Goal: Task Accomplishment & Management: Manage account settings

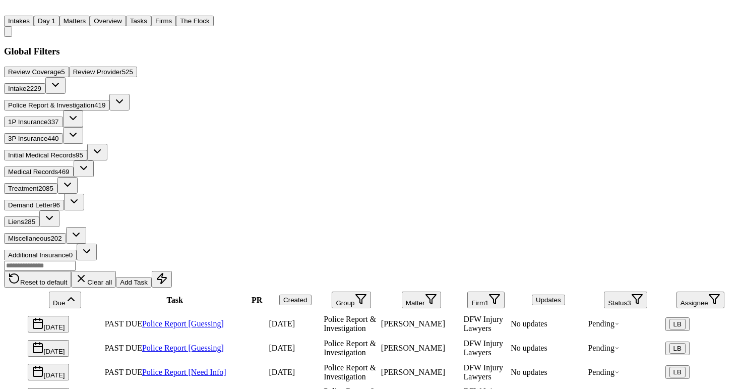
click at [198, 319] on link "Police Report [Guessing]" at bounding box center [183, 323] width 82 height 9
click at [620, 321] on icon at bounding box center [616, 323] width 5 height 5
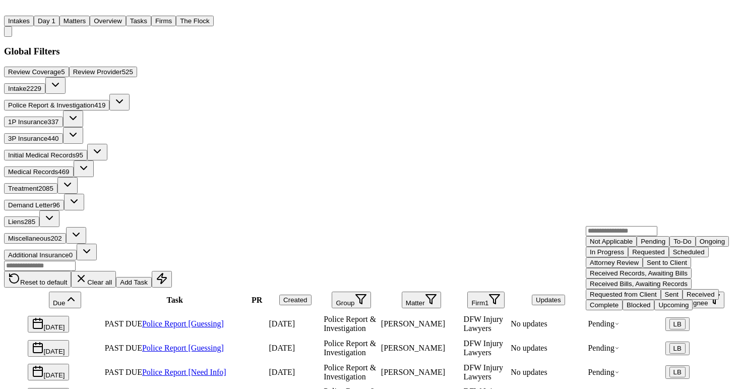
click at [607, 245] on div "Not Applicable" at bounding box center [611, 241] width 43 height 8
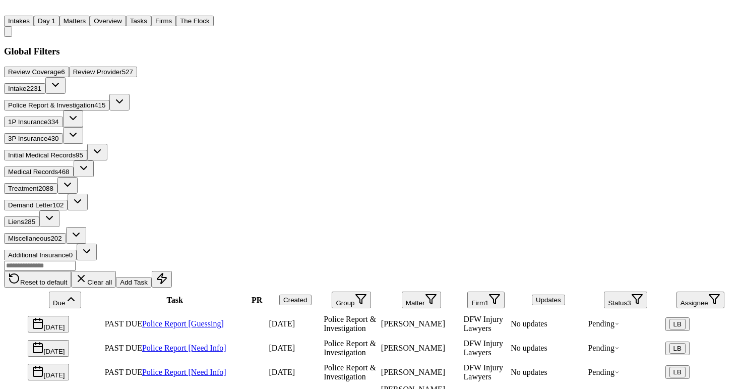
click at [410, 319] on span "[PERSON_NAME]" at bounding box center [413, 323] width 64 height 9
click at [156, 260] on div "Reset to default Clear all Add Task" at bounding box center [370, 273] width 733 height 27
click at [196, 319] on link "Police Report [Guessing]" at bounding box center [183, 323] width 82 height 9
click at [473, 4] on nav "Intakes Day 1 Matters Overview Tasks Firms The [PERSON_NAME]" at bounding box center [370, 20] width 733 height 33
click at [126, 18] on button "Overview" at bounding box center [108, 21] width 36 height 11
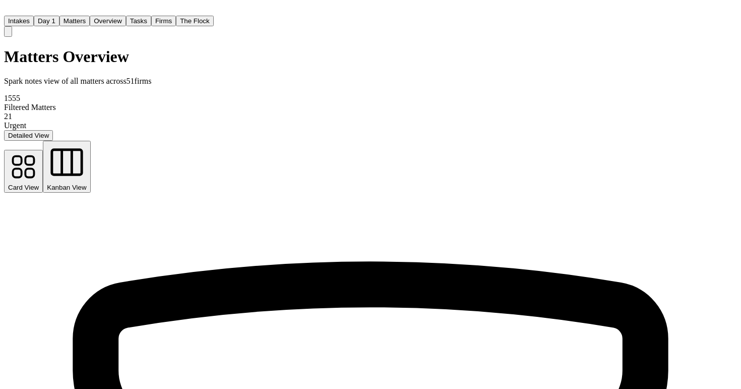
scroll to position [655, 0]
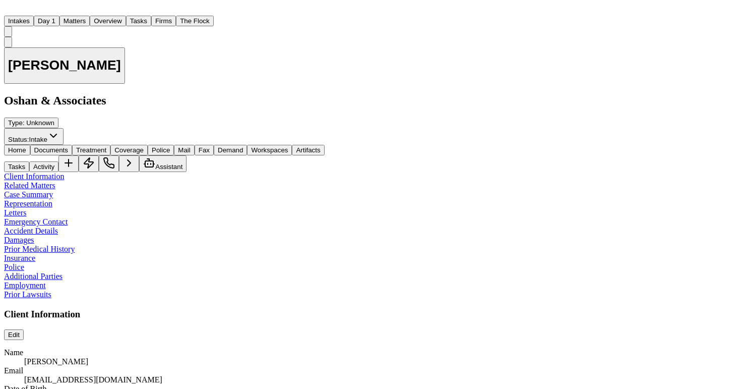
click at [68, 146] on span "Documents" at bounding box center [51, 150] width 34 height 8
click at [26, 146] on span "Home" at bounding box center [17, 150] width 18 height 8
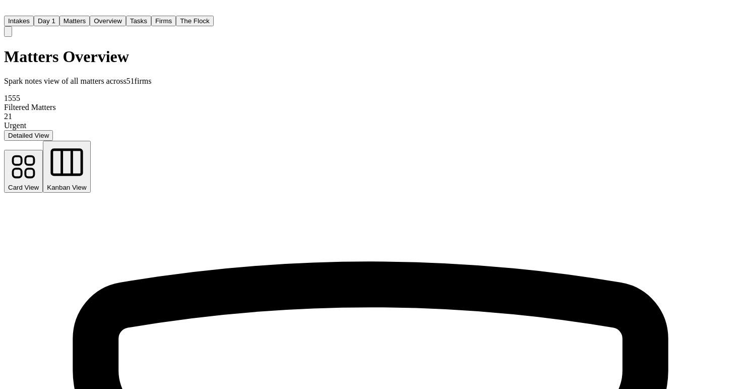
scroll to position [728, 0]
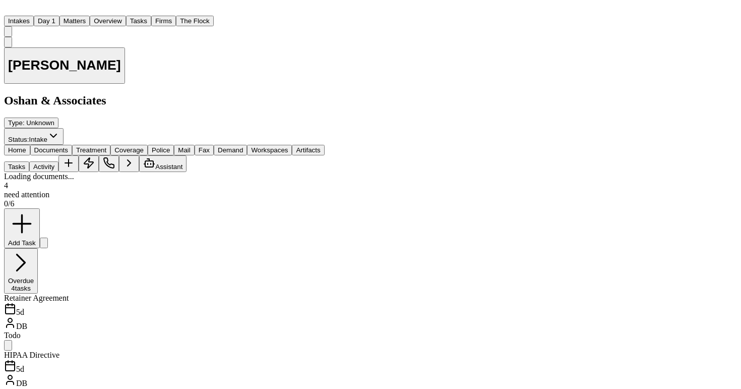
click at [66, 146] on span "Documents" at bounding box center [51, 150] width 34 height 8
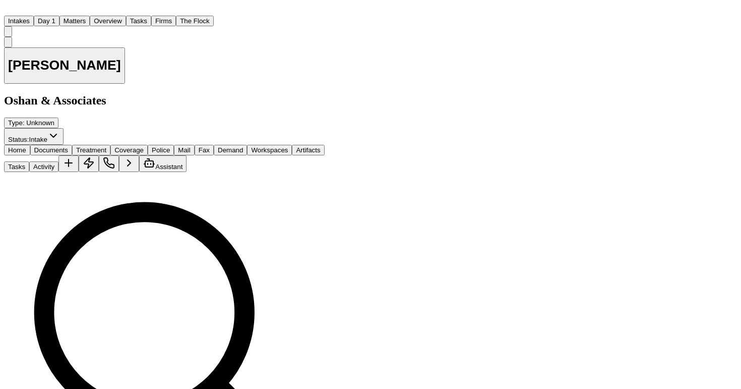
click at [26, 145] on div "Home Documents Treatment Coverage Police Mail Fax Demand Workspaces Artifacts T…" at bounding box center [164, 158] width 321 height 27
click at [30, 145] on button "Home" at bounding box center [17, 150] width 26 height 11
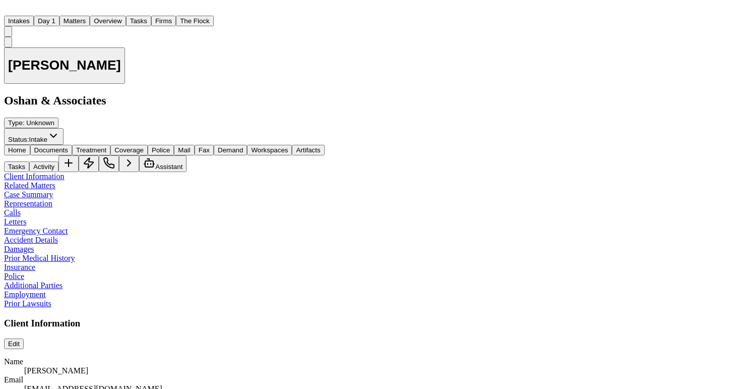
scroll to position [127, 0]
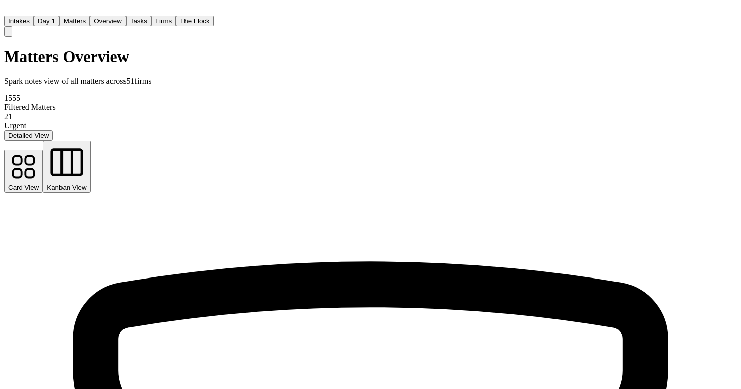
scroll to position [675, 0]
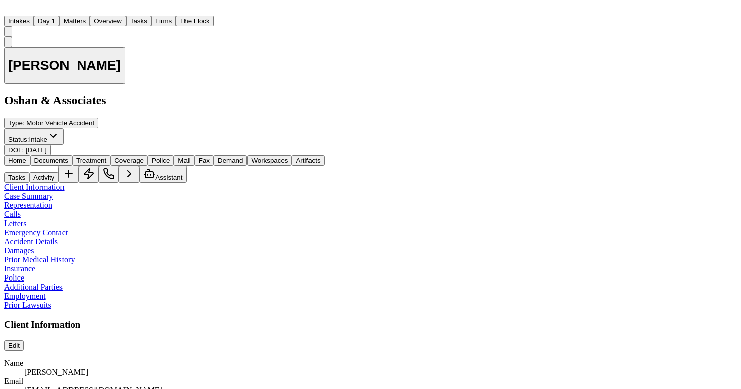
scroll to position [251, 0]
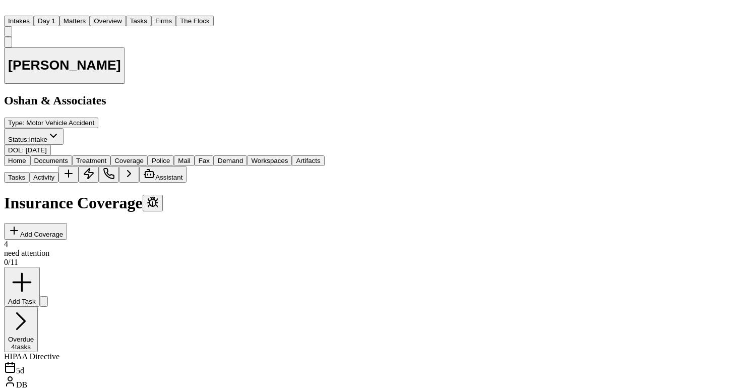
click at [144, 157] on span "Coverage" at bounding box center [128, 161] width 29 height 8
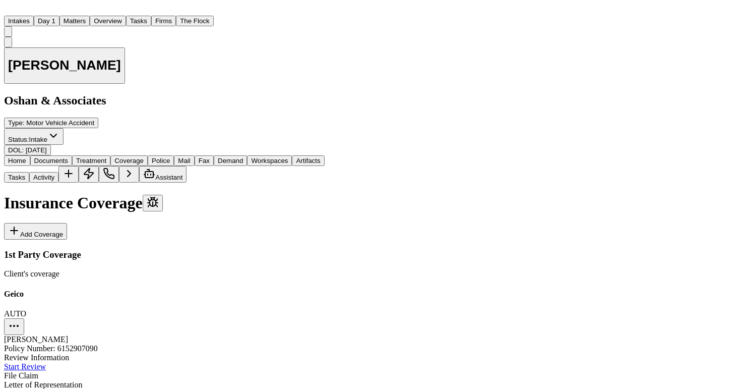
scroll to position [190, 0]
click at [17, 164] on span "button" at bounding box center [17, 164] width 0 height 0
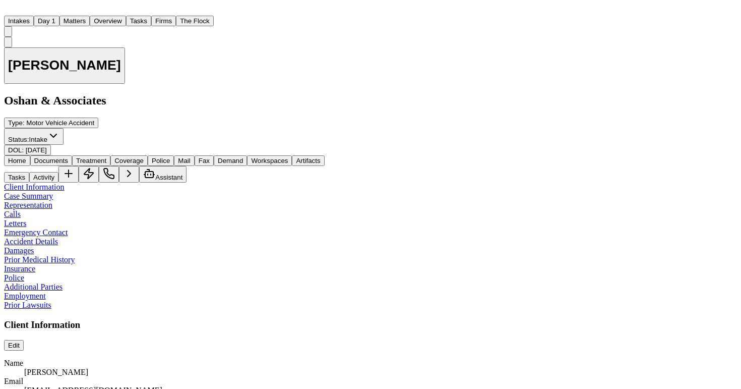
click at [68, 157] on span "Documents" at bounding box center [51, 161] width 34 height 8
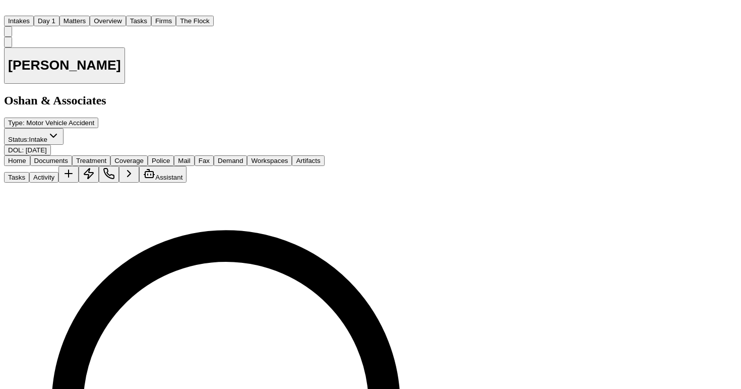
click at [360, 4] on nav "Intakes Day 1 Matters Overview Tasks Firms The Flock JF" at bounding box center [257, 20] width 507 height 33
click at [25, 157] on span "Home" at bounding box center [17, 161] width 18 height 8
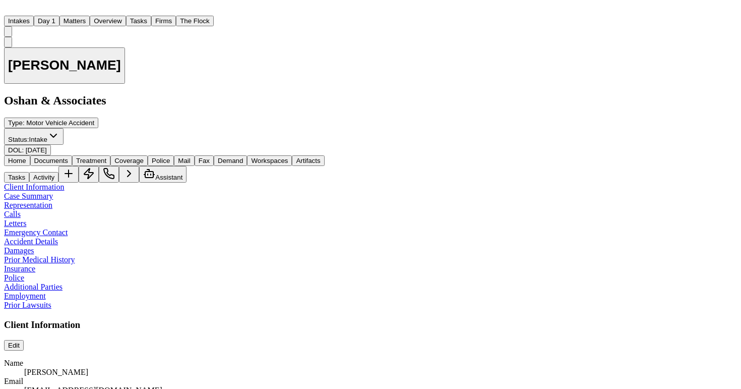
scroll to position [613, 0]
drag, startPoint x: 350, startPoint y: 176, endPoint x: 383, endPoint y: 177, distance: 32.8
copy div "250008140"
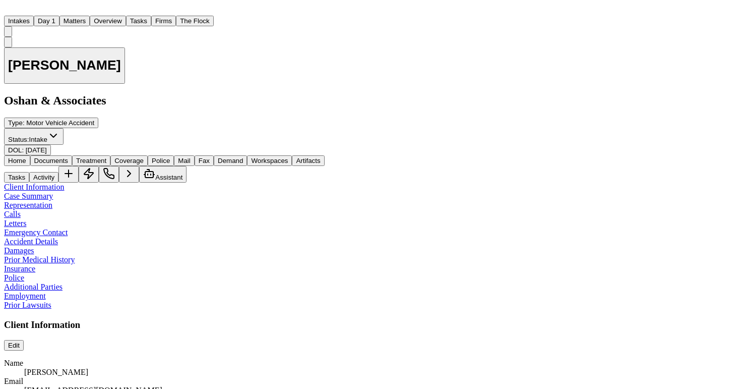
click at [126, 20] on button "Overview" at bounding box center [108, 21] width 36 height 11
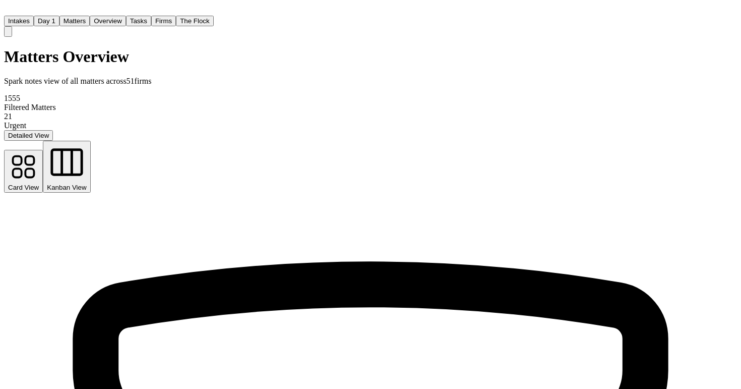
scroll to position [627, 0]
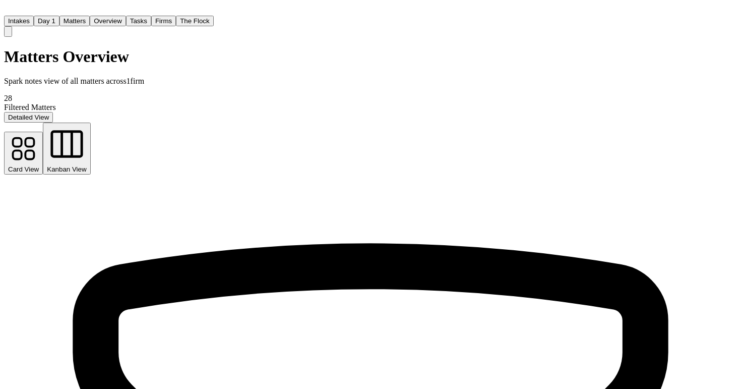
click at [354, 68] on div "Matters Overview Spark notes view of all matters across 1 firm 28 Filtered Matt…" at bounding box center [370, 84] width 733 height 75
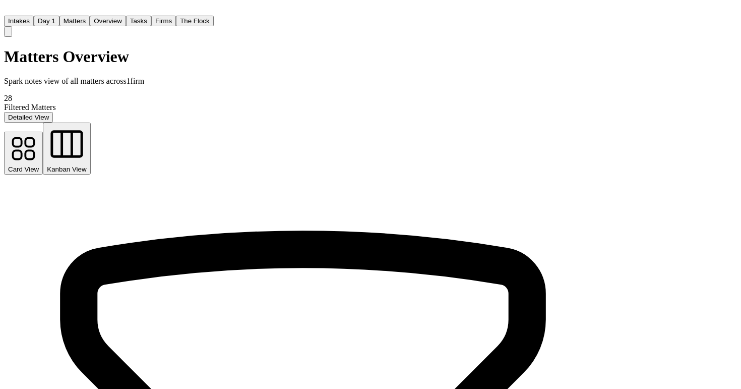
click at [395, 69] on div "Matters Overview Spark notes view of all matters across 1 firm 10 Filtered Matt…" at bounding box center [303, 84] width 598 height 75
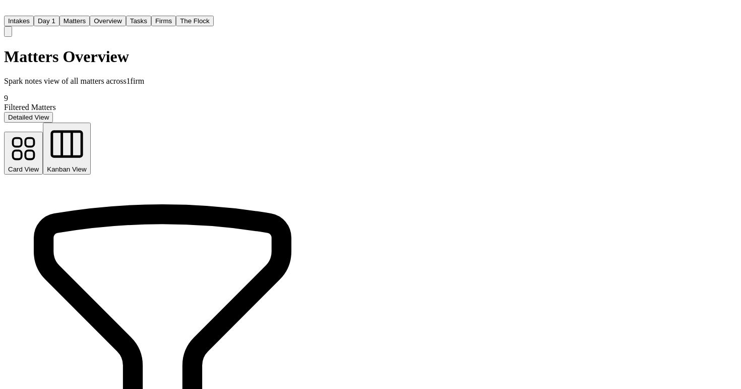
click at [321, 58] on div "Matters Overview Spark notes view of all matters across 1 firm 9 Filtered Matte…" at bounding box center [162, 84] width 317 height 75
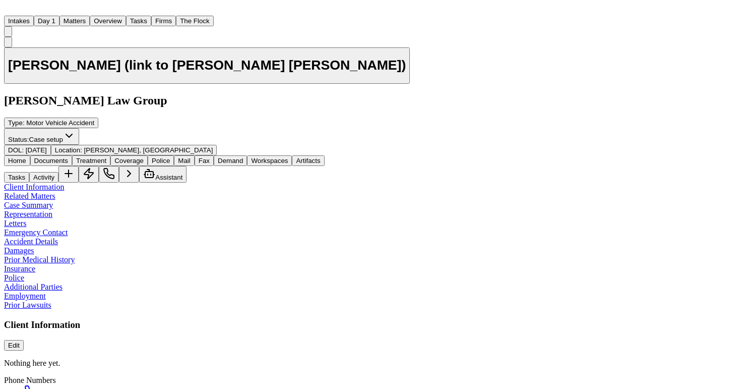
click at [68, 157] on span "Documents" at bounding box center [51, 161] width 34 height 8
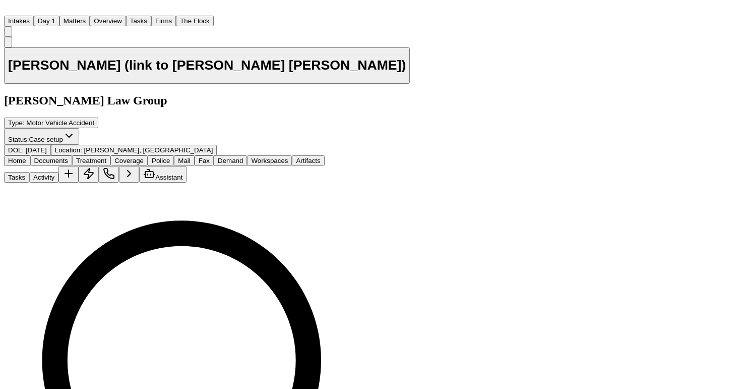
scroll to position [217, 0]
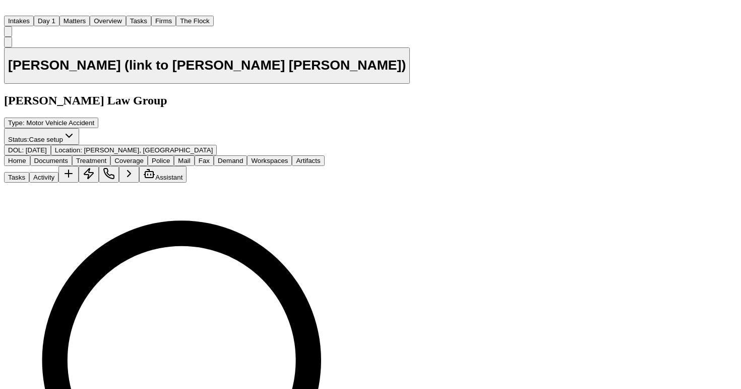
click at [174, 155] on button "Police" at bounding box center [161, 160] width 26 height 11
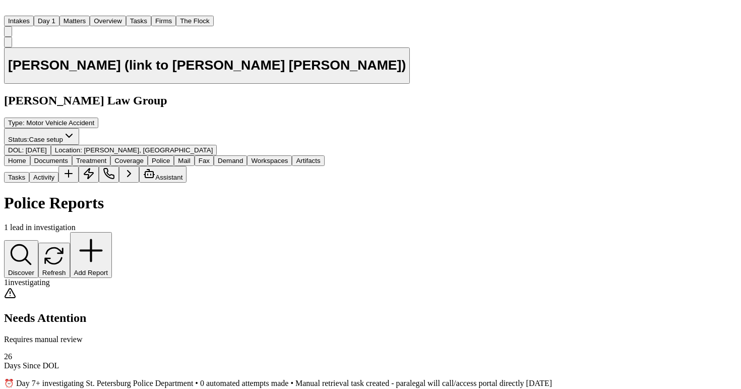
scroll to position [112, 0]
click at [68, 157] on span "Documents" at bounding box center [51, 161] width 34 height 8
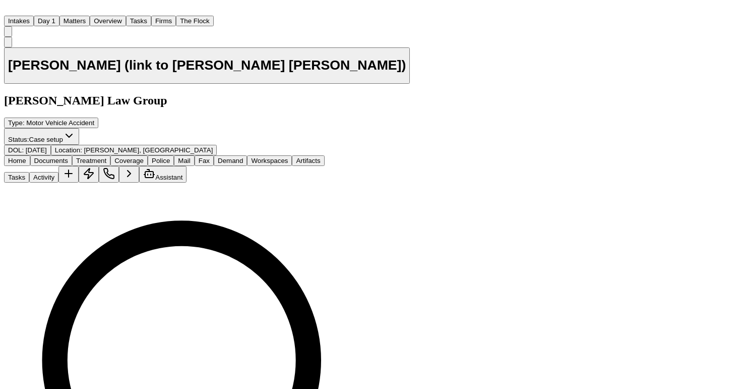
click at [144, 157] on span "Coverage" at bounding box center [128, 161] width 29 height 8
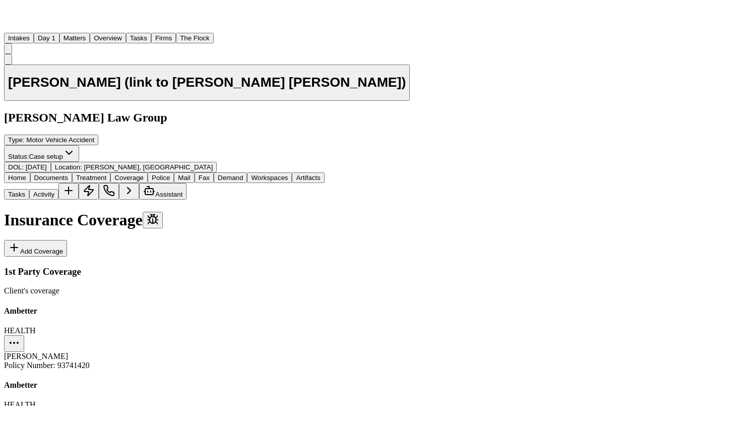
scroll to position [182, 0]
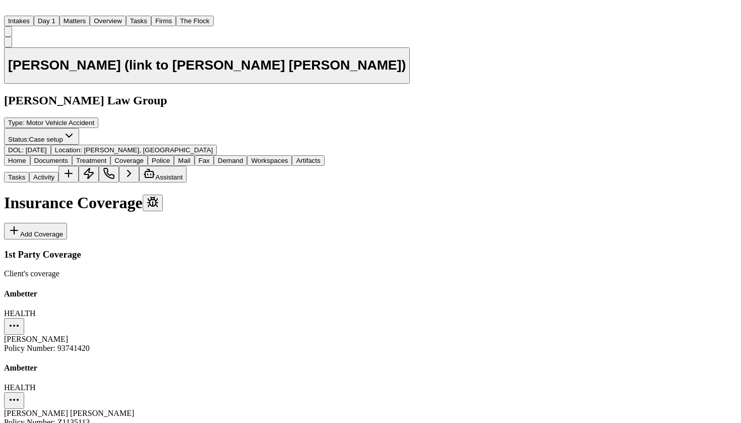
click at [170, 157] on span "Police" at bounding box center [161, 161] width 18 height 8
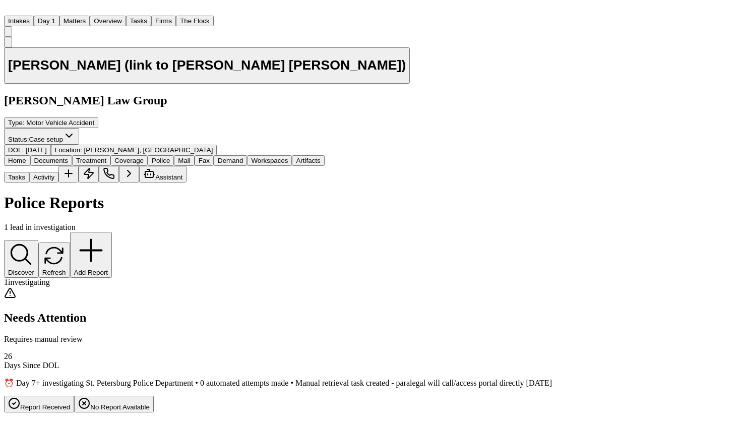
scroll to position [117, 0]
click at [51, 164] on span "button" at bounding box center [51, 164] width 0 height 0
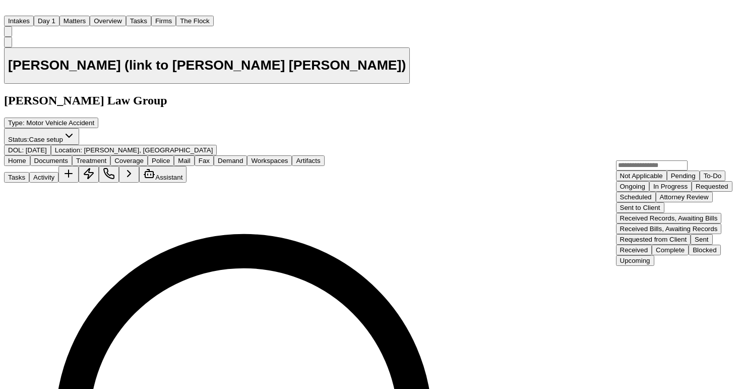
click at [693, 254] on div "Blocked" at bounding box center [705, 250] width 24 height 8
click at [634, 170] on input "text" at bounding box center [652, 165] width 72 height 10
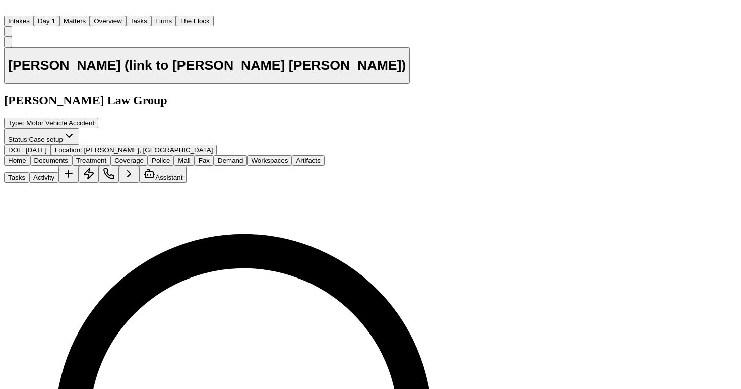
scroll to position [204, 0]
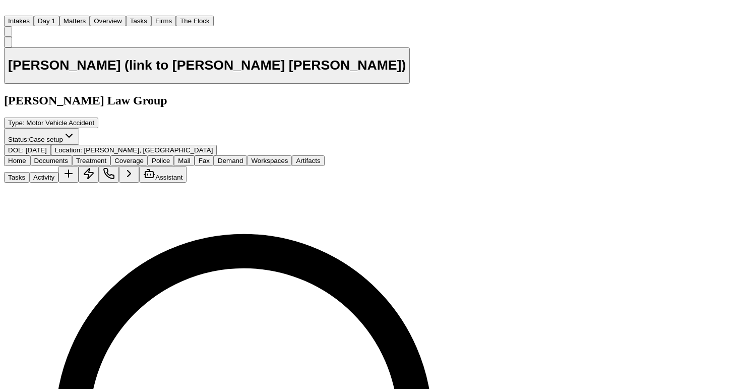
type textarea "**********"
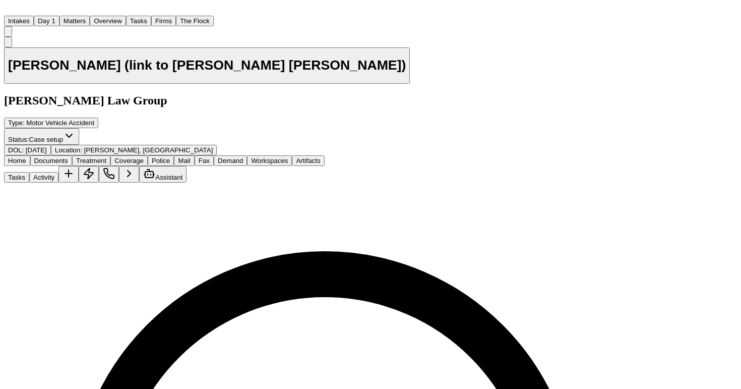
click at [151, 16] on button "Tasks" at bounding box center [138, 21] width 25 height 11
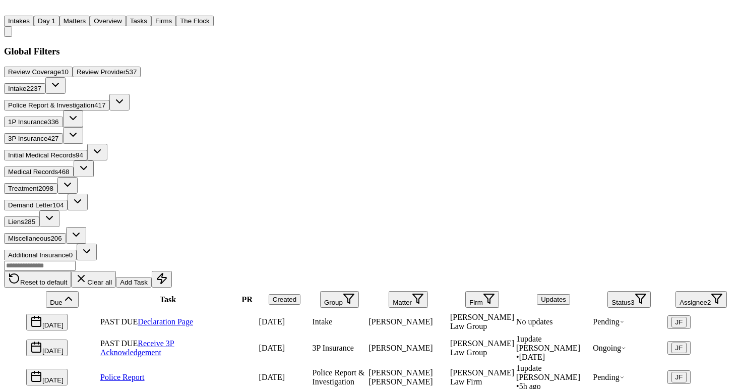
click at [94, 101] on span "Police Report & Investigation" at bounding box center [51, 105] width 86 height 8
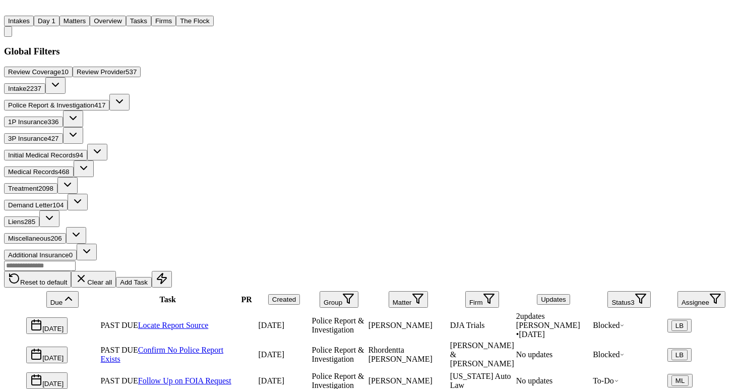
click at [492, 291] on button "Firm" at bounding box center [482, 299] width 34 height 17
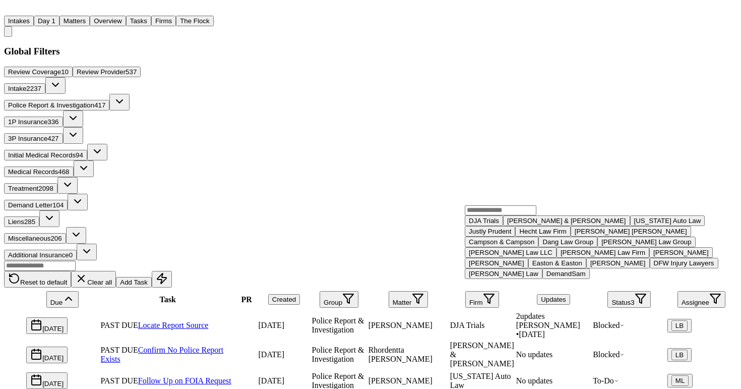
scroll to position [119, 0]
click at [601, 245] on div "[PERSON_NAME] Law Group" at bounding box center [646, 242] width 90 height 8
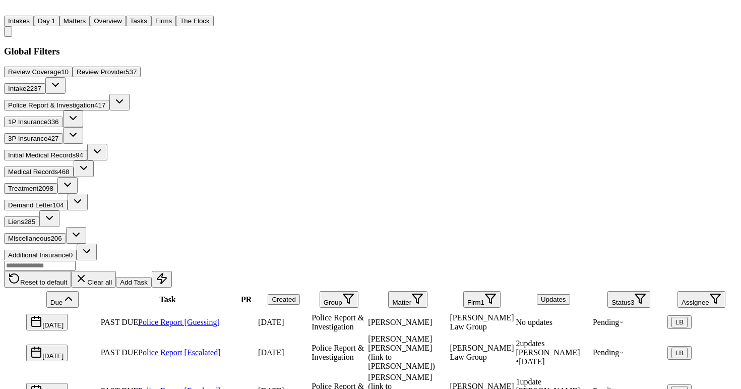
click at [421, 260] on div "Reset to default Clear all Add Task" at bounding box center [370, 273] width 733 height 27
click at [617, 348] on span "Pending" at bounding box center [608, 352] width 31 height 9
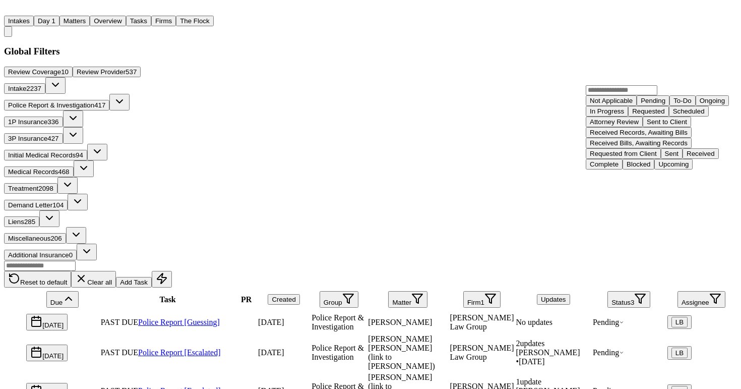
click at [644, 168] on div "Blocked" at bounding box center [639, 164] width 24 height 8
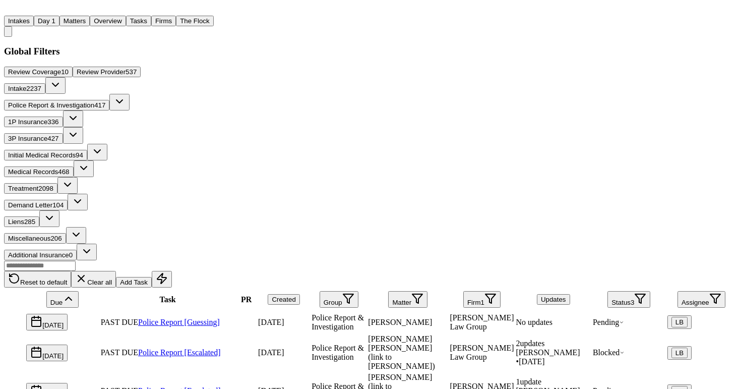
click at [614, 386] on span "Pending" at bounding box center [608, 390] width 31 height 9
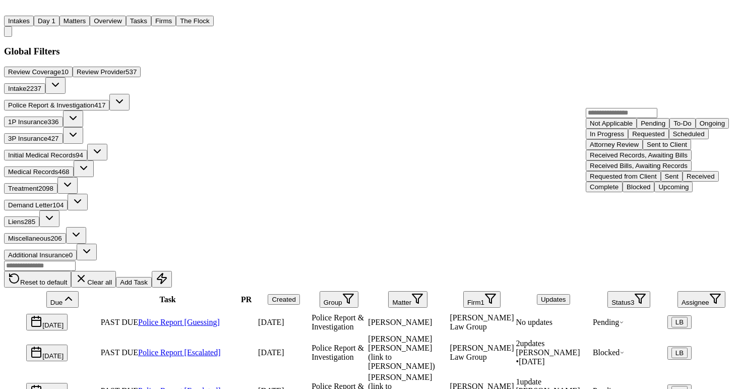
click at [640, 191] on div "Blocked" at bounding box center [639, 187] width 24 height 8
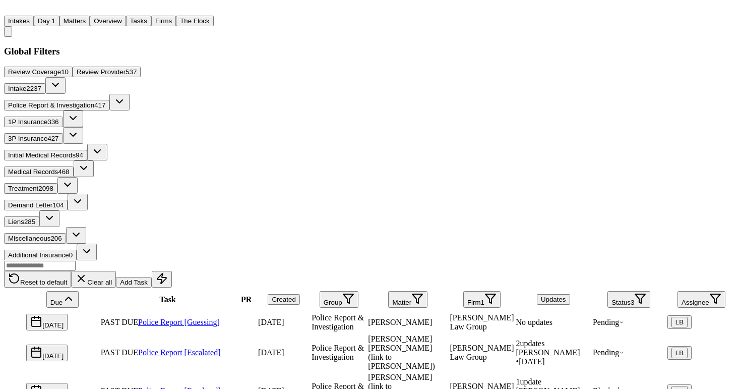
click at [607, 348] on span "Pending" at bounding box center [608, 352] width 31 height 9
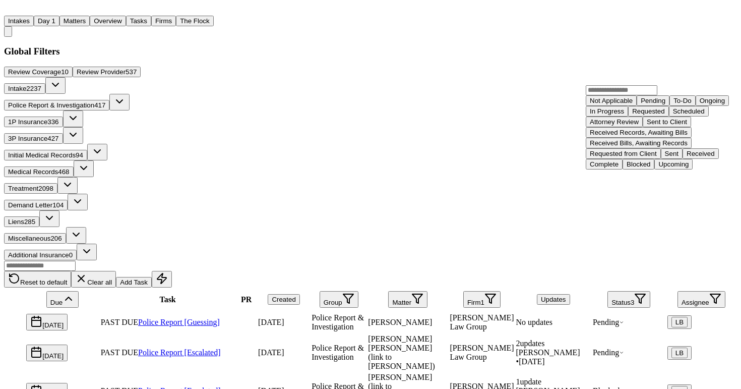
click at [637, 168] on div "Blocked" at bounding box center [639, 164] width 24 height 8
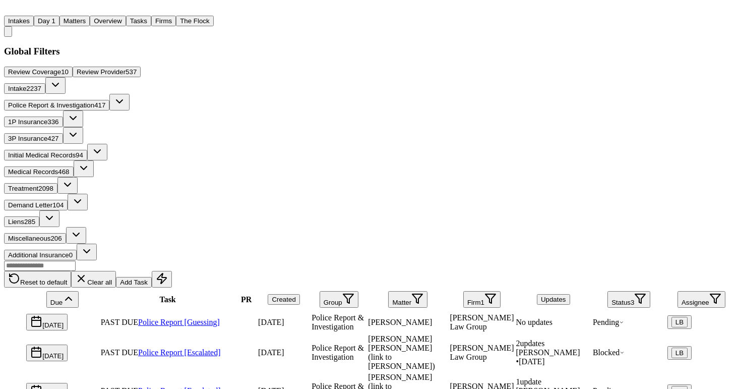
click at [217, 386] on link "Police Report [Escalated]" at bounding box center [179, 390] width 83 height 9
click at [204, 318] on link "Police Report [Guessing]" at bounding box center [179, 322] width 82 height 9
click at [617, 318] on span "Pending" at bounding box center [608, 322] width 31 height 9
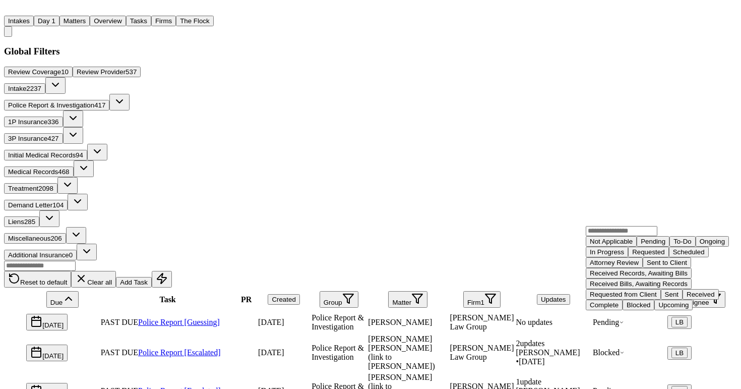
click at [632, 256] on div "Requested" at bounding box center [648, 252] width 32 height 8
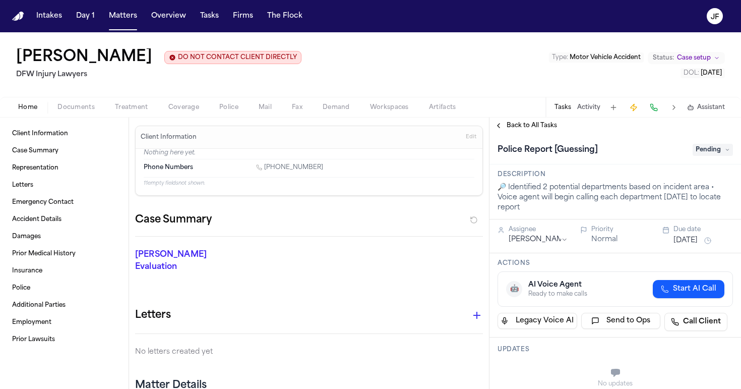
click at [701, 0] on nav "Intakes Day 1 Matters Overview Tasks Firms The Flock JF" at bounding box center [370, 16] width 741 height 32
click at [84, 113] on span "button" at bounding box center [75, 112] width 49 height 1
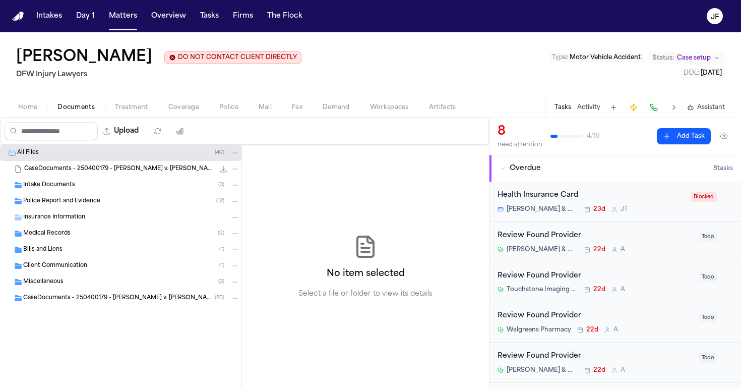
click at [59, 190] on span "Intake Documents" at bounding box center [49, 185] width 52 height 9
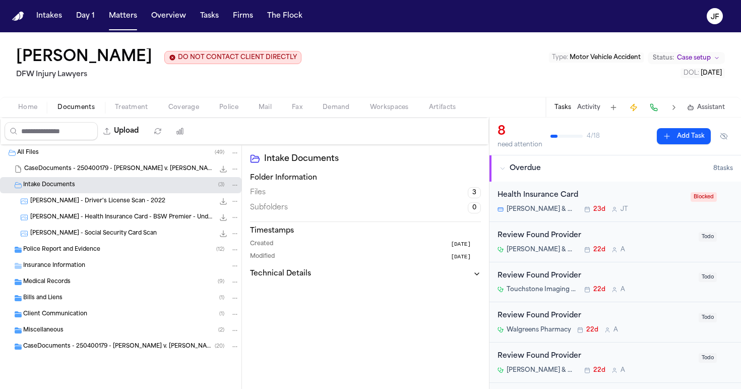
click at [88, 213] on div "D. Negron - Health Insurance Card - BSW Premier - Undated 494.8 KB • JPG" at bounding box center [134, 217] width 209 height 10
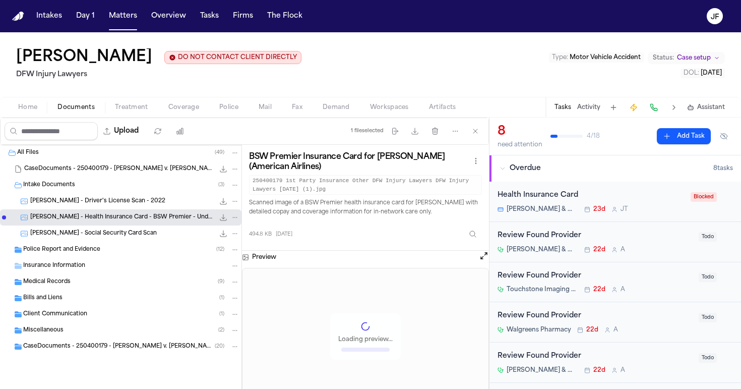
click at [92, 238] on span "D. Negron - Social Security Card Scan" at bounding box center [93, 233] width 127 height 9
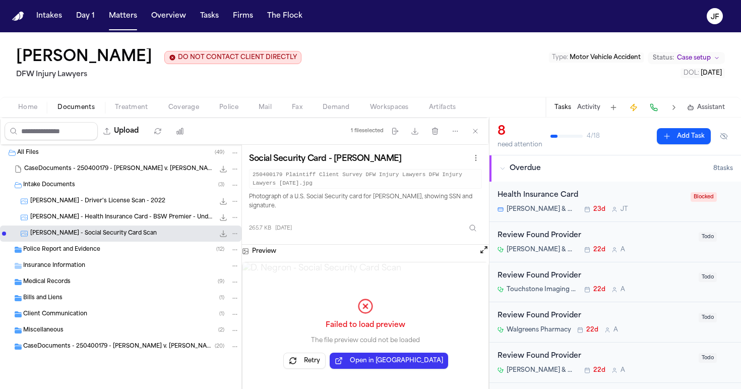
click at [93, 196] on div "D. Negron - Driver's License Scan - 2022 585.3 KB • JPG" at bounding box center [120, 201] width 241 height 16
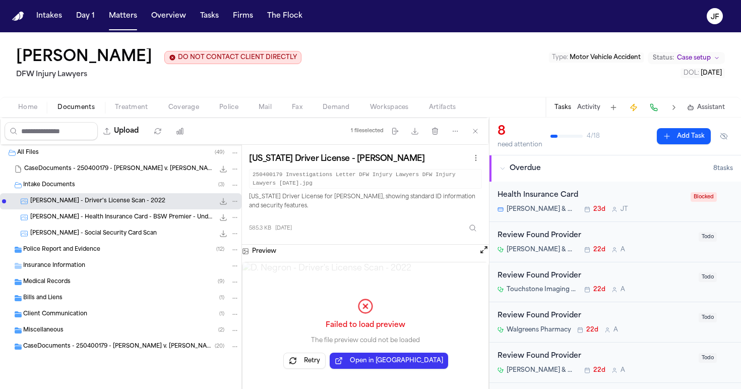
click at [322, 357] on button "Retry" at bounding box center [304, 360] width 42 height 16
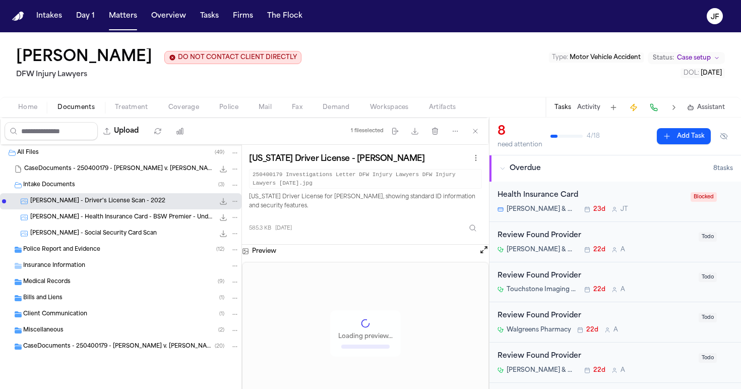
click at [220, 198] on icon "File: D. Negron - Driver's License Scan - 2022" at bounding box center [223, 201] width 8 height 8
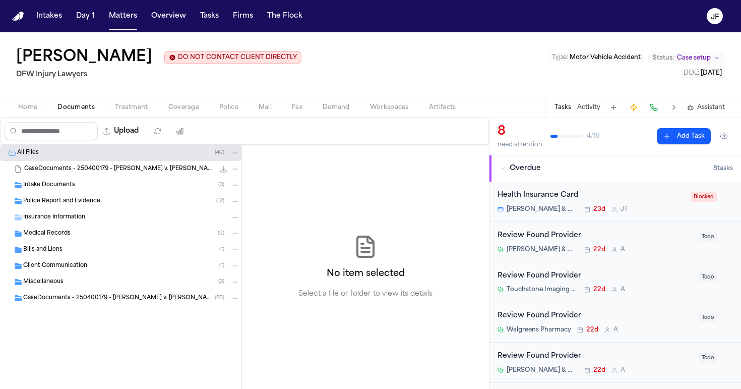
click at [92, 189] on div "Intake Documents ( 3 )" at bounding box center [131, 184] width 216 height 9
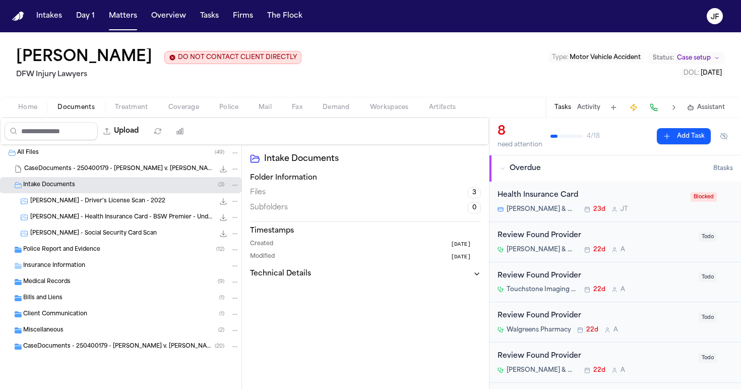
click at [99, 205] on span "D. Negron - Driver's License Scan - 2022" at bounding box center [97, 201] width 135 height 9
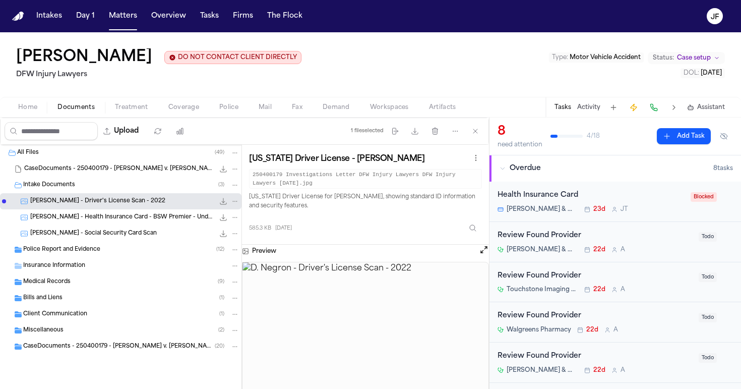
click at [40, 247] on span "Police Report and Evidence" at bounding box center [61, 249] width 77 height 9
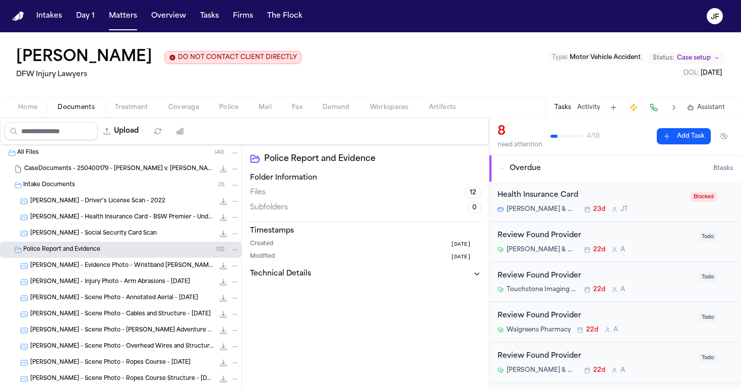
click at [66, 270] on span "D. Negron - Evidence Photo - Wristband Fritz's Adventure - 5.2.25" at bounding box center [122, 266] width 184 height 9
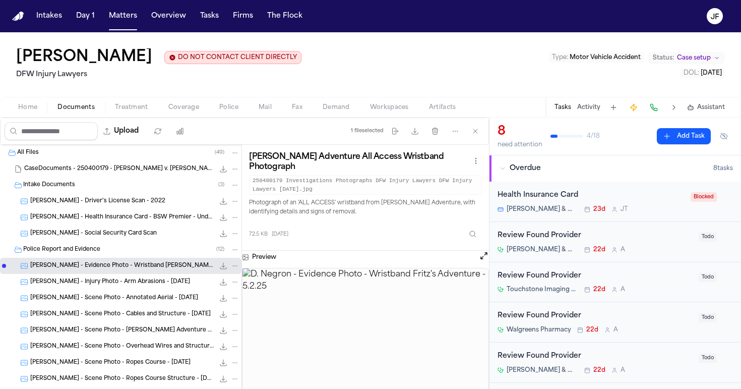
click at [157, 281] on span "D. Negron - Injury Photo - Arm Abrasions - 5.2.25" at bounding box center [110, 282] width 160 height 9
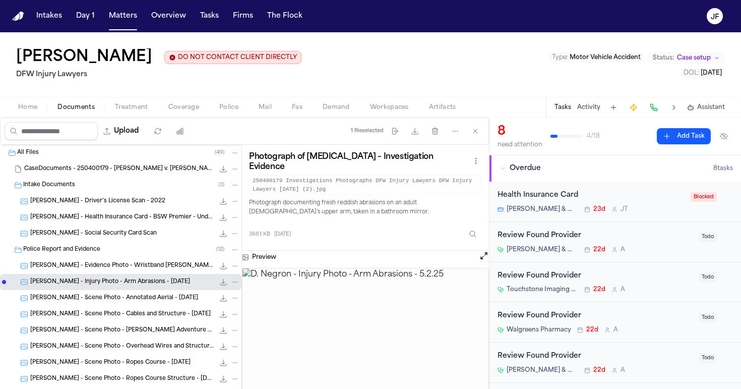
click at [135, 347] on span "D. Negron - Scene Photo - Overhead Wires and Structure - 5.10.25" at bounding box center [122, 346] width 184 height 9
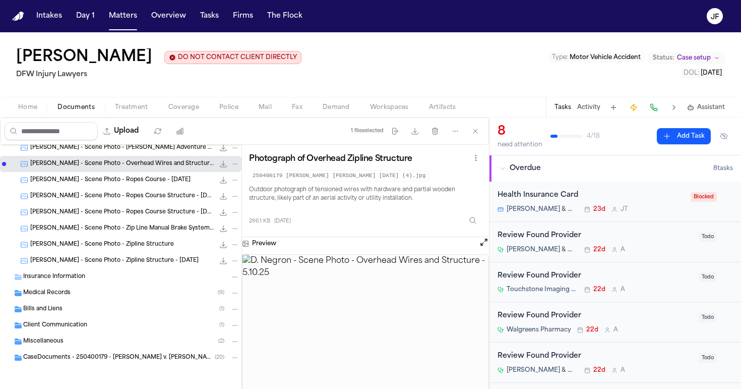
click at [94, 294] on div "Medical Records ( 9 )" at bounding box center [131, 292] width 216 height 9
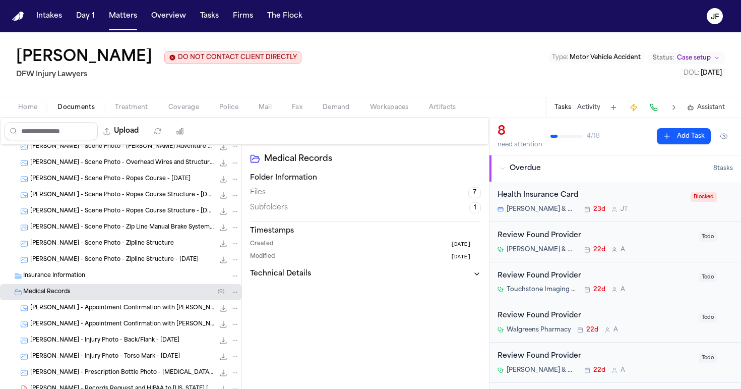
click at [95, 282] on div "Insurance Information" at bounding box center [120, 276] width 241 height 16
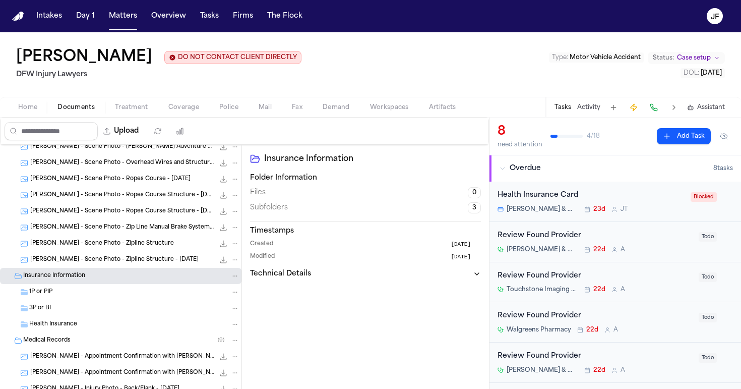
click at [95, 282] on div "Insurance Information" at bounding box center [120, 276] width 241 height 16
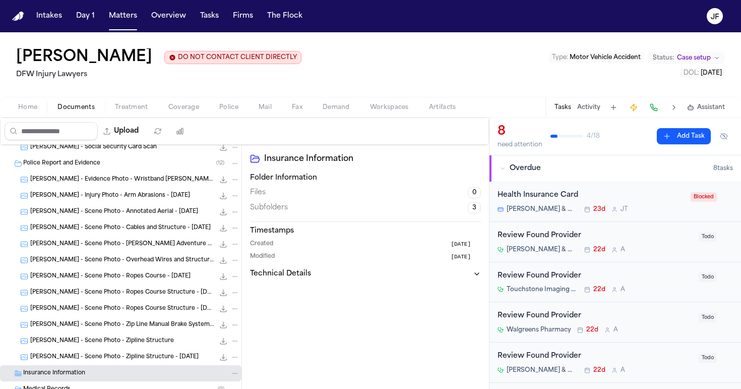
scroll to position [85, 0]
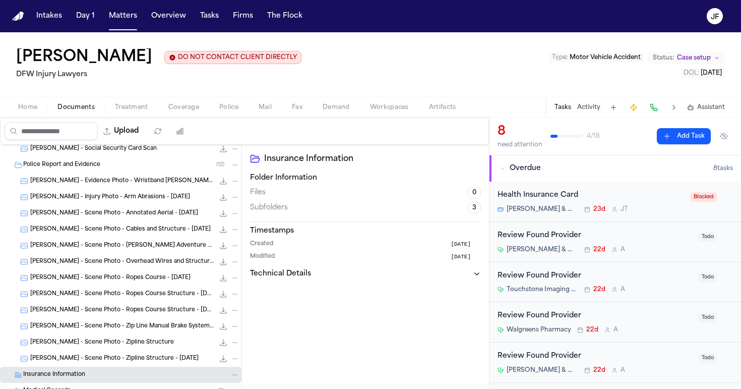
click at [127, 286] on div "D. Negron - Scene Photo - Ropes Course - 5.2.25 30.0 KB • JPG" at bounding box center [120, 278] width 241 height 16
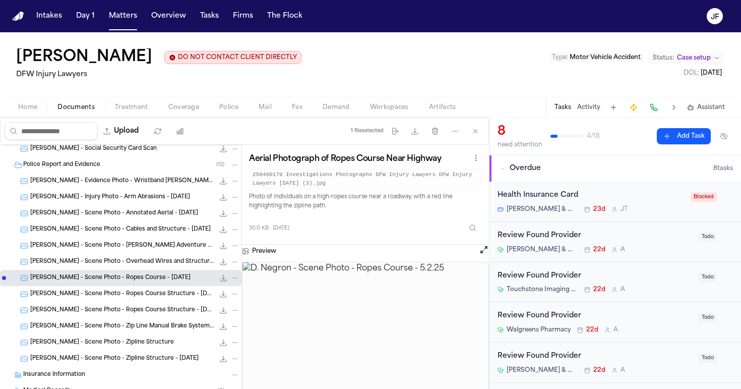
click at [126, 361] on span "D. Negron - Scene Photo - Zipline Structure - 5.10.25" at bounding box center [114, 358] width 168 height 9
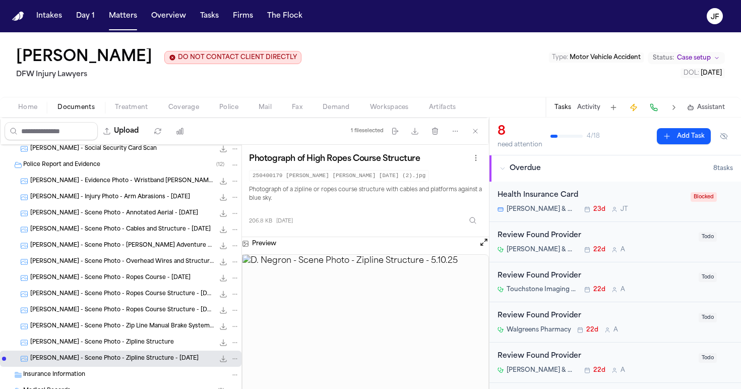
click at [126, 343] on span "D. Negron - Scene Photo - Zipline Structure" at bounding box center [102, 342] width 144 height 9
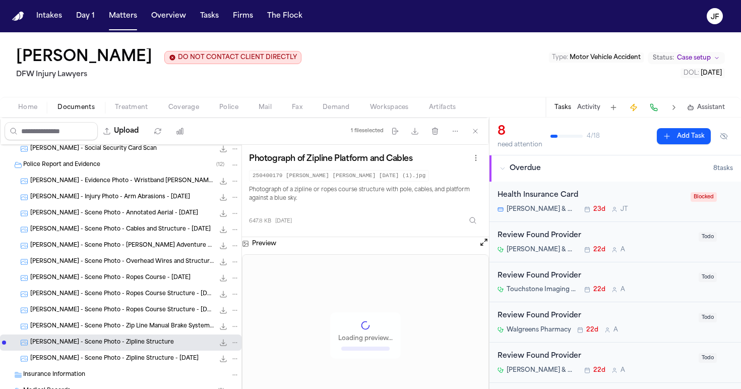
click at [126, 324] on span "D. Negron - Scene Photo - Zip Line Manual Brake System - 5.10.25" at bounding box center [122, 326] width 184 height 9
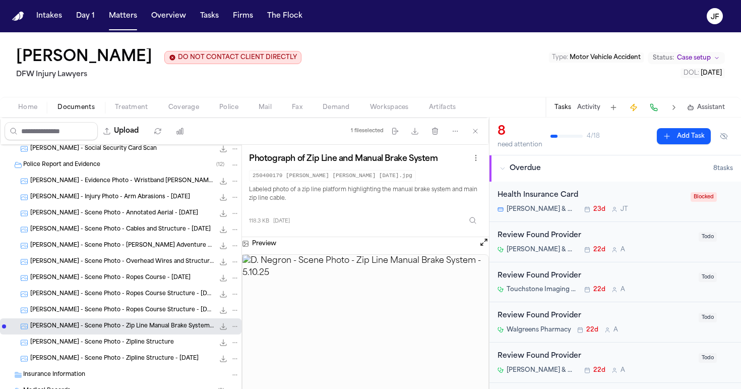
click at [127, 346] on span "D. Negron - Scene Photo - Zipline Structure" at bounding box center [102, 342] width 144 height 9
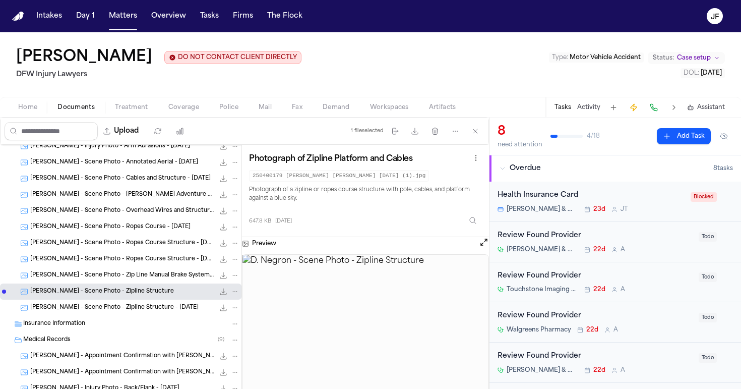
scroll to position [137, 0]
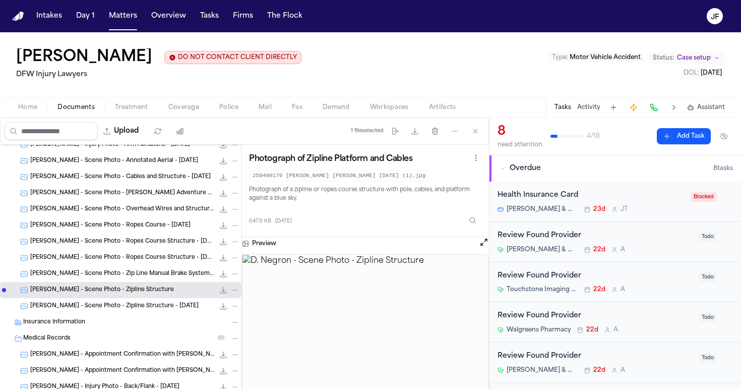
click at [140, 203] on div "D. Negron - Scene Photo - Overhead Wires and Structure - 5.10.25 286.1 KB • JPG" at bounding box center [120, 209] width 241 height 16
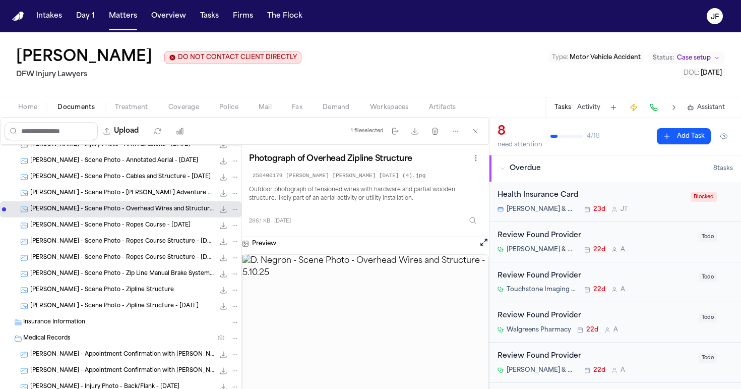
scroll to position [0, 0]
click at [149, 172] on div "D. Negron - Scene Photo - Cables and Structure - 5.10.25 286.1 KB • JPG" at bounding box center [120, 177] width 241 height 16
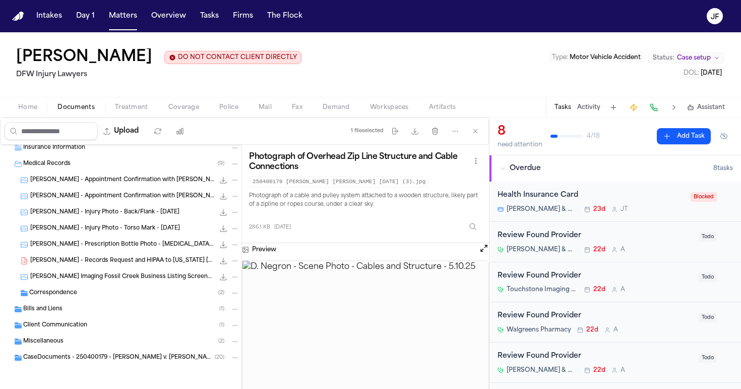
scroll to position [313, 0]
click at [230, 113] on button "Police" at bounding box center [228, 107] width 39 height 12
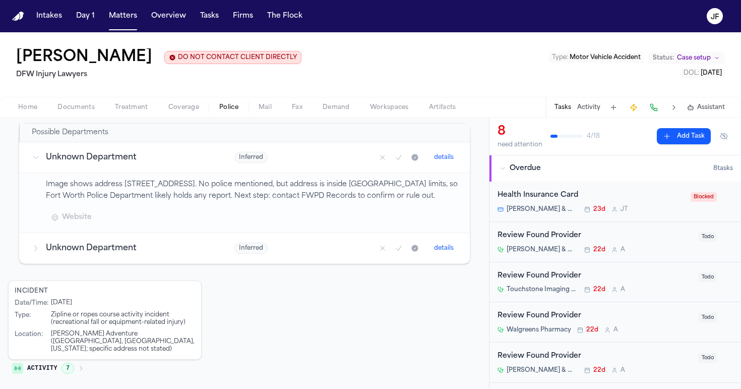
scroll to position [178, 0]
click at [84, 108] on span "Documents" at bounding box center [75, 107] width 37 height 8
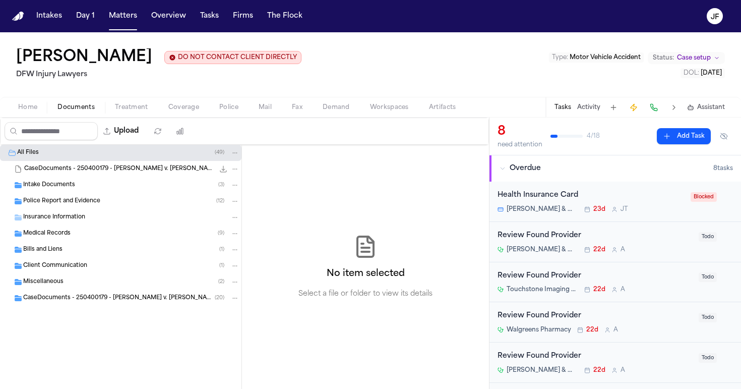
click at [91, 179] on div "Intake Documents ( 3 )" at bounding box center [120, 185] width 241 height 16
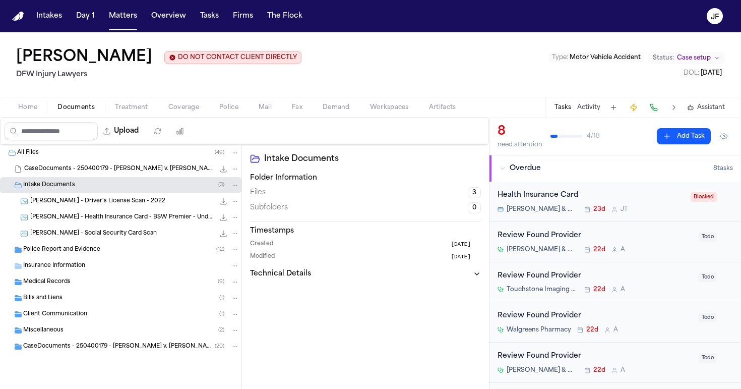
click at [96, 260] on div "Insurance Information" at bounding box center [120, 266] width 241 height 16
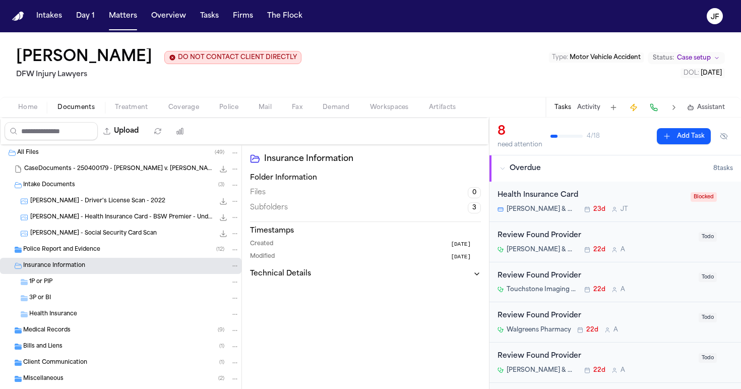
click at [102, 253] on div "Police Report and Evidence ( 12 )" at bounding box center [131, 249] width 216 height 9
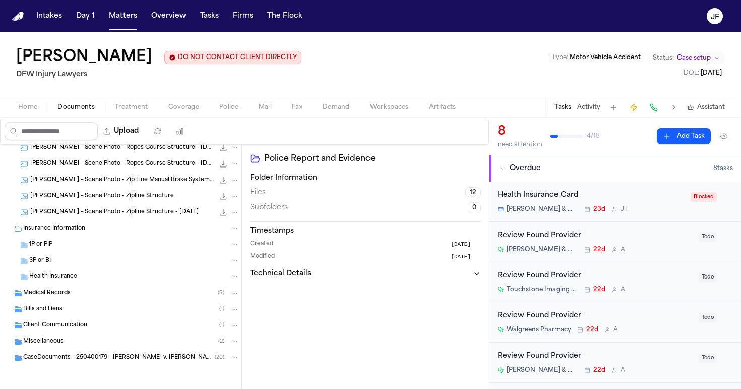
click at [109, 294] on div "Medical Records ( 9 )" at bounding box center [131, 292] width 216 height 9
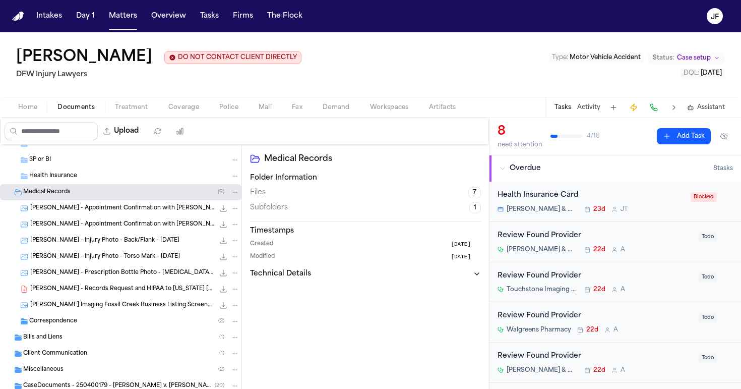
scroll to position [335, 0]
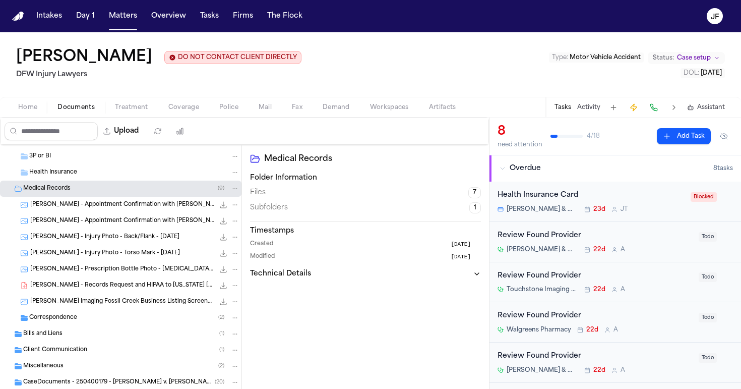
click at [100, 317] on div "Correspondence ( 2 )" at bounding box center [134, 317] width 210 height 9
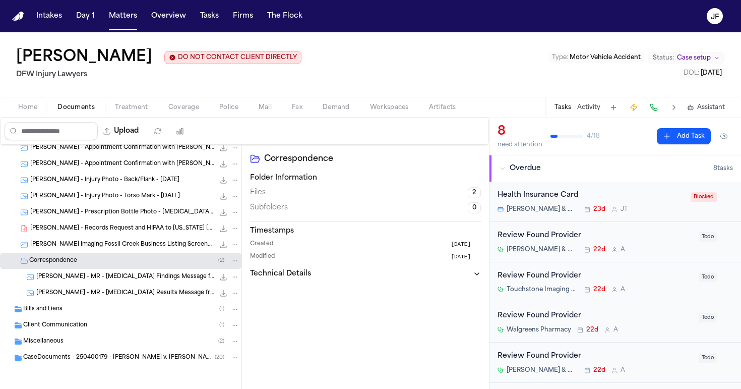
scroll to position [393, 0]
click at [94, 307] on div "Bills and Liens ( 1 )" at bounding box center [131, 308] width 216 height 9
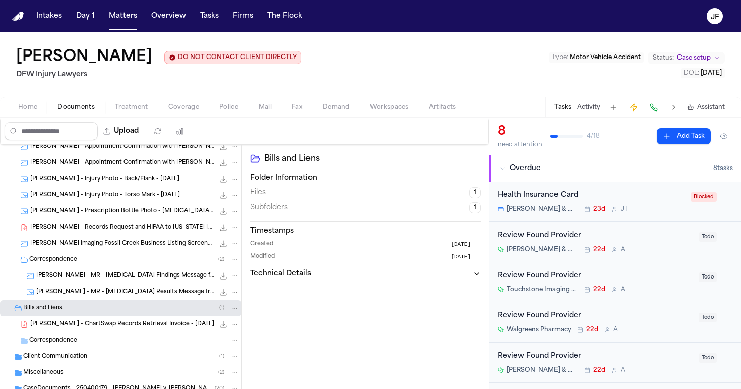
click at [97, 367] on div "Miscellaneous ( 2 )" at bounding box center [120, 372] width 241 height 16
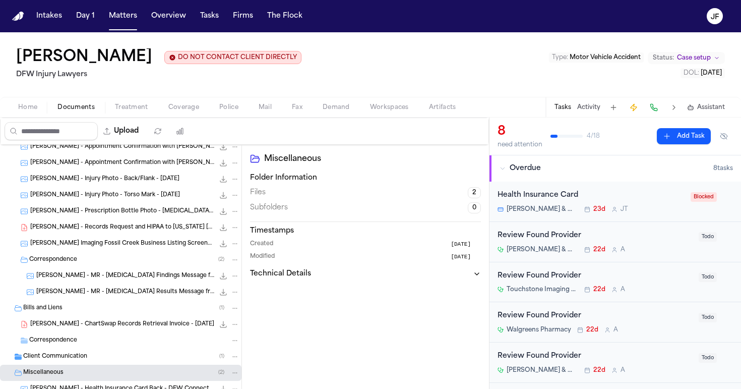
click at [99, 361] on div "Client Communication ( 1 )" at bounding box center [131, 356] width 216 height 9
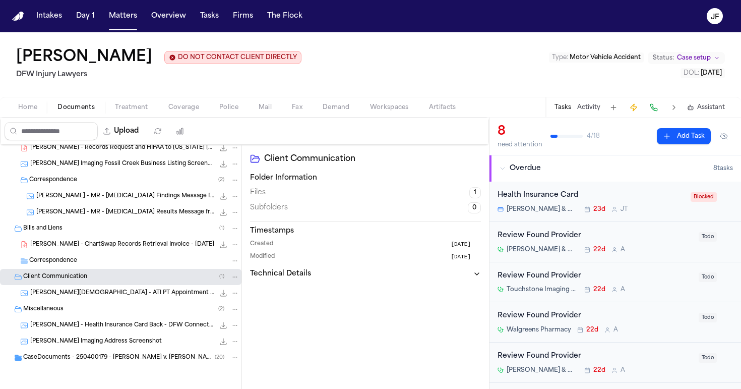
click at [98, 359] on span "CaseDocuments - 250400179 - Negron v. Fritz_s AAdventure 20250806195144 (unzipp…" at bounding box center [119, 357] width 192 height 9
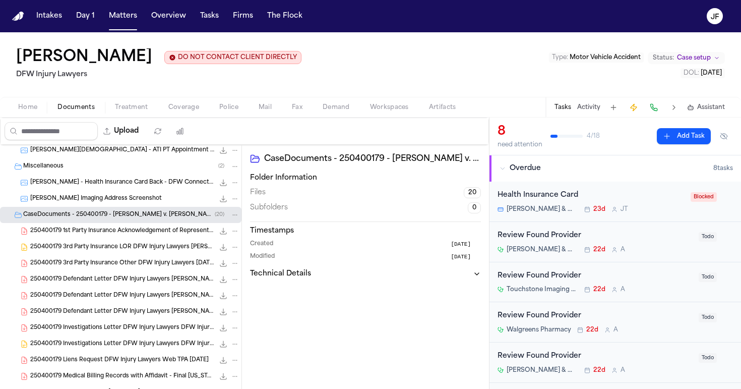
scroll to position [618, 0]
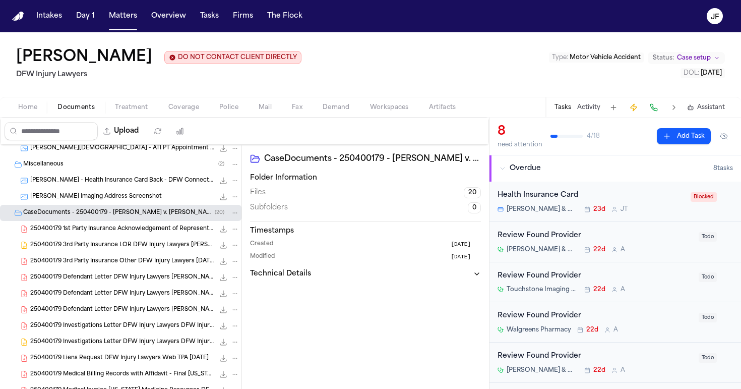
click at [141, 235] on div "250400179 1st Party Insurance Acknowledgement of Representation DFW Injury Lawy…" at bounding box center [120, 229] width 241 height 16
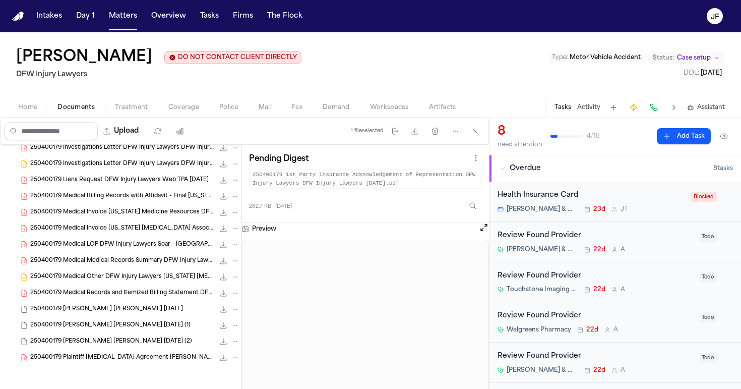
scroll to position [796, 0]
click at [131, 360] on span "250400179 Plaintiff Retainer Agreement Negron, Dalvy DFW Injury Lawyers 04-22-2…" at bounding box center [122, 357] width 184 height 9
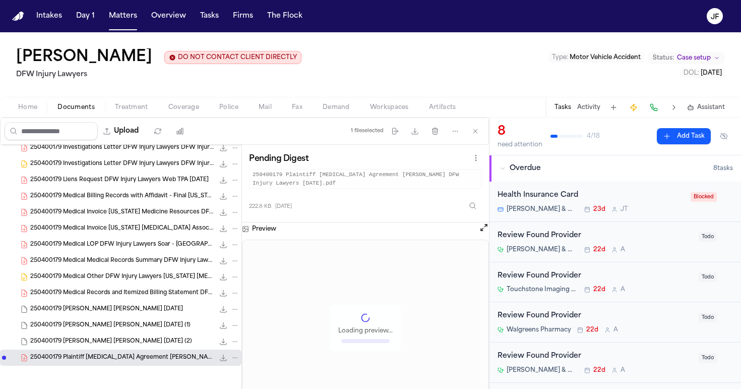
click at [138, 341] on span "250400179 Negron, Dalvy Byrd, Emelda 05-10-2025 (2)" at bounding box center [111, 341] width 162 height 9
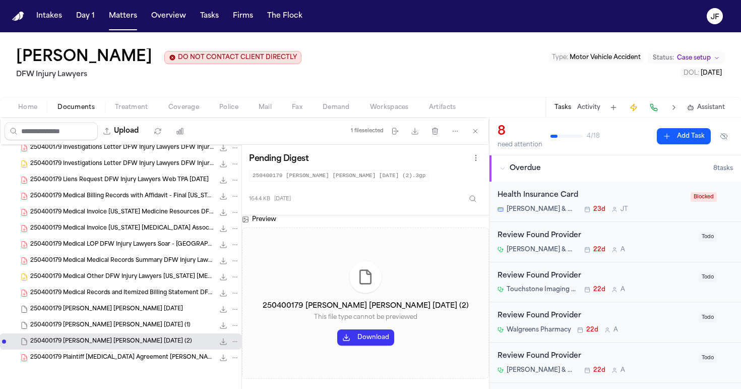
click at [143, 332] on div "250400179 Negron, Dalvy Byrd, Emelda 05-10-2025 (1) 298.1 KB • 3GP" at bounding box center [120, 325] width 241 height 16
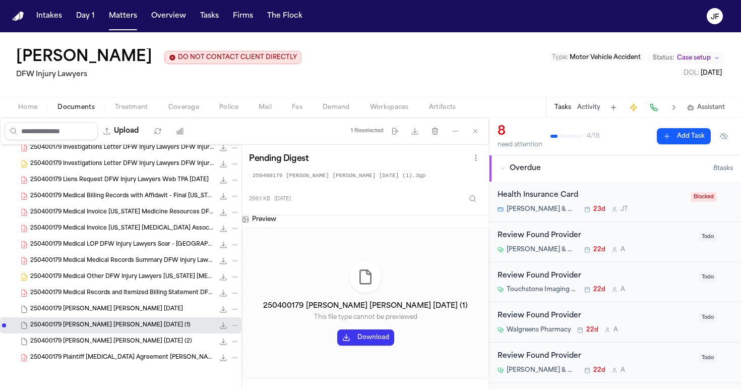
click at [145, 321] on div "250400179 Negron, Dalvy Byrd, Emelda 05-10-2025 (1) 298.1 KB • 3GP" at bounding box center [134, 325] width 209 height 10
click at [145, 310] on span "250400179 Negron, Dalvy Byrd, Emelda 05-10-2025" at bounding box center [106, 309] width 153 height 9
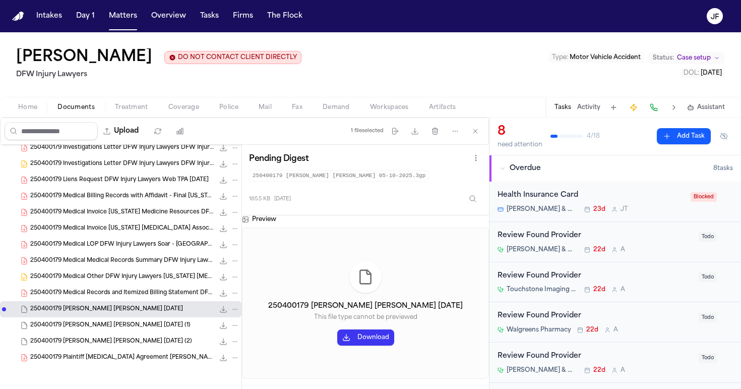
click at [157, 291] on span "250400179 Medical Records and Itemized Billing Statement DFW Injury Lawyers DFW…" at bounding box center [122, 293] width 184 height 9
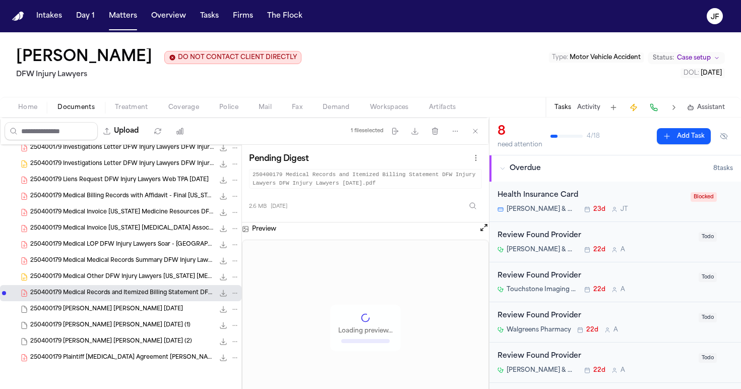
click at [163, 273] on span "250400179 Medical Other DFW Injury Lawyers Texas Radiology Associates, LLP 05-2…" at bounding box center [122, 277] width 184 height 9
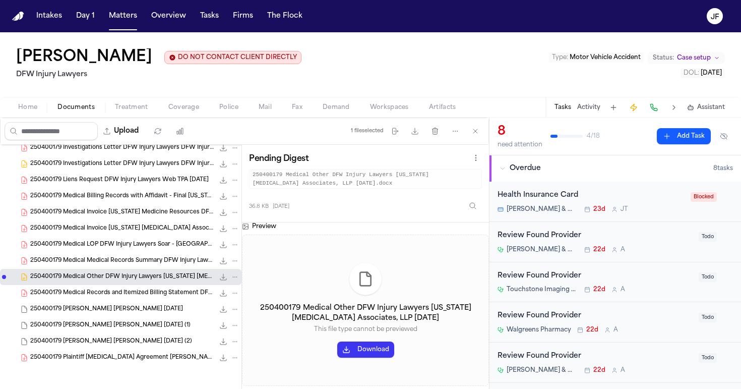
click at [166, 252] on div "250400179 Medical LOP DFW Injury Lawyers Soar - Fort Worth 04-22-2025 172.4 KB …" at bounding box center [120, 244] width 241 height 16
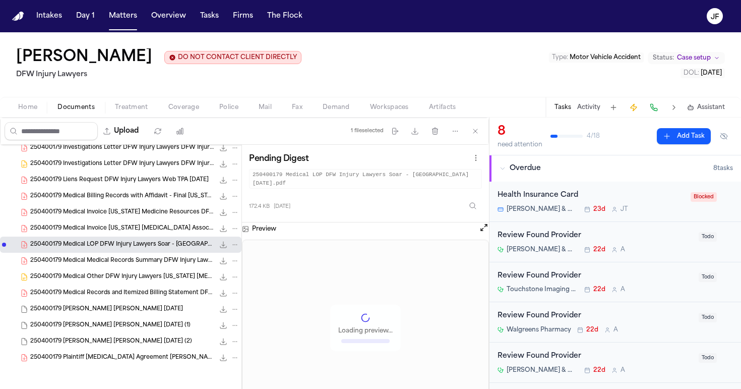
click at [161, 232] on div "250400179 Medical Invoice Texas Radiology Associates, LLP DFW Injury Lawyers 07…" at bounding box center [134, 228] width 209 height 10
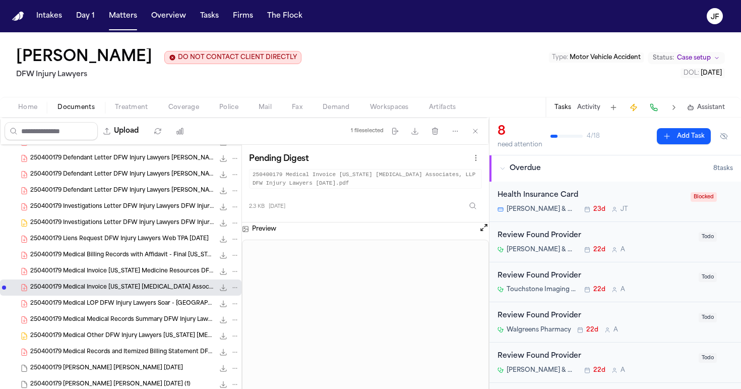
scroll to position [735, 0]
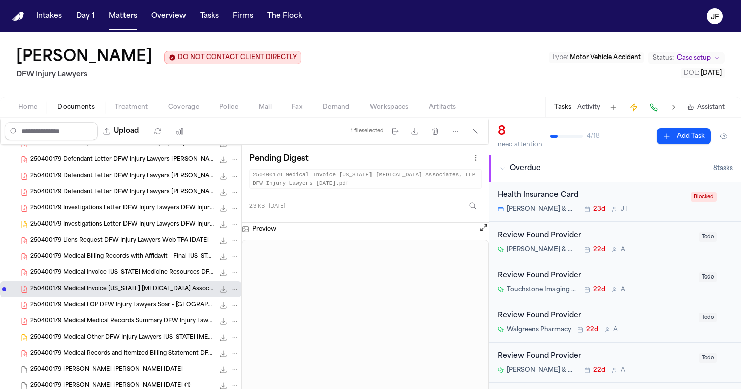
click at [163, 219] on div "250400179 Investigations Letter DFW Injury Lawyers DFW Injury Lawyers 05-02-202…" at bounding box center [120, 224] width 241 height 16
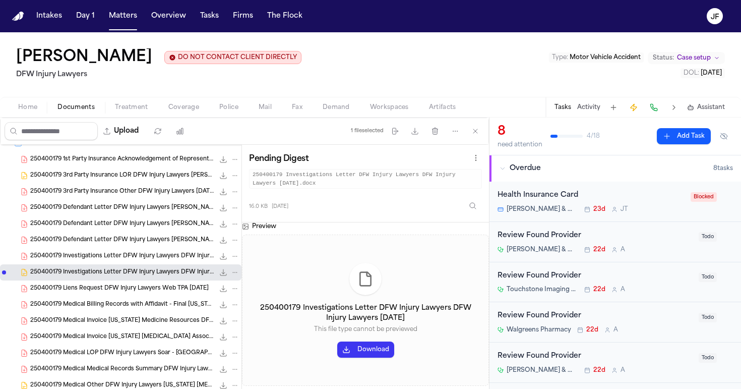
scroll to position [662, 0]
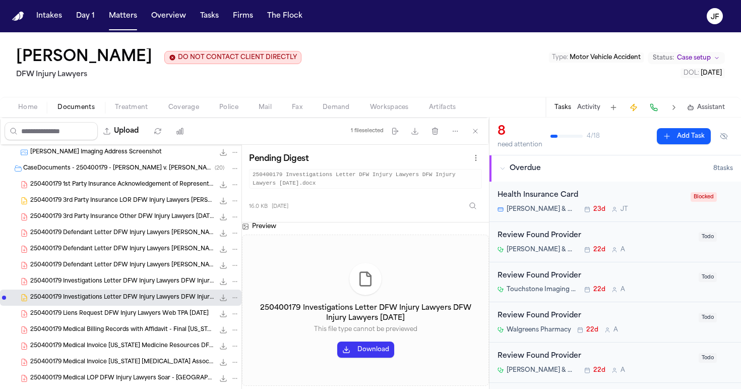
click at [163, 209] on div "250400179 3rd Party Insurance LOR DFW Injury Lawyers Fritz's AAdventure 04-29-2…" at bounding box center [120, 201] width 241 height 16
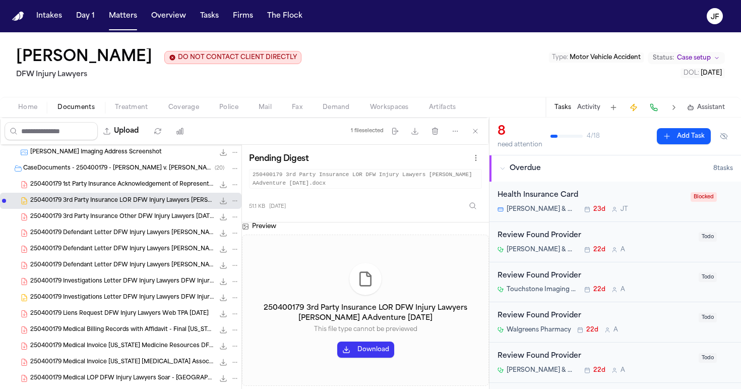
click at [231, 201] on icon "File: 250400179 3rd Party Insurance LOR DFW Injury Lawyers Fritz's AAdventure 0…" at bounding box center [234, 200] width 7 height 7
click at [233, 238] on button "Move" at bounding box center [227, 239] width 69 height 18
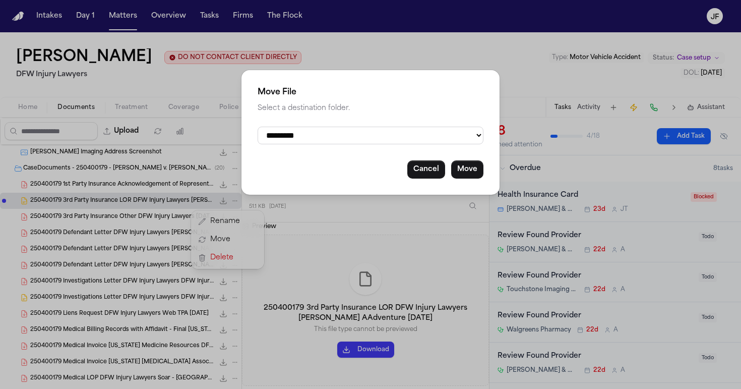
click at [397, 149] on div "**********" at bounding box center [370, 132] width 258 height 125
select select "**********"
click at [457, 175] on button "Move" at bounding box center [467, 169] width 32 height 18
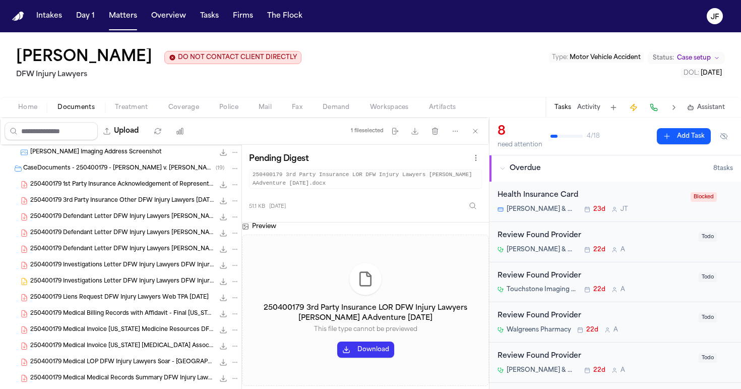
click at [231, 202] on icon "File: 250400179 3rd Party Insurance Other DFW Injury Lawyers 05-13-2025" at bounding box center [234, 200] width 7 height 7
click at [233, 243] on button "Move" at bounding box center [227, 239] width 69 height 18
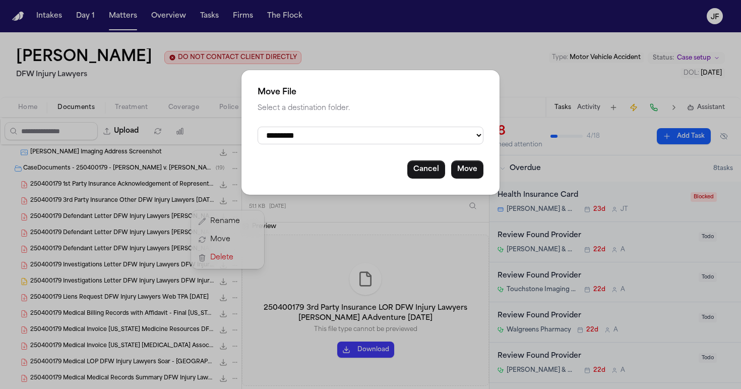
select select "**********"
click at [466, 170] on button "Move" at bounding box center [467, 169] width 32 height 18
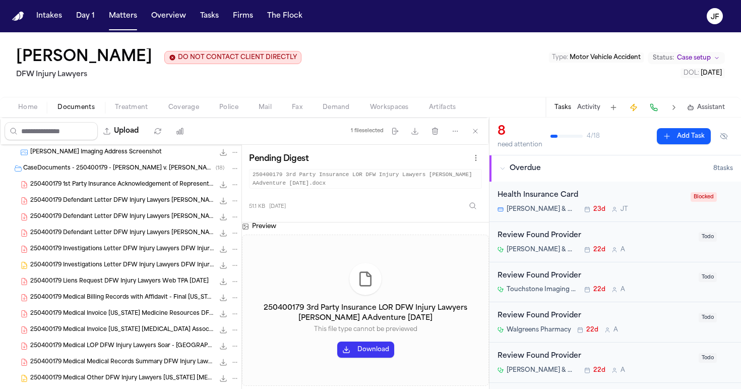
click at [114, 256] on div "250400179 Investigations Letter DFW Injury Lawyers DFW Injury Lawyers 05-02-202…" at bounding box center [120, 249] width 241 height 16
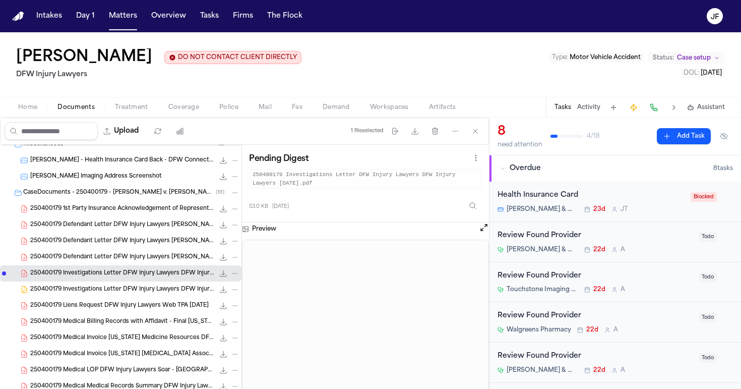
scroll to position [636, 0]
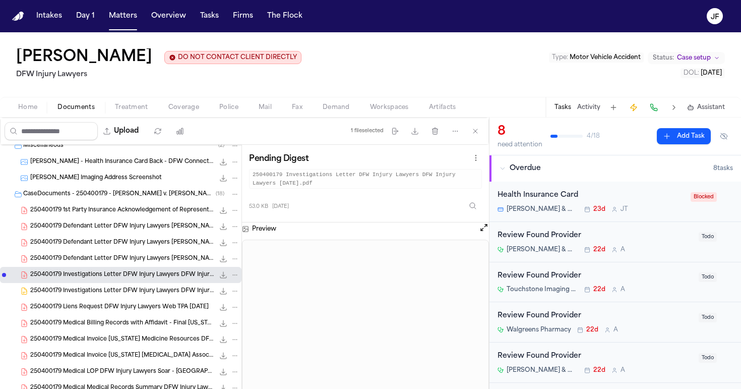
click at [164, 260] on span "250400179 Defendant Letter DFW Injury Lawyers Fritz's AAdventure 04-29-2025 (2)" at bounding box center [122, 259] width 184 height 9
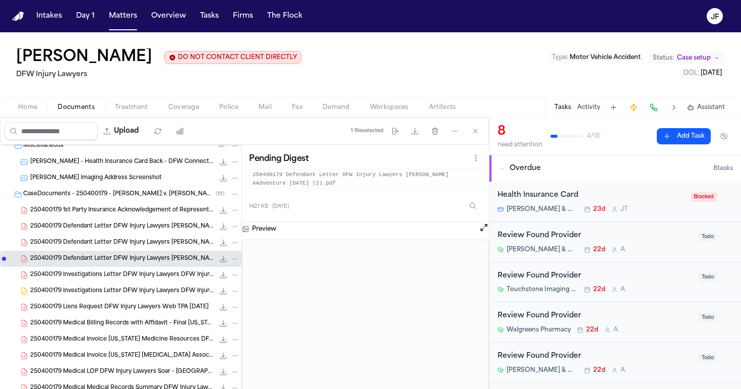
click at [231, 261] on icon "File: 250400179 Defendant Letter DFW Injury Lawyers Fritz's AAdventure 04-29-20…" at bounding box center [234, 258] width 7 height 7
click at [223, 293] on button "Move" at bounding box center [227, 297] width 69 height 18
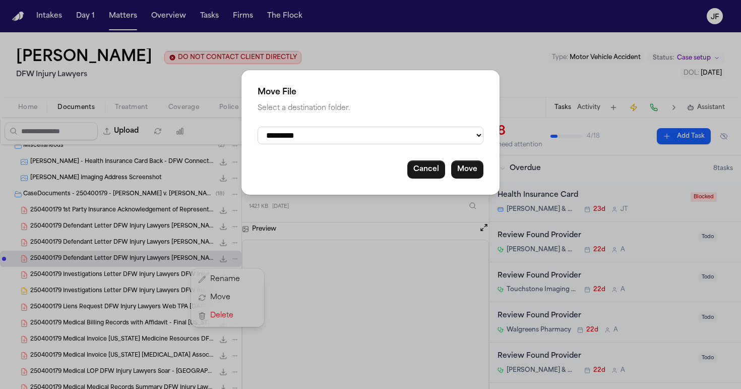
select select "**********"
click at [468, 172] on button "Move" at bounding box center [467, 169] width 32 height 18
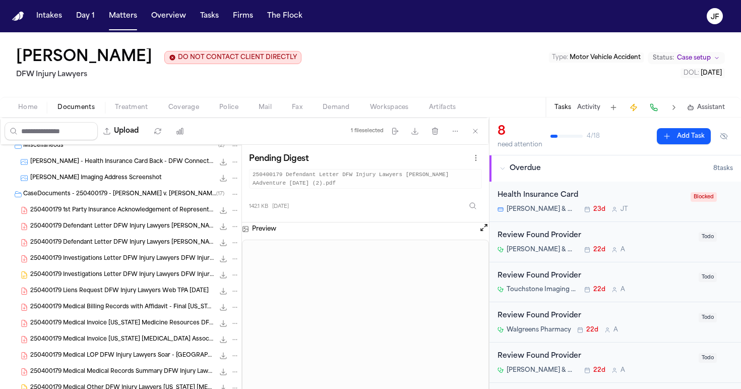
click at [172, 237] on div "250400179 Defendant Letter DFW Injury Lawyers Fritz's AAdventure 04-29-2025 (1)…" at bounding box center [120, 242] width 241 height 16
click at [231, 241] on icon "File: 250400179 Defendant Letter DFW Injury Lawyers Fritz's AAdventure 04-29-20…" at bounding box center [234, 242] width 7 height 7
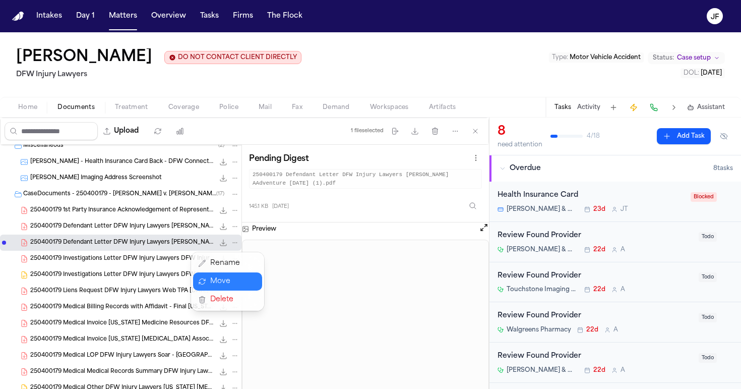
click at [221, 280] on button "Move" at bounding box center [227, 281] width 69 height 18
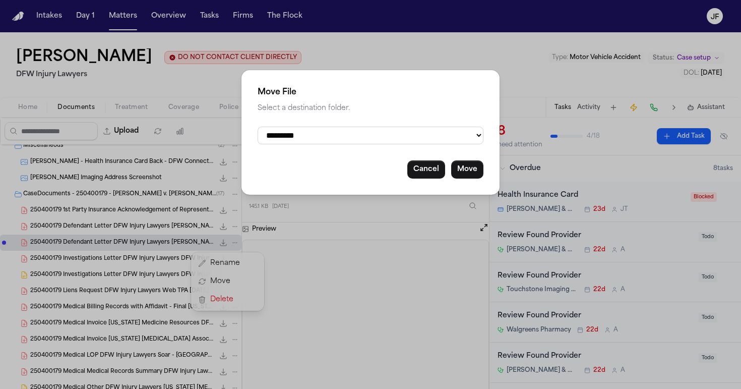
select select "**********"
click at [470, 170] on button "Move" at bounding box center [467, 169] width 32 height 18
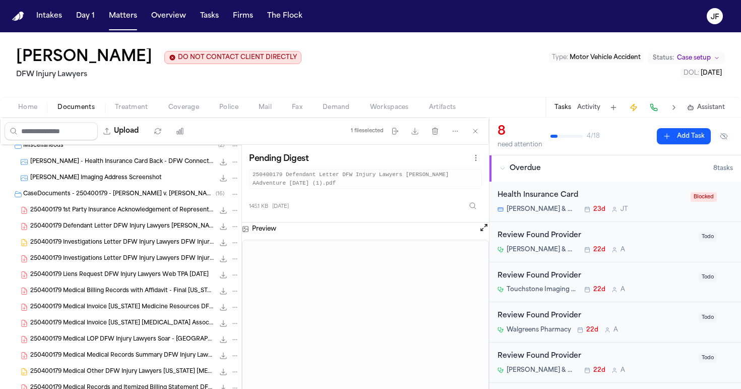
click at [0, 0] on span "150.8 KB • PDF" at bounding box center [0, 0] width 0 height 0
click at [168, 203] on div "250400179 1st Party Insurance Acknowledgement of Representation DFW Injury Lawy…" at bounding box center [120, 210] width 241 height 16
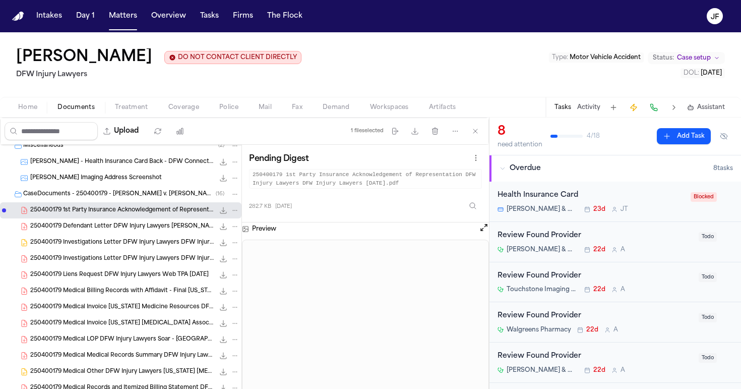
click at [233, 210] on div "250400179 1st Party Insurance Acknowledgement of Representation DFW Injury Lawy…" at bounding box center [120, 210] width 241 height 16
click at [231, 210] on icon "File: 250400179 1st Party Insurance Acknowledgement of Representation DFW Injur…" at bounding box center [234, 210] width 7 height 7
click at [222, 250] on button "Move" at bounding box center [227, 249] width 69 height 18
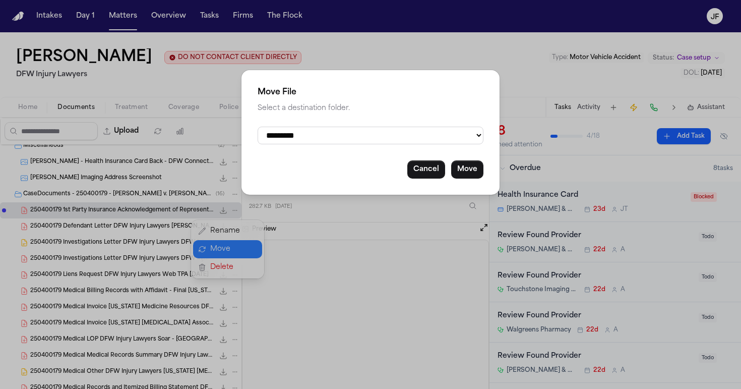
select select "**********"
click at [426, 169] on button "Cancel" at bounding box center [426, 169] width 38 height 18
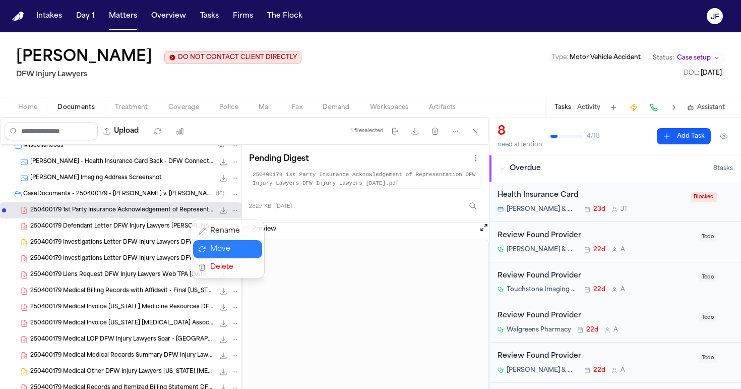
click at [229, 109] on div "Dalvy Negron DO NOT CONTACT CLIENT DIRECTLY DO NOT CONTACT DFW Injury Lawyers T…" at bounding box center [370, 210] width 741 height 356
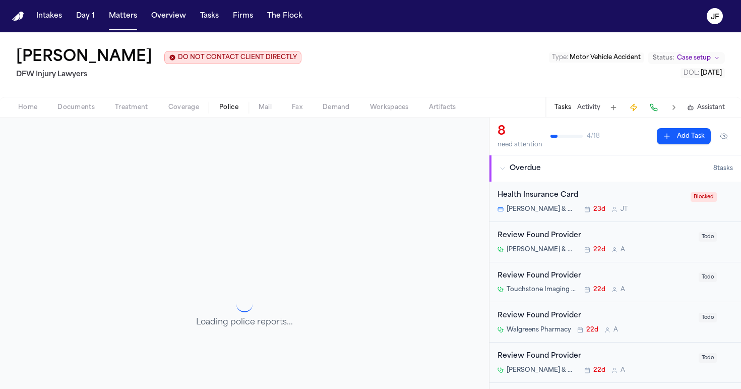
click at [224, 111] on span "Police" at bounding box center [228, 107] width 19 height 8
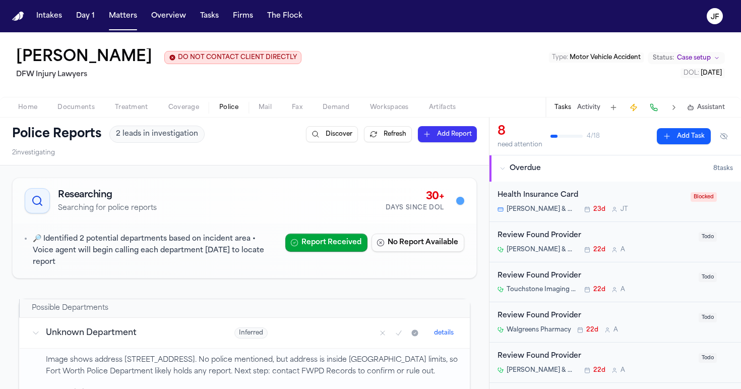
click at [79, 102] on button "Documents" at bounding box center [75, 107] width 57 height 12
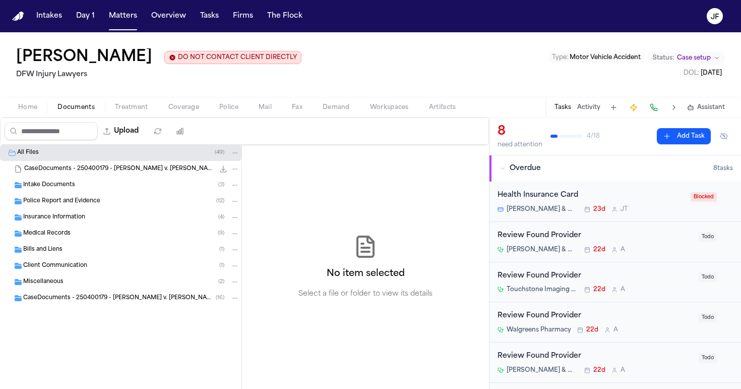
click at [89, 194] on div "Police Report and Evidence ( 12 )" at bounding box center [120, 201] width 241 height 16
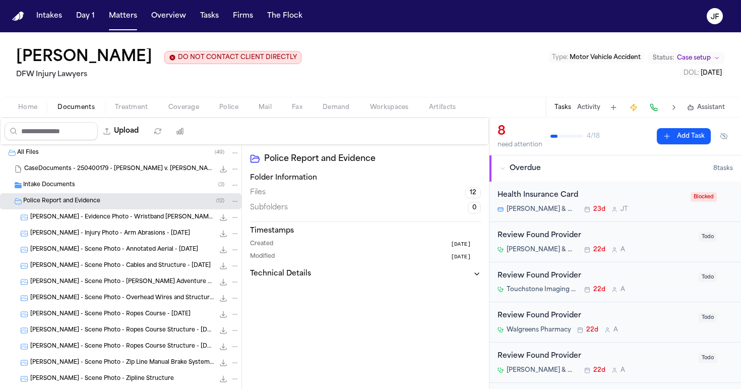
click at [91, 188] on div "Intake Documents ( 3 )" at bounding box center [131, 184] width 216 height 9
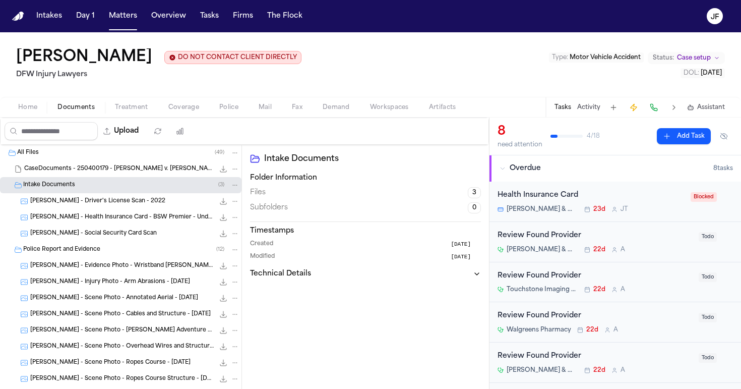
click at [109, 197] on div "D. Negron - Driver's License Scan - 2022 585.3 KB • JPG" at bounding box center [120, 201] width 241 height 16
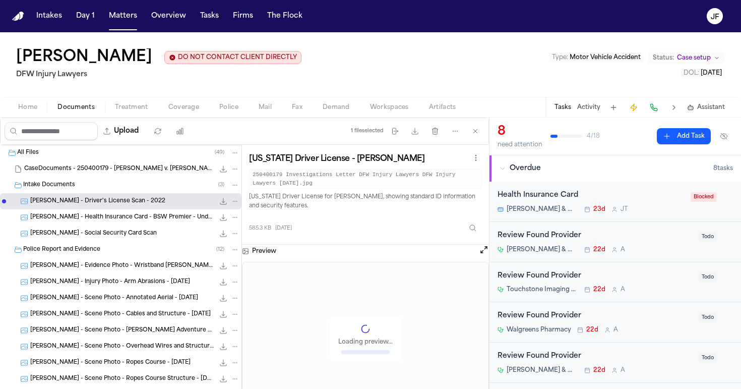
click at [113, 218] on span "D. Negron - Health Insurance Card - BSW Premier - Undated" at bounding box center [122, 217] width 184 height 9
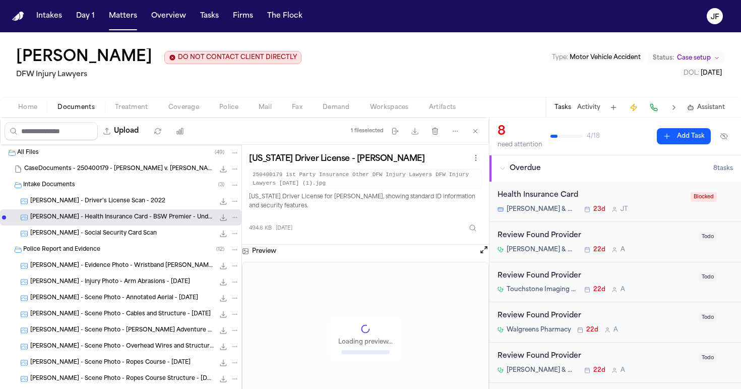
click at [113, 231] on span "D. Negron - Social Security Card Scan" at bounding box center [93, 233] width 127 height 9
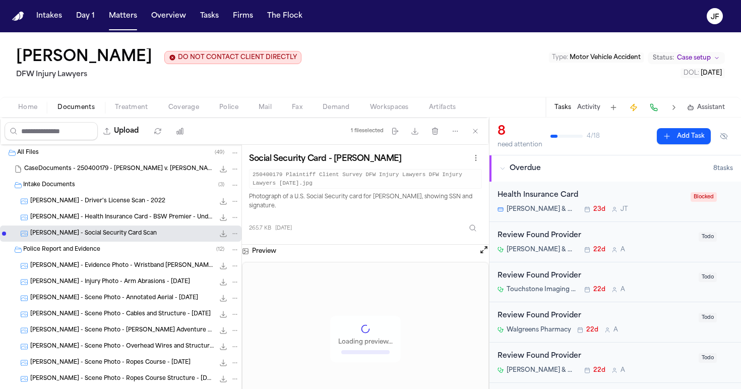
click at [128, 221] on span "D. Negron - Health Insurance Card - BSW Premier - Undated" at bounding box center [122, 217] width 184 height 9
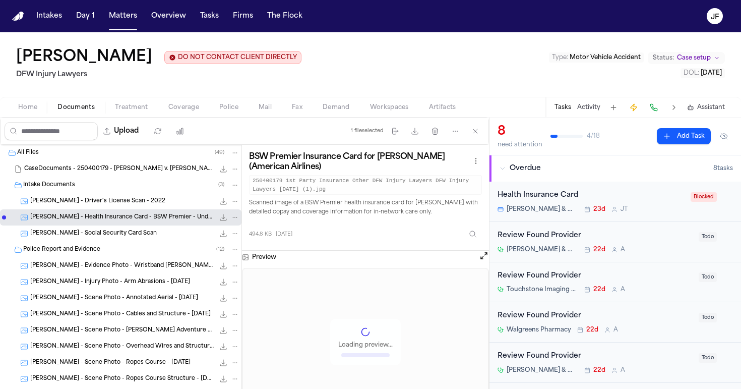
click at [126, 238] on span "D. Negron - Social Security Card Scan" at bounding box center [93, 233] width 127 height 9
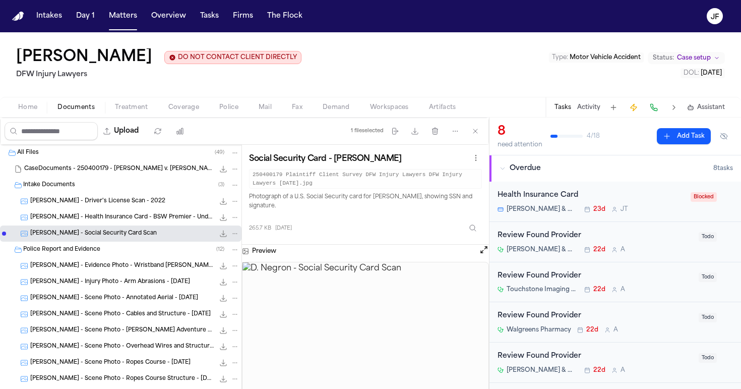
click at [129, 274] on div "D. Negron - Evidence Photo - Wristband Fritz's Adventure - 5.2.25 72.5 KB • JPG" at bounding box center [120, 266] width 241 height 16
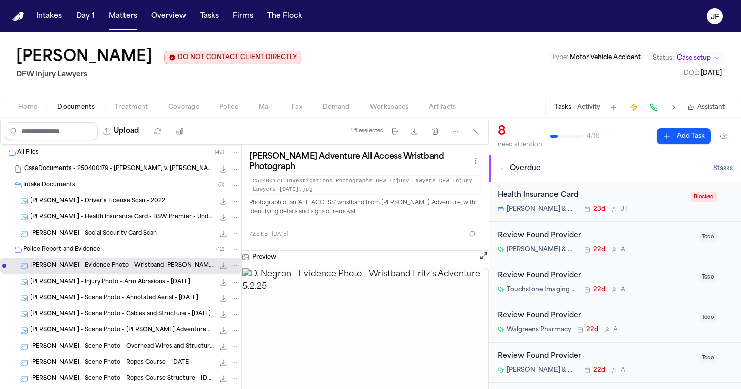
click at [140, 286] on span "D. Negron - Injury Photo - Arm Abrasions - 5.2.25" at bounding box center [110, 282] width 160 height 9
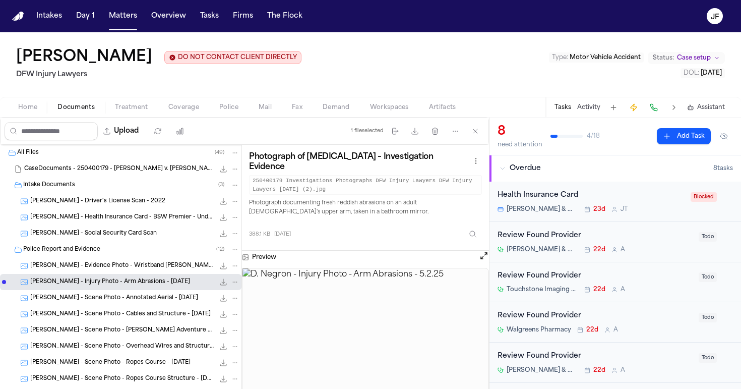
click at [143, 306] on div "D. Negron - Scene Photo - Annotated Aerial - 5.2.25 379.5 KB • JPG" at bounding box center [120, 298] width 241 height 16
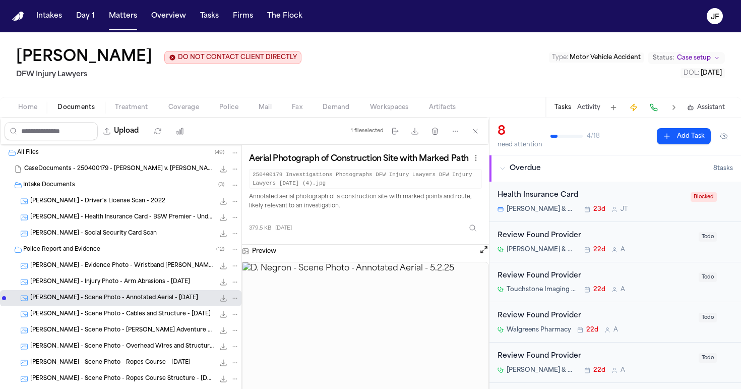
click at [146, 322] on div "D. Negron - Scene Photo - Cables and Structure - 5.10.25 286.1 KB • JPG" at bounding box center [120, 314] width 241 height 16
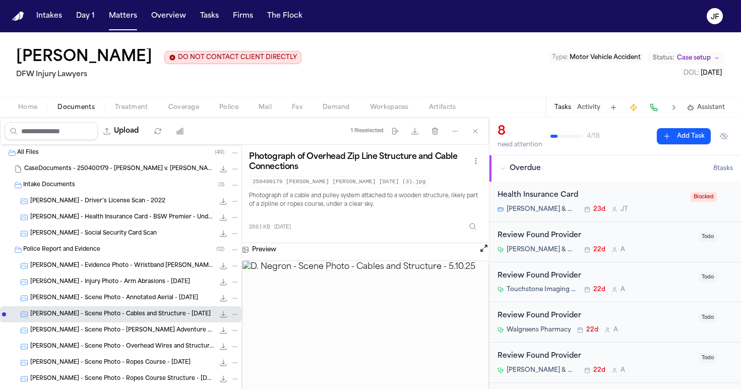
click at [145, 334] on span "D. Negron - Scene Photo - Fritz's Adventure Exterior - 5.2.25" at bounding box center [122, 330] width 184 height 9
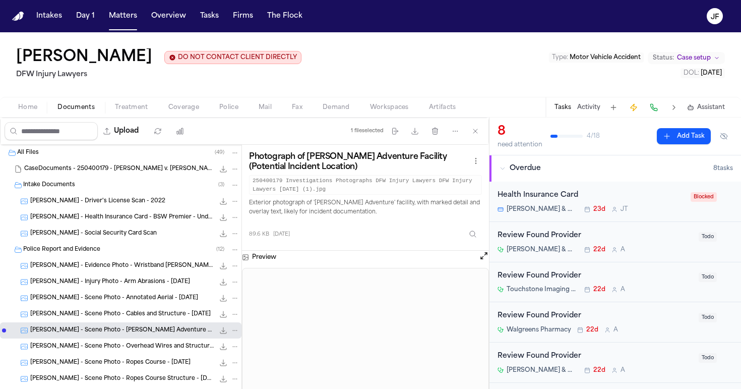
click at [144, 351] on div "D. Negron - Scene Photo - Overhead Wires and Structure - 5.10.25 286.1 KB • JPG" at bounding box center [134, 346] width 209 height 10
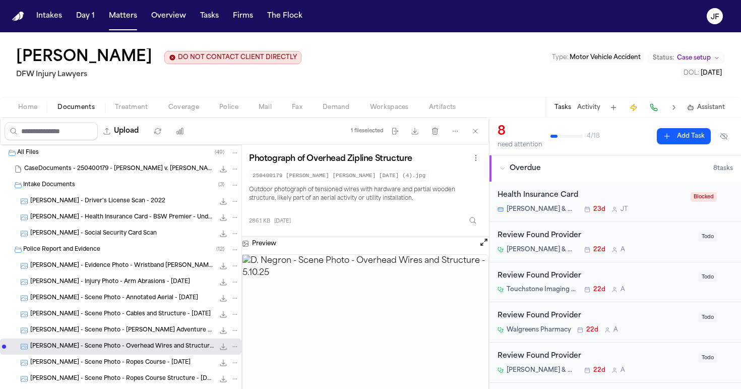
click at [144, 363] on span "D. Negron - Scene Photo - Ropes Course - 5.2.25" at bounding box center [110, 362] width 160 height 9
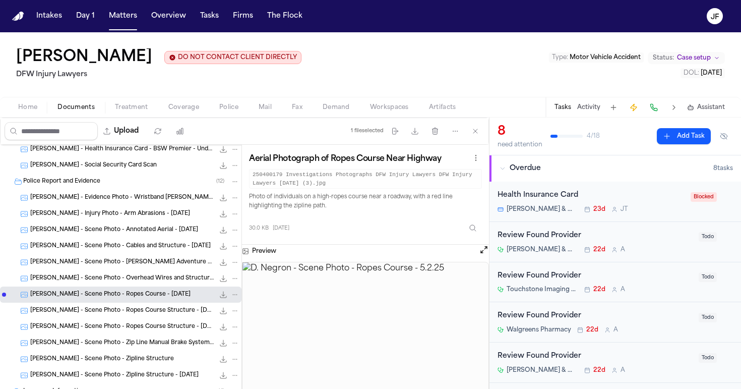
scroll to position [101, 0]
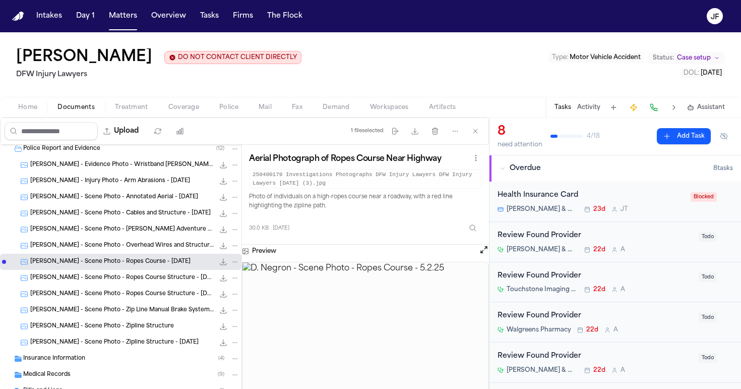
click at [145, 284] on div "D. Negron - Scene Photo - Ropes Course Structure - 5.10.25 613.9 KB • JPG" at bounding box center [120, 278] width 241 height 16
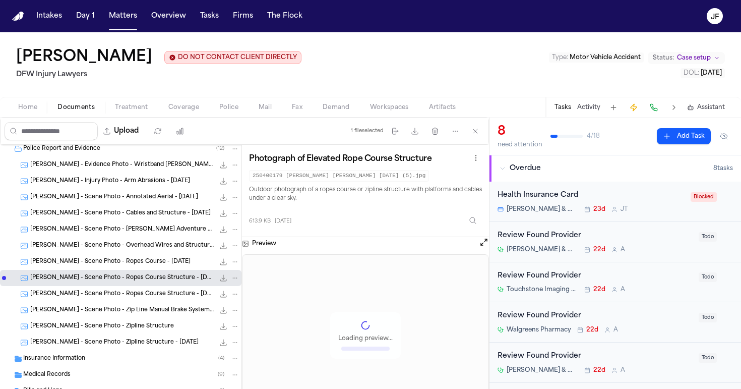
click at [145, 295] on span "D. Negron - Scene Photo - Ropes Course Structure - 5.10.25" at bounding box center [122, 294] width 184 height 9
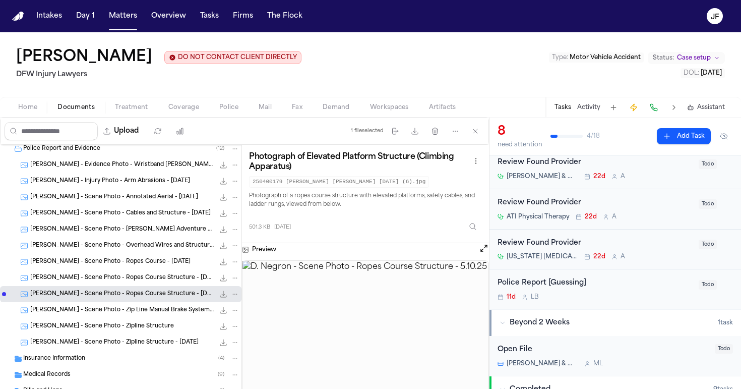
scroll to position [198, 0]
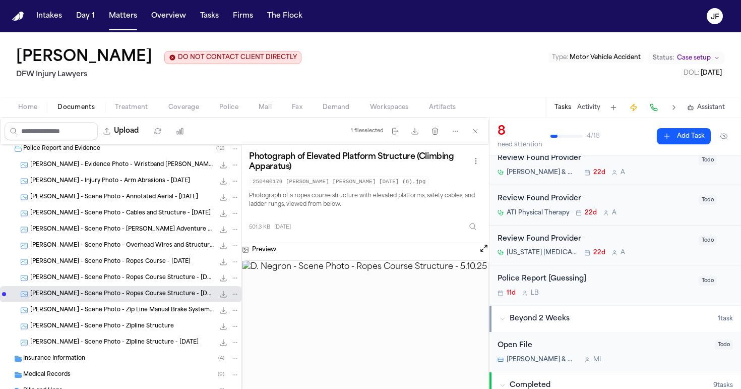
click at [545, 279] on div "Police Report [Guessing]" at bounding box center [595, 279] width 195 height 12
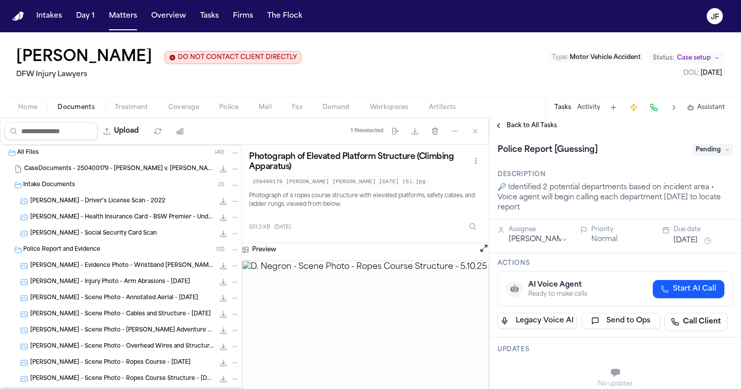
click at [70, 180] on div "Intake Documents ( 3 )" at bounding box center [120, 185] width 241 height 16
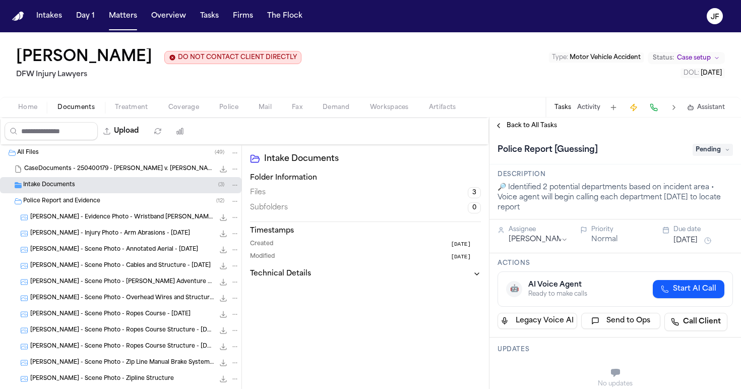
click at [70, 195] on div "Police Report and Evidence ( 12 )" at bounding box center [120, 201] width 241 height 16
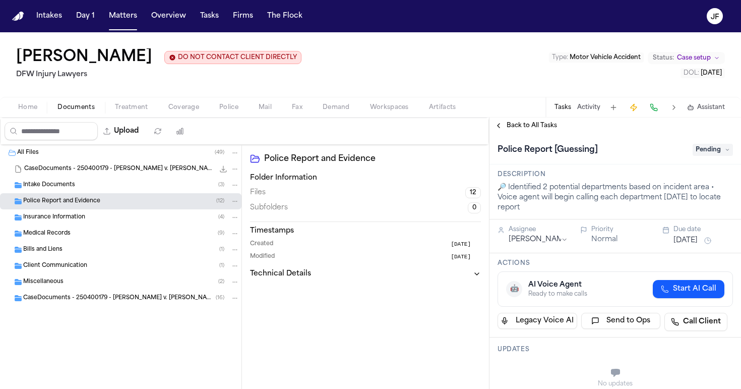
click at [703, 153] on span "Pending" at bounding box center [713, 150] width 40 height 12
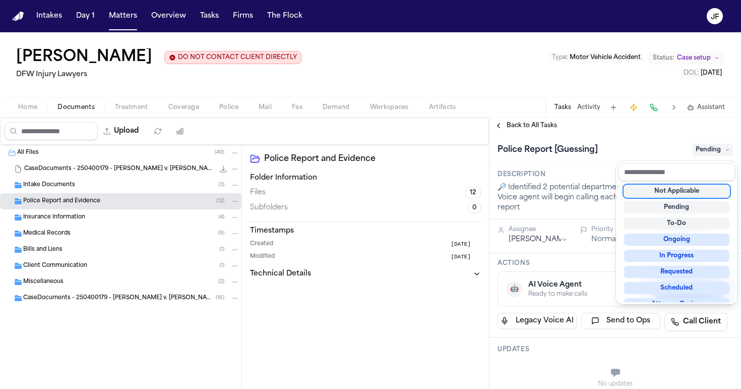
click at [689, 194] on div "Not Applicable" at bounding box center [676, 191] width 105 height 12
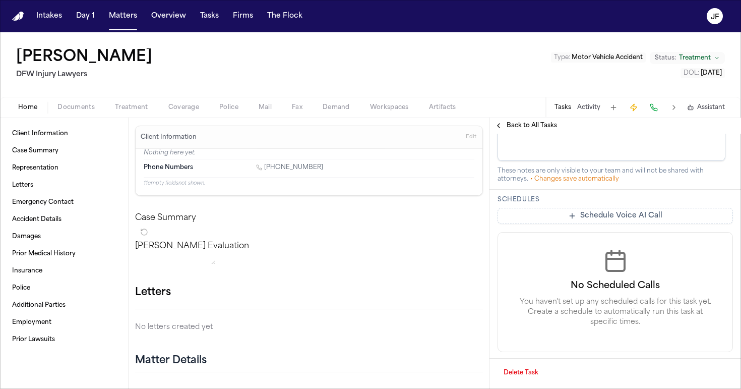
scroll to position [415, 0]
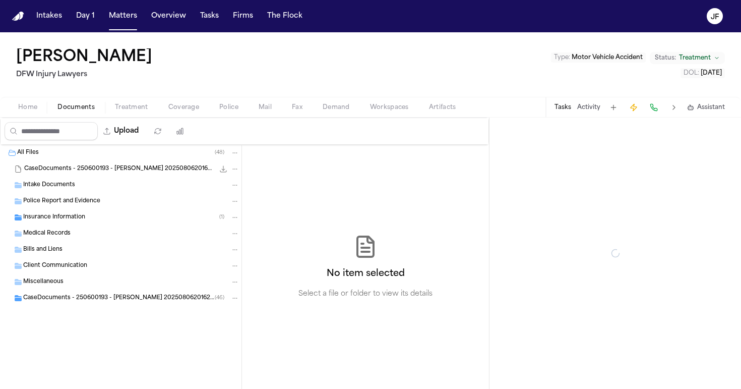
click at [72, 110] on span "Documents" at bounding box center [75, 107] width 37 height 8
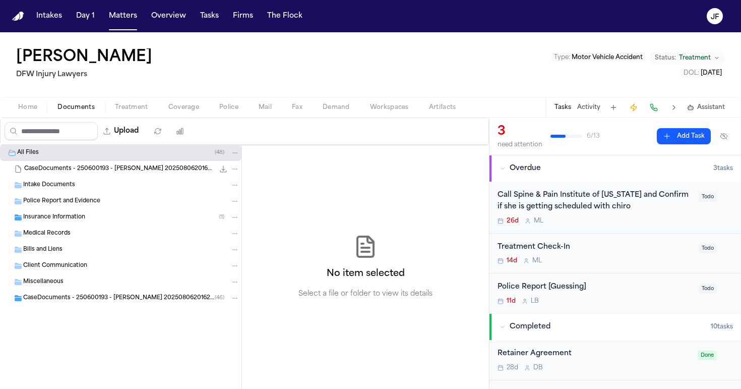
click at [138, 223] on div "Insurance Information ( 1 )" at bounding box center [120, 217] width 241 height 16
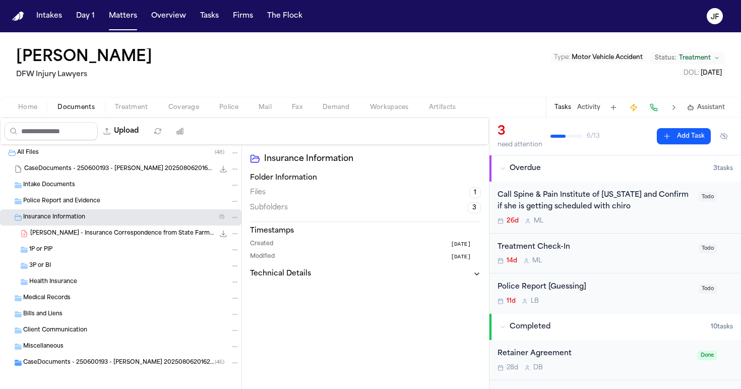
click at [151, 243] on div "1P or PIP" at bounding box center [120, 249] width 241 height 16
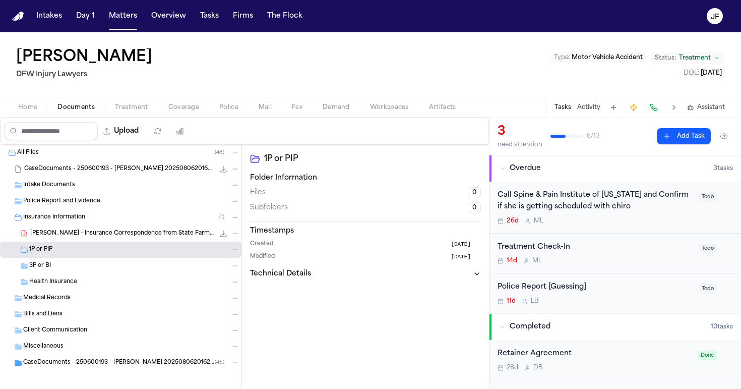
click at [153, 234] on span "F. Romero - Insurance Correspondence from State Farm - 7.1.25" at bounding box center [122, 233] width 184 height 9
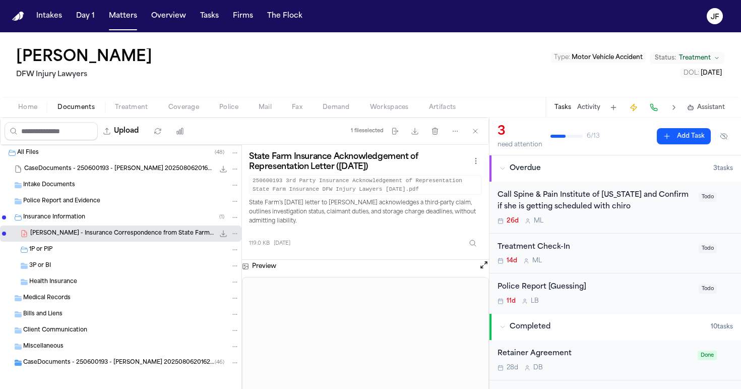
click at [182, 118] on div "Upload" at bounding box center [97, 131] width 193 height 26
click at [182, 114] on div "Home Documents Treatment Coverage Police Mail Fax Demand Workspaces Artifacts T…" at bounding box center [370, 107] width 741 height 20
click at [183, 108] on span "Coverage" at bounding box center [183, 107] width 31 height 8
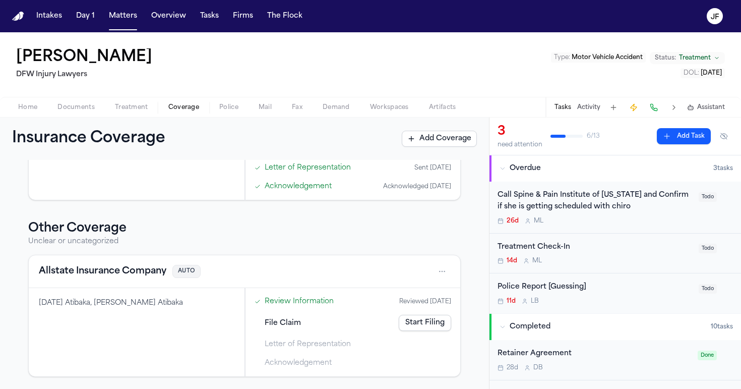
click at [188, 345] on div "[DATE] Atibaka, [PERSON_NAME] Atibaka" at bounding box center [137, 332] width 216 height 88
click at [80, 101] on button "Documents" at bounding box center [75, 107] width 57 height 12
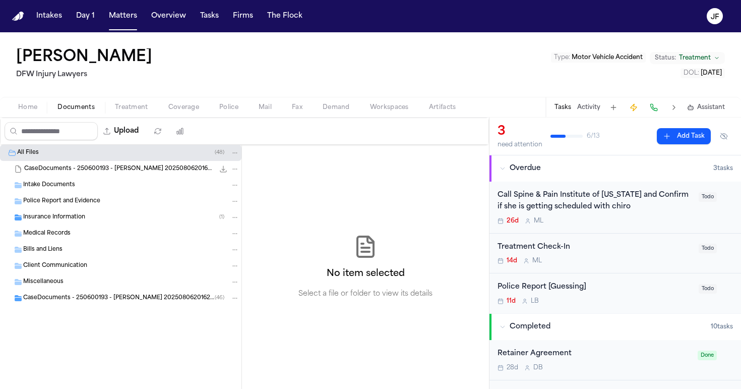
click at [71, 183] on span "Intake Documents" at bounding box center [49, 185] width 52 height 9
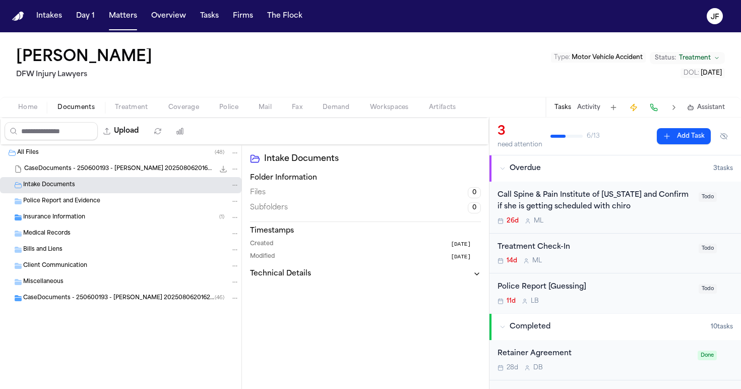
click at [71, 219] on span "Insurance Information" at bounding box center [54, 217] width 62 height 9
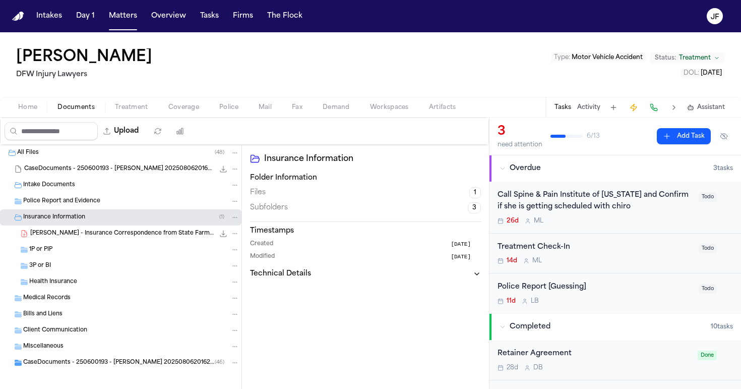
click at [72, 239] on div "[PERSON_NAME] - Insurance Correspondence from State Farm - [DATE] 119.0 KB • PDF" at bounding box center [120, 233] width 241 height 16
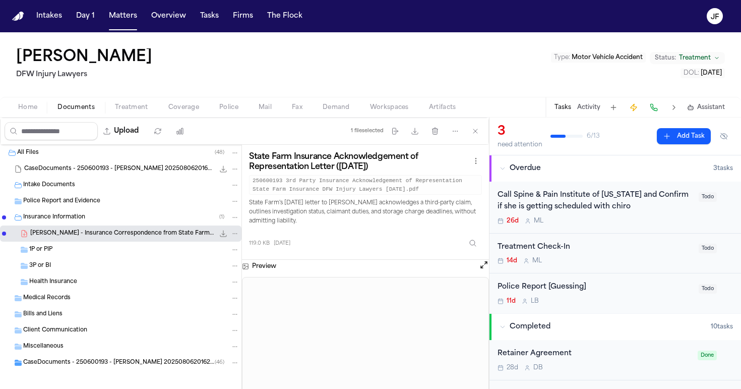
click at [91, 364] on span "CaseDocuments - 250600193 - [PERSON_NAME] 20250806201629 (unzipped)" at bounding box center [119, 362] width 192 height 9
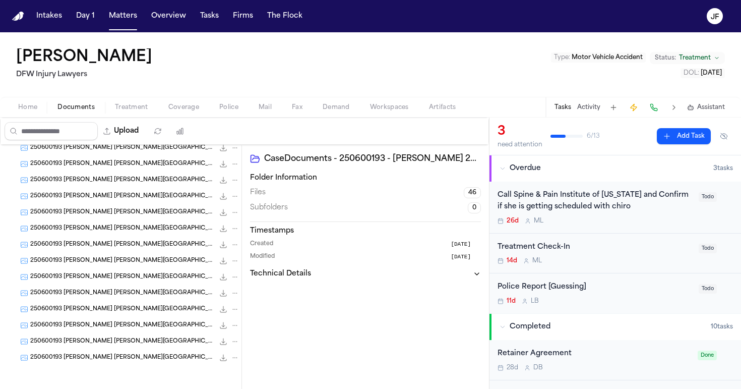
scroll to position [747, 0]
click at [96, 351] on div "250600193 [PERSON_NAME] [PERSON_NAME][GEOGRAPHIC_DATA] [DATE] (9) 32.3 KB • JPG" at bounding box center [120, 357] width 241 height 16
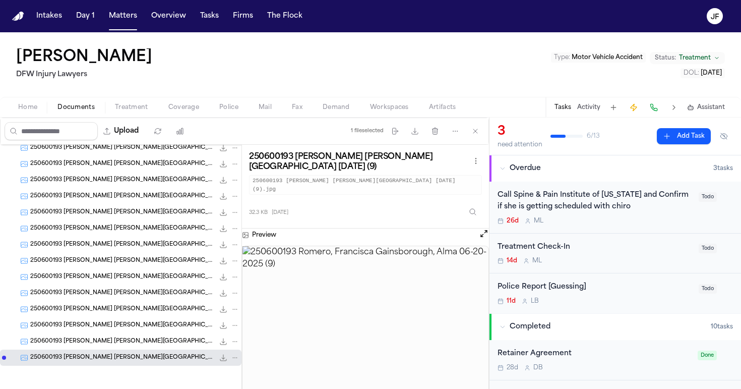
click at [139, 274] on span "250600193 [PERSON_NAME] [PERSON_NAME][GEOGRAPHIC_DATA] [DATE] (4)" at bounding box center [122, 277] width 184 height 9
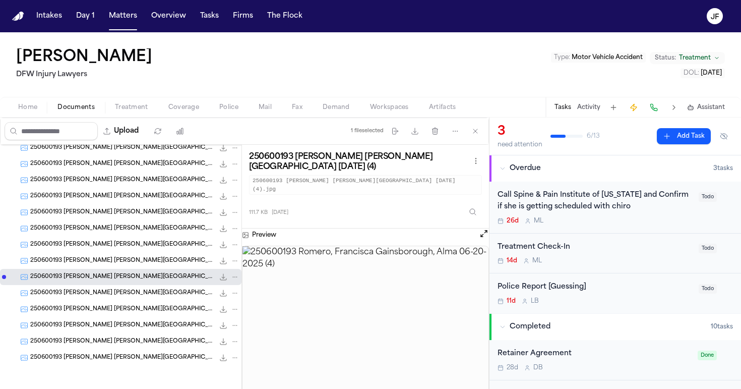
click at [157, 192] on div "250600193 [PERSON_NAME] [PERSON_NAME][GEOGRAPHIC_DATA] [DATE] (23) 31.1 KB • JPG" at bounding box center [134, 196] width 209 height 10
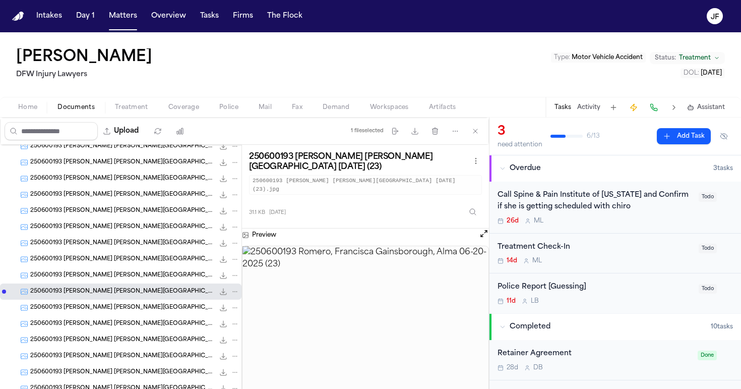
scroll to position [635, 0]
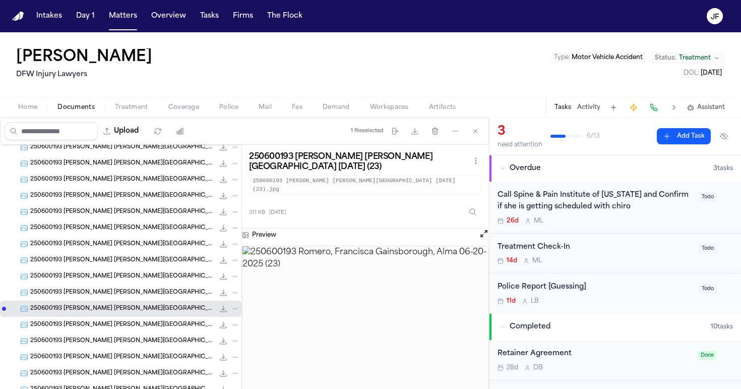
click at [157, 193] on span "250600193 [PERSON_NAME] [PERSON_NAME][GEOGRAPHIC_DATA] [DATE] (17)" at bounding box center [122, 196] width 184 height 9
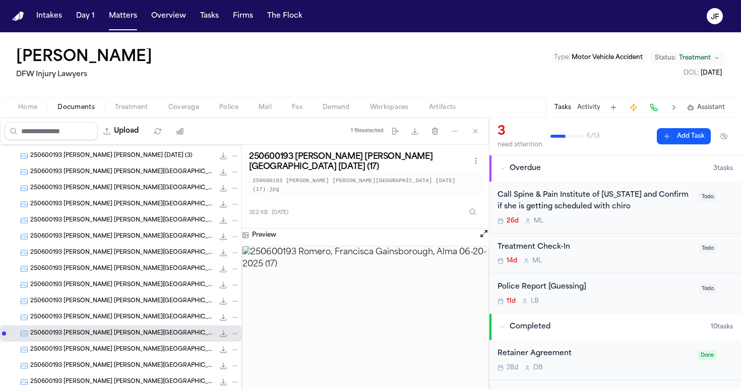
click at [157, 193] on div "250600193 Romero, Francisca Gainsborough, Alma 06-20-2025 231.9 KB • JPG" at bounding box center [134, 188] width 209 height 10
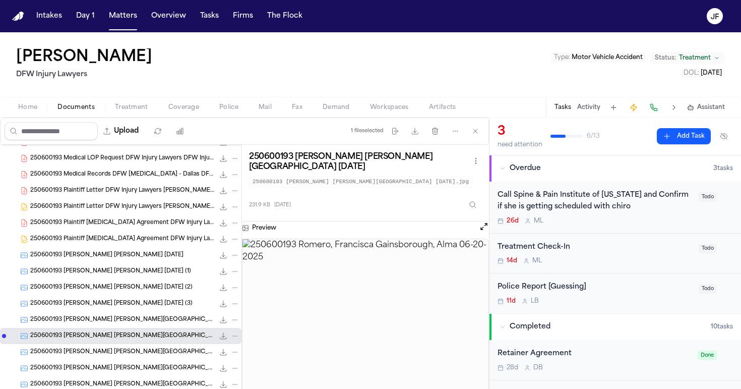
scroll to position [348, 0]
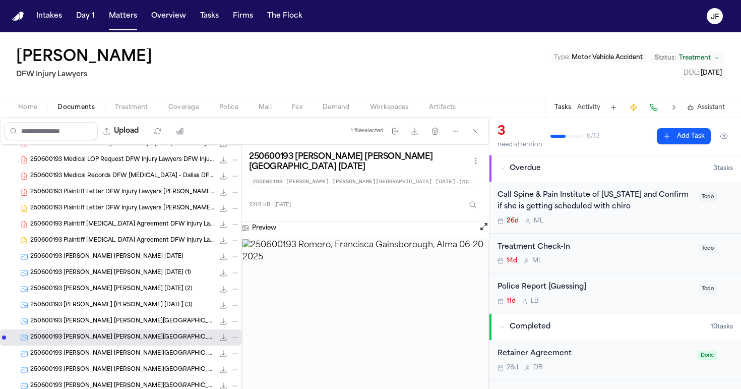
click at [157, 196] on span "250600193 Plaintiff Letter DFW Injury Lawyers [PERSON_NAME] [DATE]" at bounding box center [122, 192] width 184 height 9
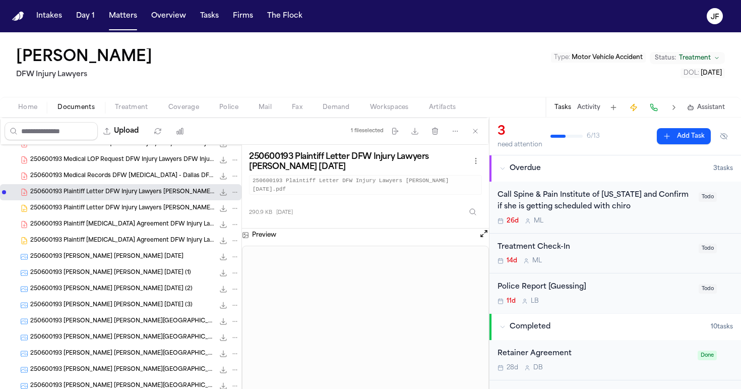
click at [154, 234] on div "250600193 Plaintiff Retainer Agreement DFW Injury Lawyers 06-16-2025 43.6 KB • …" at bounding box center [120, 240] width 241 height 16
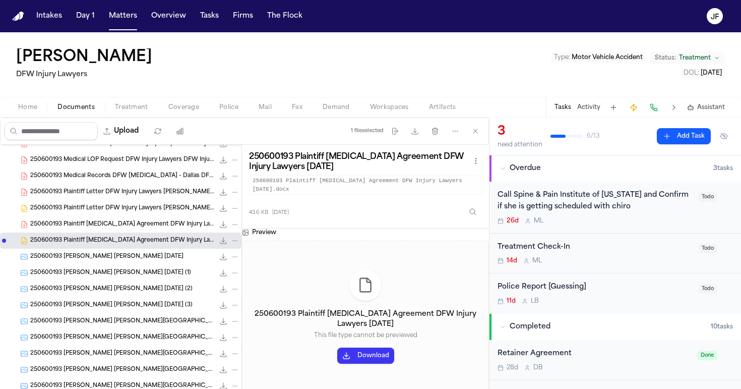
click at [168, 217] on div "250600193 Plaintiff Retainer Agreement DFW Injury Lawyers 06-16-2025 469.6 KB •…" at bounding box center [120, 224] width 241 height 16
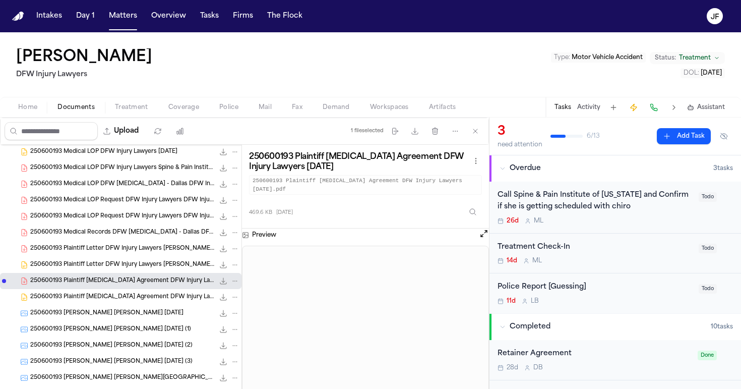
scroll to position [286, 0]
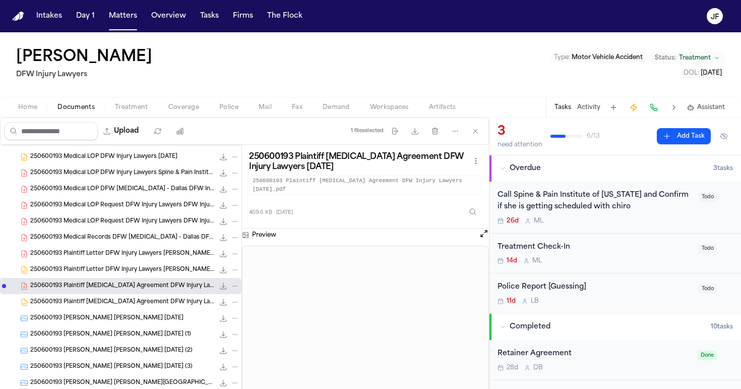
click at [130, 252] on span "250600193 Plaintiff Letter DFW Injury Lawyers [PERSON_NAME] [DATE]" at bounding box center [122, 254] width 184 height 9
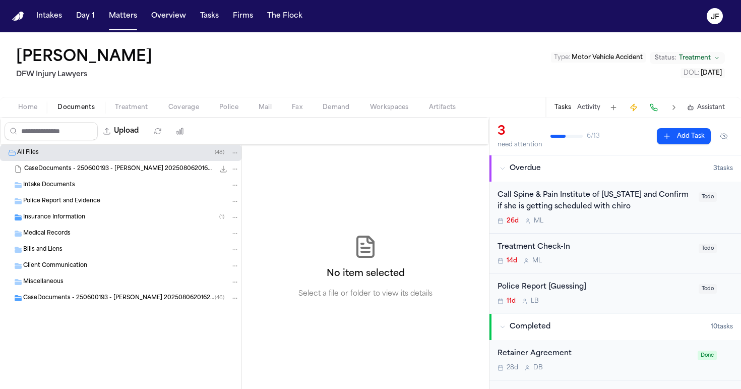
click at [87, 304] on div "CaseDocuments - 250600193 - [PERSON_NAME] 20250806201629 (unzipped) ( 46 )" at bounding box center [120, 298] width 241 height 16
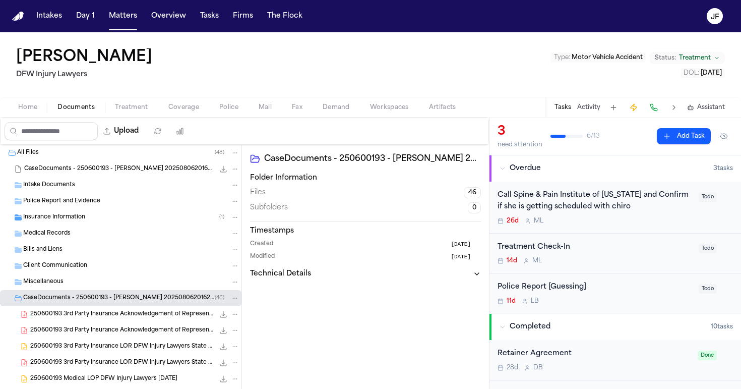
click at [103, 322] on div "250600193 3rd Party Insurance Acknowledgement of Representation State Farm Insu…" at bounding box center [120, 314] width 241 height 16
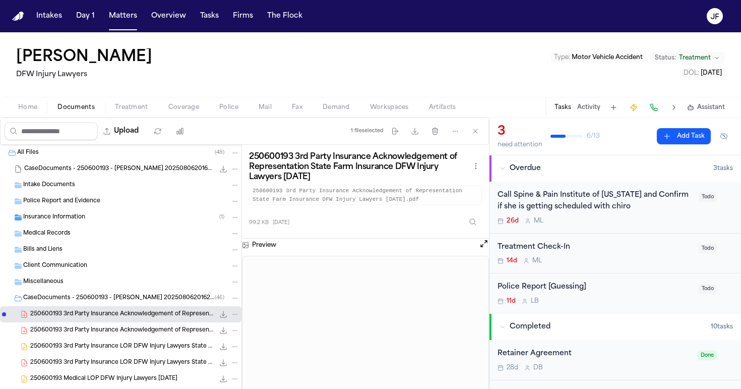
click at [187, 111] on span "Coverage" at bounding box center [183, 107] width 31 height 8
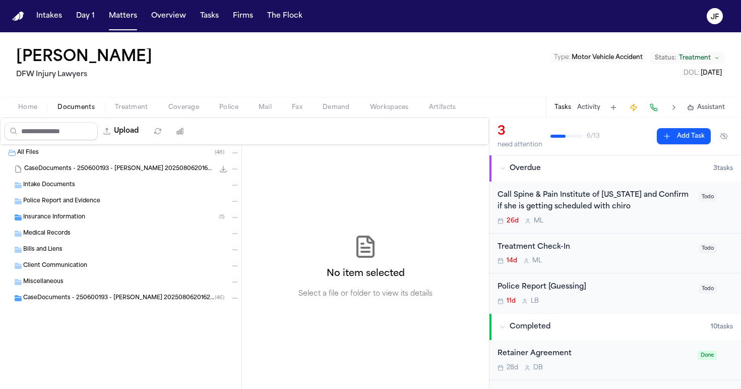
click at [78, 103] on span "Documents" at bounding box center [75, 107] width 37 height 8
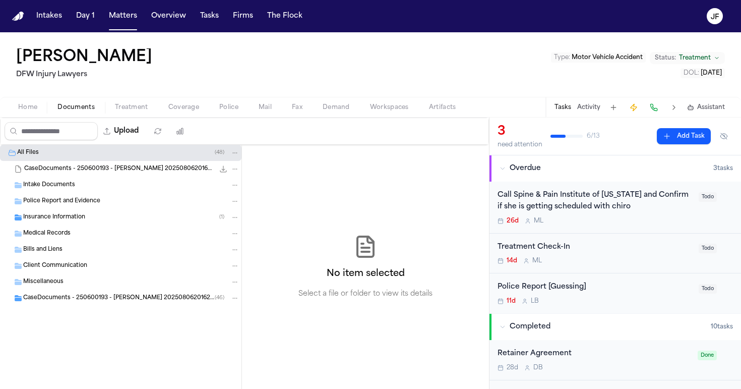
click at [79, 176] on div "CaseDocuments - 250600193 - [PERSON_NAME] 20250806201629.zip 7.0 MB • ZIP" at bounding box center [120, 169] width 241 height 16
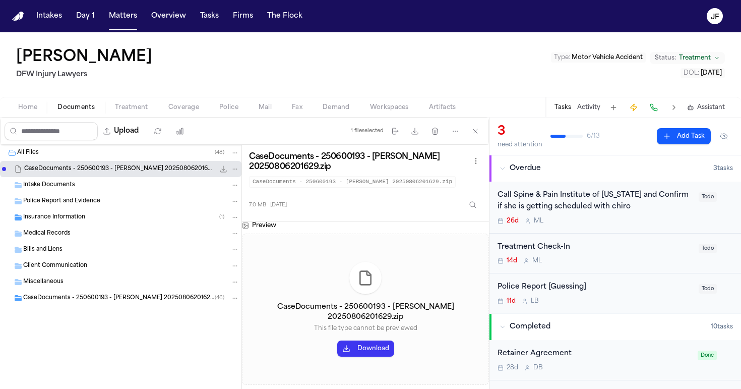
click at [66, 218] on span "Insurance Information" at bounding box center [54, 217] width 62 height 9
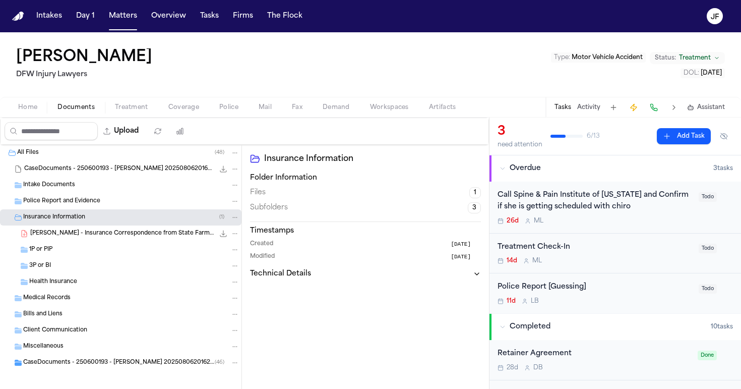
click at [81, 239] on div "[PERSON_NAME] - Insurance Correspondence from State Farm - [DATE] 119.0 KB • PDF" at bounding box center [120, 233] width 241 height 16
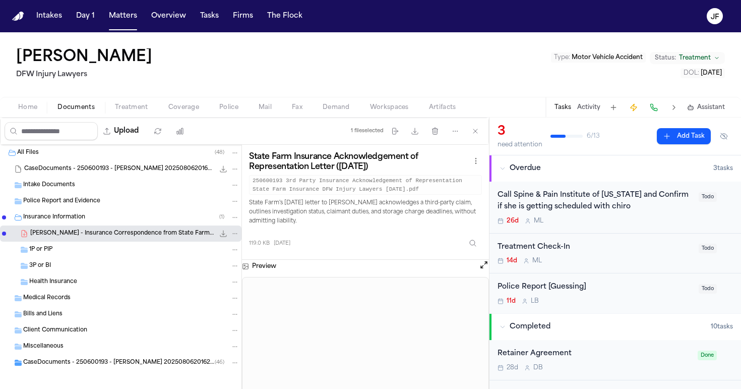
click at [96, 364] on span "CaseDocuments - 250600193 - [PERSON_NAME] 20250806201629 (unzipped)" at bounding box center [119, 362] width 192 height 9
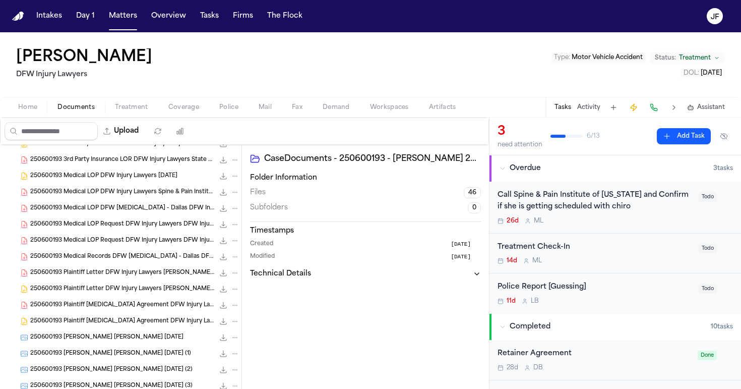
scroll to position [440, 0]
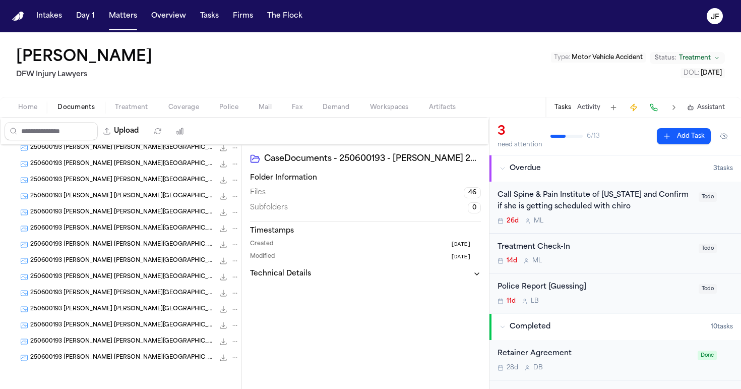
click at [138, 297] on div "250600193 [PERSON_NAME] [PERSON_NAME][GEOGRAPHIC_DATA] [DATE] (5) 122.9 KB • JPG" at bounding box center [120, 293] width 241 height 16
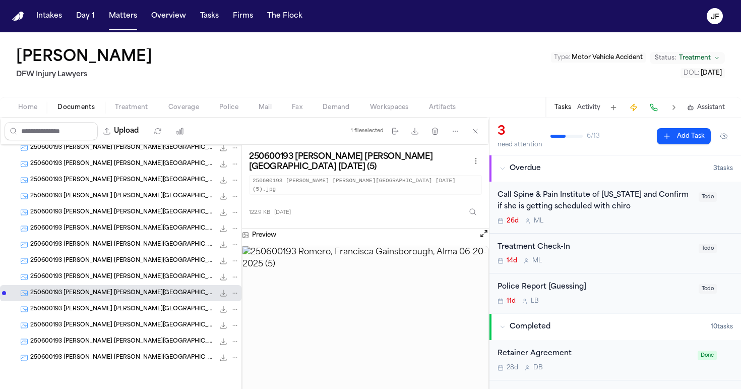
click at [91, 235] on div "250600193 [PERSON_NAME] [PERSON_NAME][GEOGRAPHIC_DATA] [DATE] (25) 173.2 KB • J…" at bounding box center [120, 228] width 241 height 16
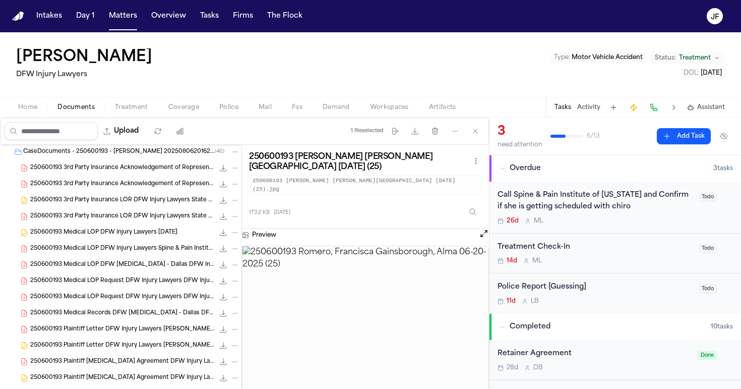
scroll to position [209, 0]
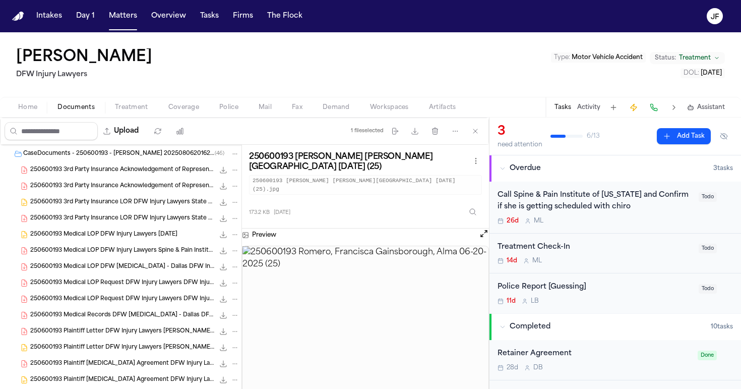
click at [123, 175] on div "250600193 3rd Party Insurance Acknowledgement of Representation State Farm Insu…" at bounding box center [120, 170] width 241 height 16
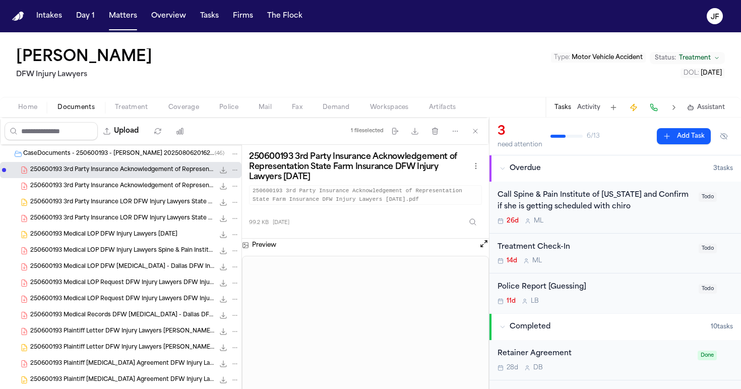
click at [570, 278] on div "Police Report [Guessing] 11d L B Todo" at bounding box center [615, 293] width 252 height 40
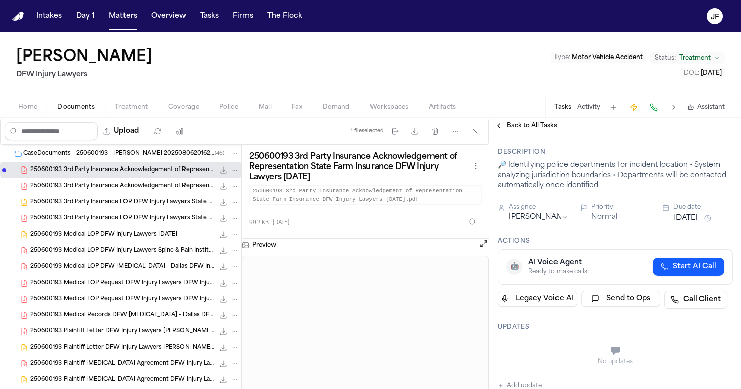
scroll to position [25, 0]
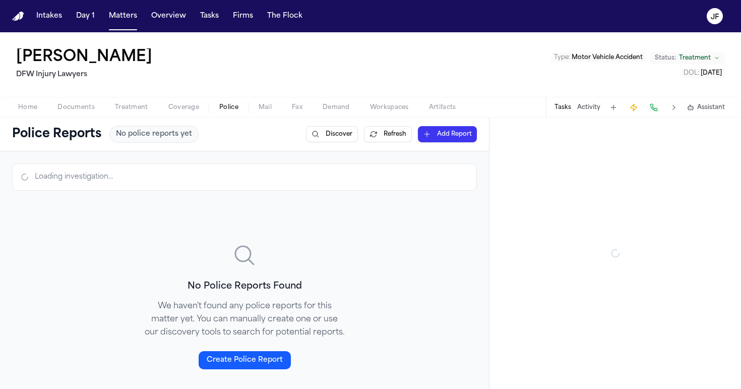
click at [224, 105] on span "Police" at bounding box center [228, 107] width 19 height 8
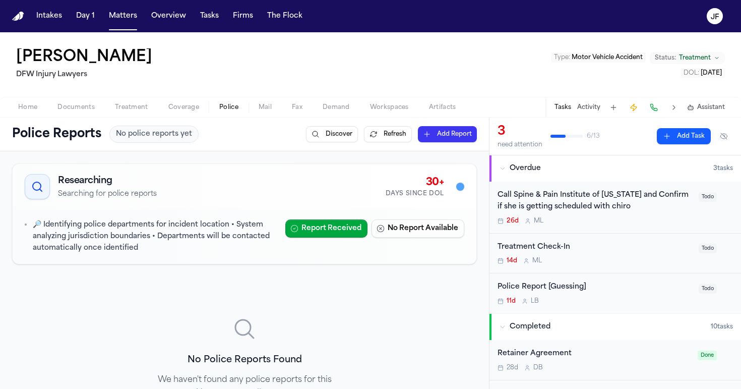
click at [69, 105] on span "Documents" at bounding box center [75, 107] width 37 height 8
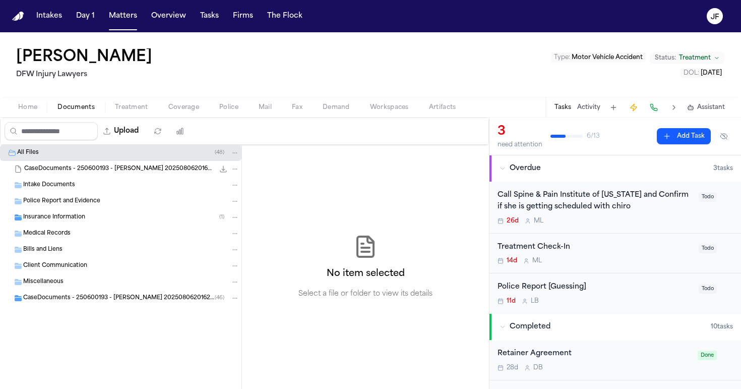
click at [27, 115] on div "Home Documents Treatment Coverage Police Mail Fax Demand Workspaces Artifacts T…" at bounding box center [370, 107] width 741 height 20
click at [24, 103] on span "Home" at bounding box center [27, 107] width 19 height 8
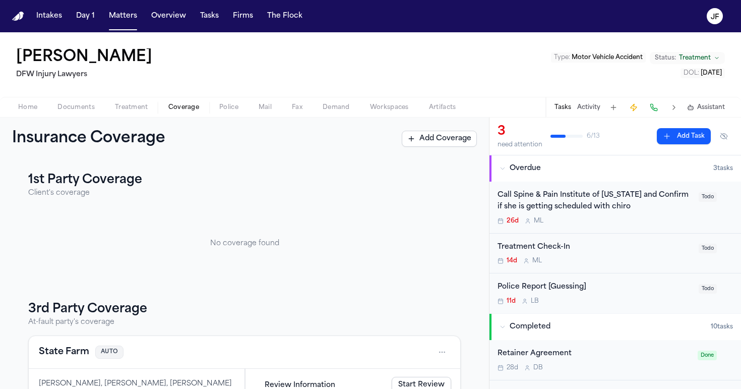
click at [179, 105] on span "Coverage" at bounding box center [183, 107] width 31 height 8
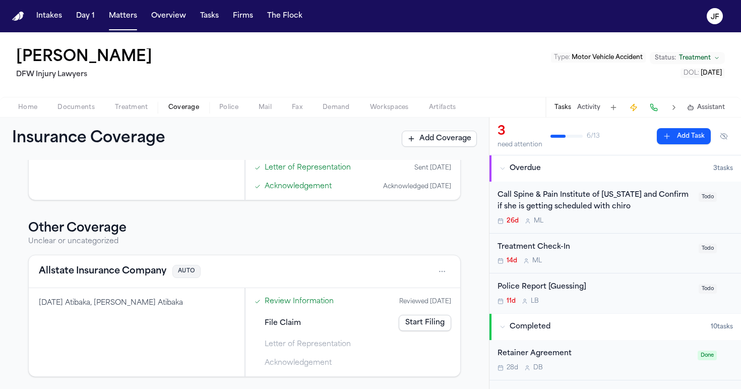
scroll to position [252, 0]
click at [197, 335] on div "[DATE] Atibaka, [PERSON_NAME] Atibaka" at bounding box center [137, 332] width 216 height 88
click at [163, 326] on div "[DATE] Atibaka, [PERSON_NAME] Atibaka" at bounding box center [137, 332] width 216 height 88
click at [136, 306] on div "[DATE] Atibaka, [PERSON_NAME] Atibaka" at bounding box center [137, 303] width 196 height 10
click at [142, 277] on button "Allstate Insurance Company" at bounding box center [103, 271] width 128 height 14
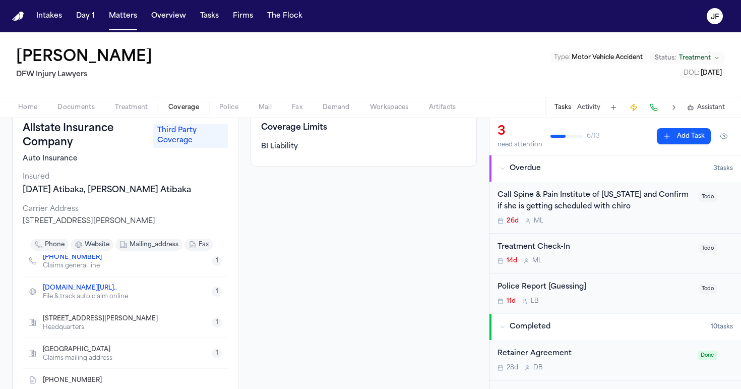
scroll to position [12, 0]
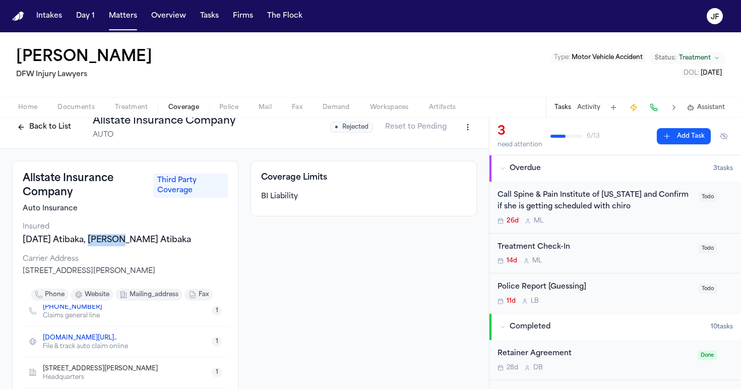
drag, startPoint x: 90, startPoint y: 242, endPoint x: 126, endPoint y: 241, distance: 35.8
click at [126, 241] on div "[DATE] Atibaka, [PERSON_NAME] Atibaka" at bounding box center [125, 240] width 205 height 12
copy div "Rukevwe"
click at [665, 1] on nav "Intakes Day 1 Matters Overview Tasks Firms The [PERSON_NAME]" at bounding box center [370, 16] width 741 height 32
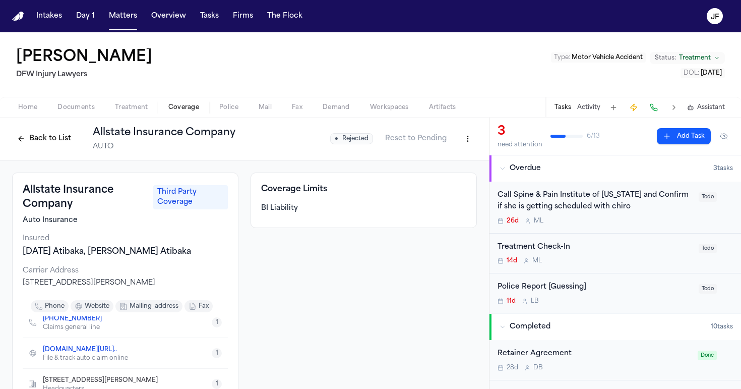
scroll to position [0, 0]
click at [227, 111] on span "Police" at bounding box center [228, 107] width 19 height 8
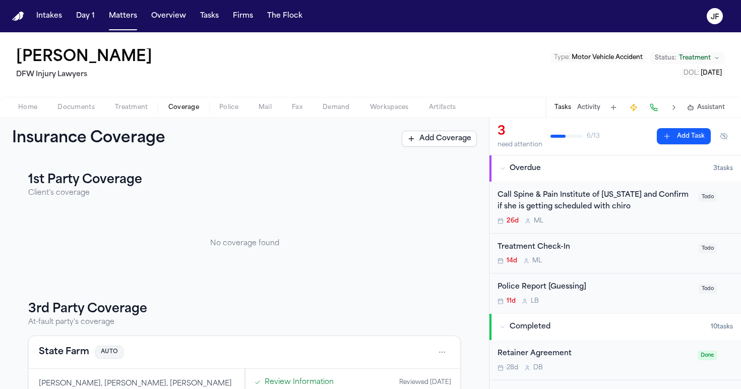
click at [177, 112] on span "button" at bounding box center [183, 112] width 43 height 1
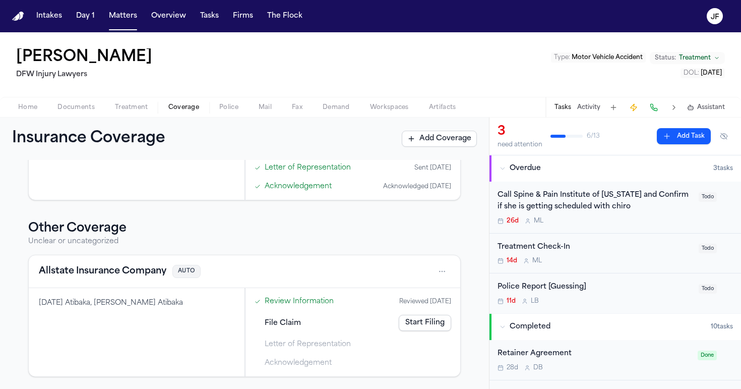
scroll to position [252, 0]
click at [159, 350] on div "[DATE] Atibaka, [PERSON_NAME] Atibaka" at bounding box center [137, 332] width 216 height 88
click at [125, 275] on button "Allstate Insurance Company" at bounding box center [103, 271] width 128 height 14
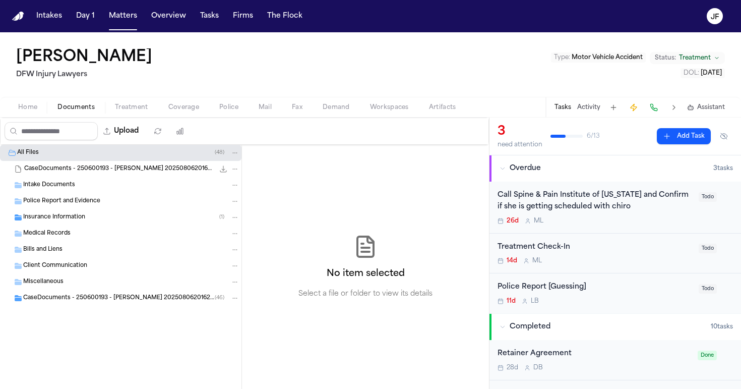
click at [57, 110] on span "Documents" at bounding box center [75, 107] width 37 height 8
click at [56, 296] on span "CaseDocuments - 250600193 - [PERSON_NAME] 20250806201629 (unzipped)" at bounding box center [119, 298] width 192 height 9
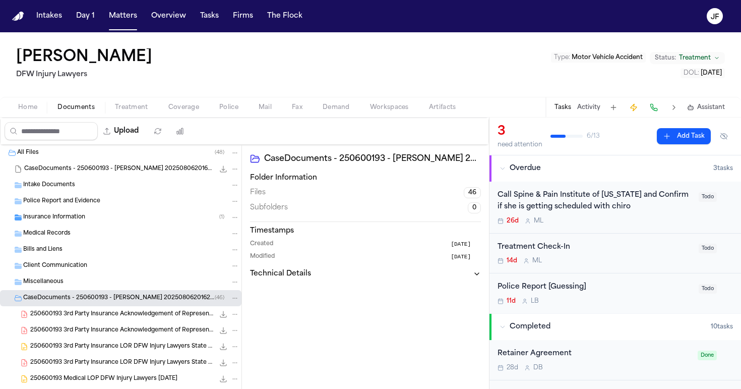
click at [64, 219] on span "Insurance Information" at bounding box center [54, 217] width 62 height 9
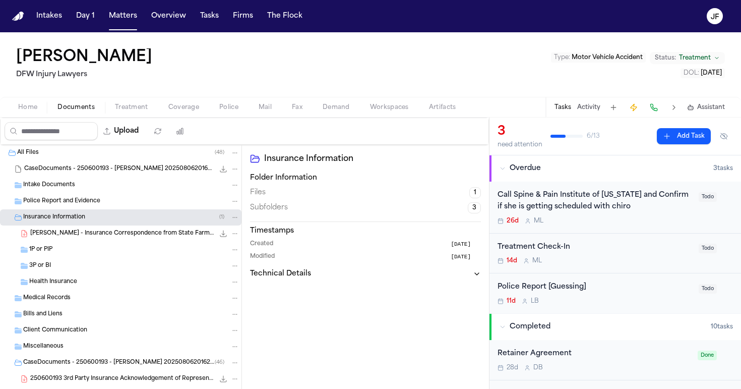
click at [76, 236] on span "[PERSON_NAME] - Insurance Correspondence from State Farm - [DATE]" at bounding box center [122, 233] width 184 height 9
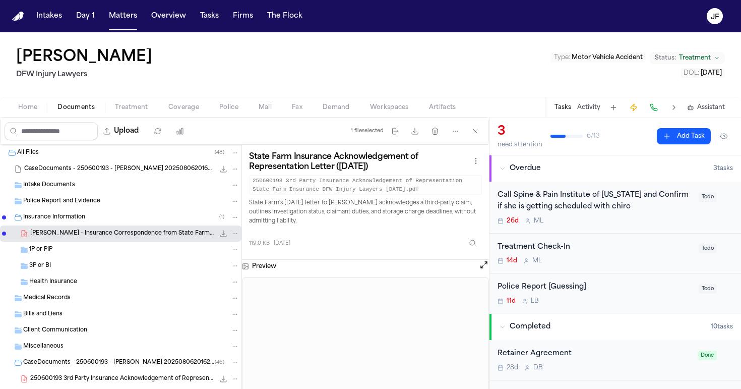
click at [55, 381] on span "250600193 3rd Party Insurance Acknowledgement of Representation State Farm Insu…" at bounding box center [122, 379] width 184 height 9
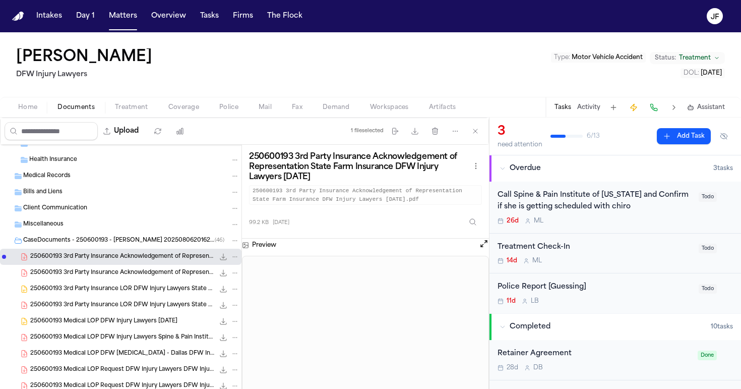
scroll to position [133, 0]
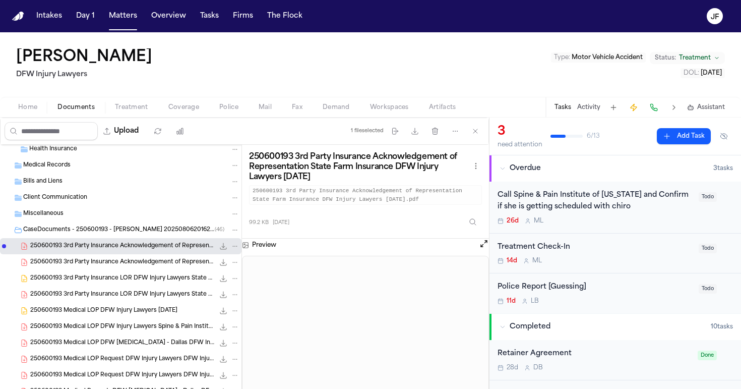
click at [154, 260] on span "250600193 3rd Party Insurance Acknowledgement of Representation State Farm Insu…" at bounding box center [122, 262] width 184 height 9
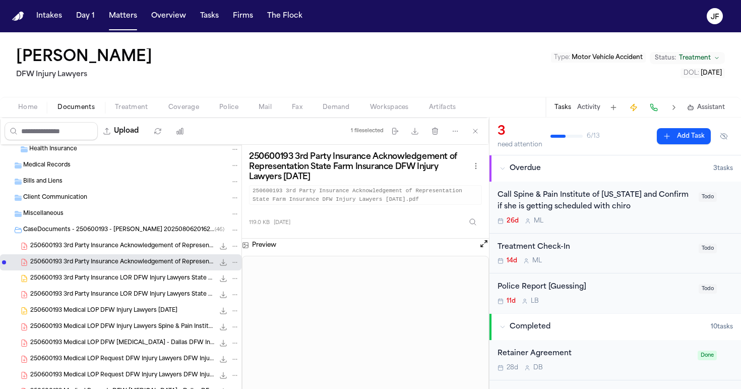
click at [156, 279] on span "250600193 3rd Party Insurance LOR DFW Injury Lawyers State Farm Insurance [DATE]" at bounding box center [122, 278] width 184 height 9
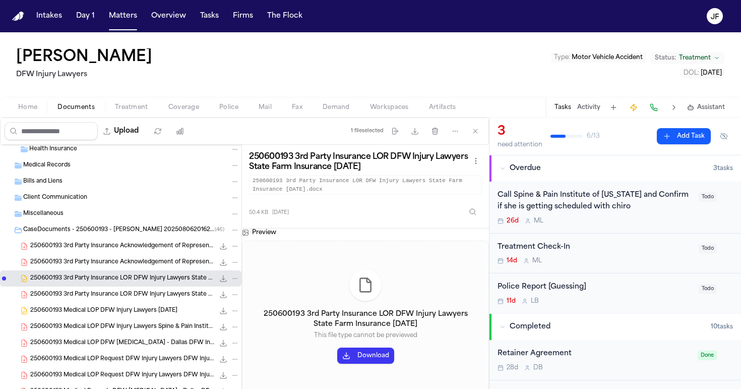
click at [171, 98] on div "Home Documents Treatment Coverage Police Mail Fax Demand Workspaces Artifacts T…" at bounding box center [370, 107] width 741 height 20
click at [171, 110] on span "Coverage" at bounding box center [183, 107] width 31 height 8
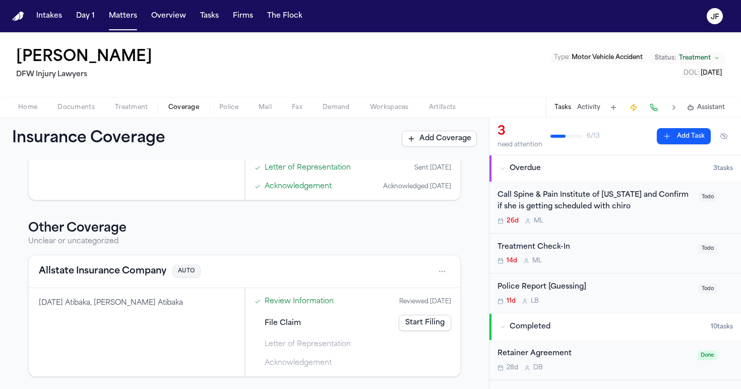
scroll to position [252, 0]
click at [151, 265] on button "Allstate Insurance Company" at bounding box center [103, 271] width 128 height 14
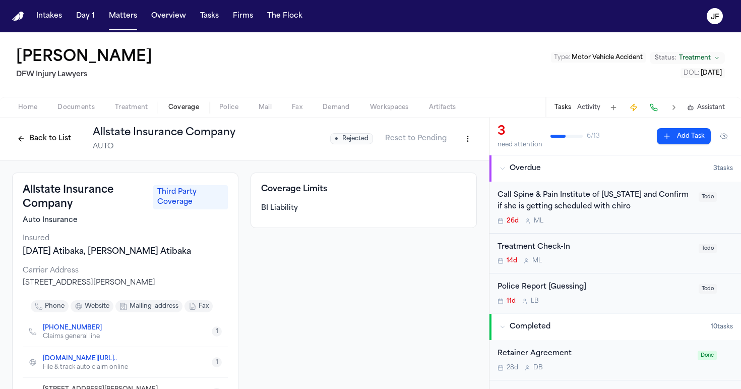
click at [185, 197] on span "Third Party Coverage" at bounding box center [190, 197] width 75 height 24
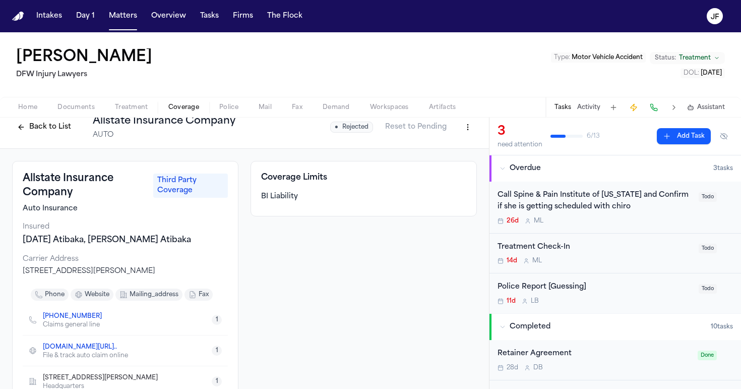
scroll to position [15, 0]
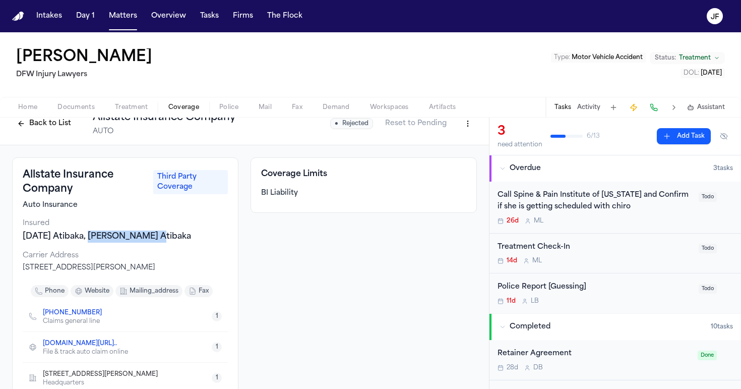
drag, startPoint x: 159, startPoint y: 236, endPoint x: 90, endPoint y: 237, distance: 69.1
click at [90, 237] on div "[DATE] Atibaka, [PERSON_NAME] Atibaka" at bounding box center [125, 236] width 205 height 12
copy div "Rukevwe Atibaka"
click at [703, 109] on span "Assistant" at bounding box center [711, 107] width 28 height 8
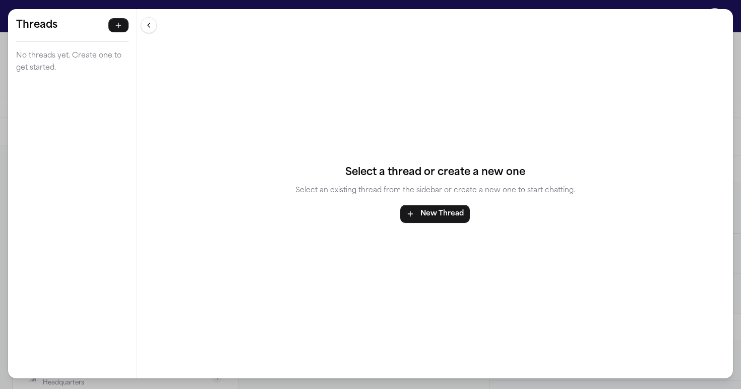
click at [732, 38] on div "Select a thread or create a new one Select an existing thread from the sidebar …" at bounding box center [435, 193] width 596 height 369
click at [732, 43] on div "Select a thread or create a new one Select an existing thread from the sidebar …" at bounding box center [435, 193] width 596 height 369
click at [437, 220] on button "New Thread" at bounding box center [435, 214] width 70 height 18
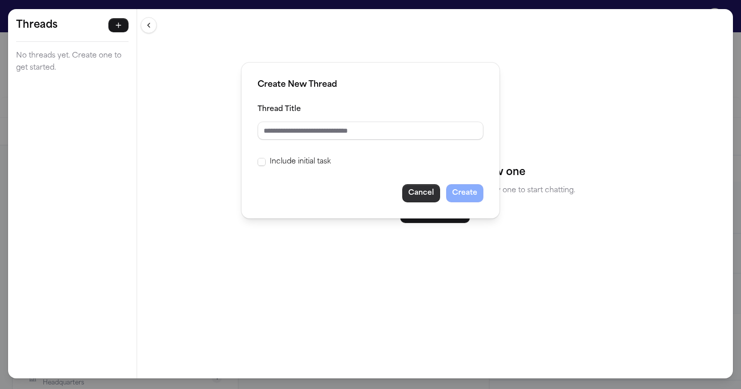
click at [421, 194] on button "Cancel" at bounding box center [421, 193] width 38 height 18
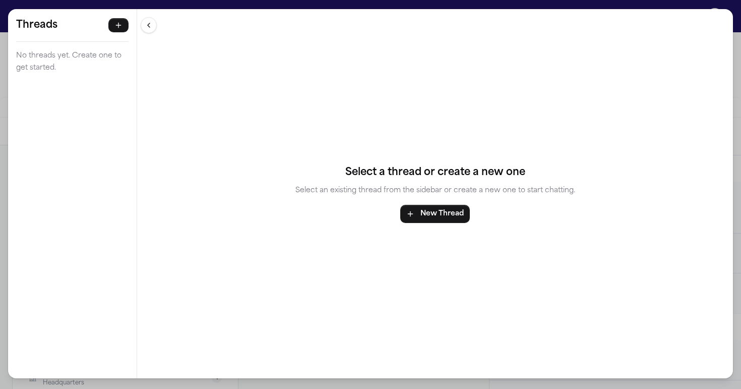
click at [3, 33] on div "Threads No threads yet. Create one to get started. Threads No threads yet. Crea…" at bounding box center [370, 194] width 741 height 389
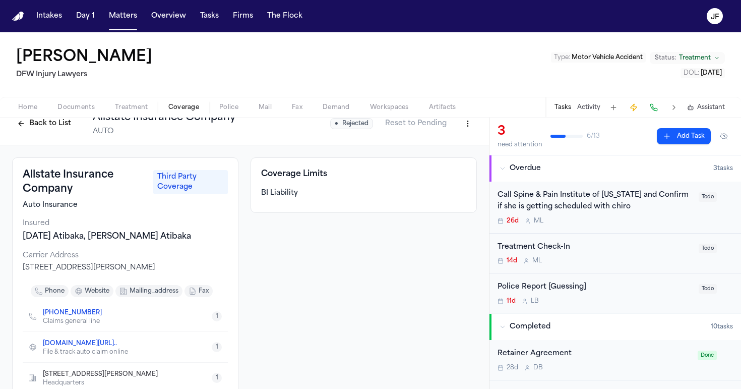
click at [675, 106] on button at bounding box center [674, 107] width 14 height 14
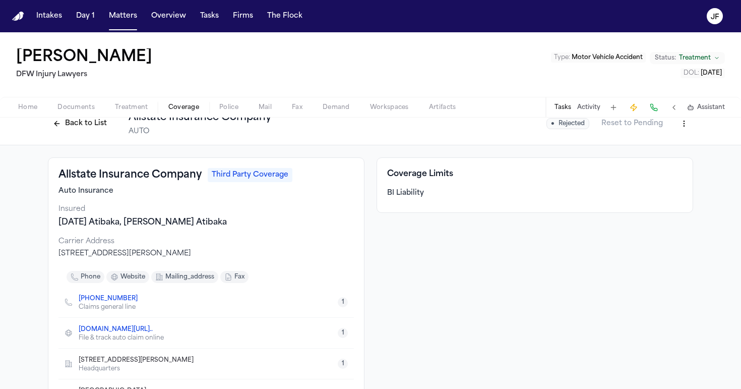
click at [675, 106] on button at bounding box center [674, 107] width 14 height 14
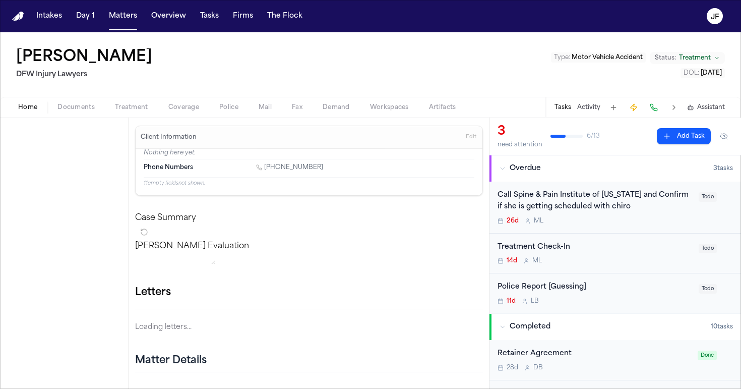
click at [32, 104] on span "Home" at bounding box center [27, 107] width 19 height 8
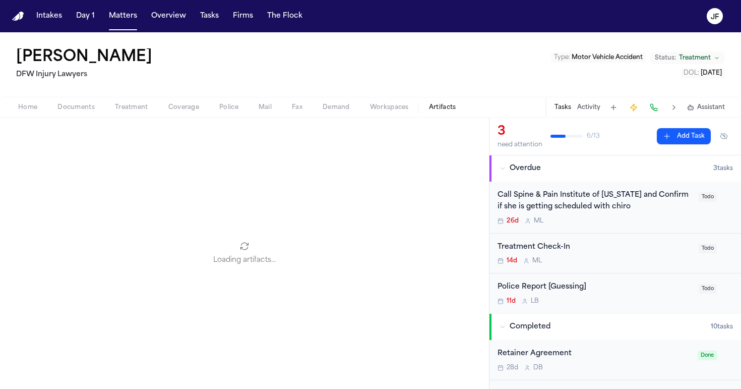
click at [442, 108] on span "Artifacts" at bounding box center [442, 107] width 27 height 8
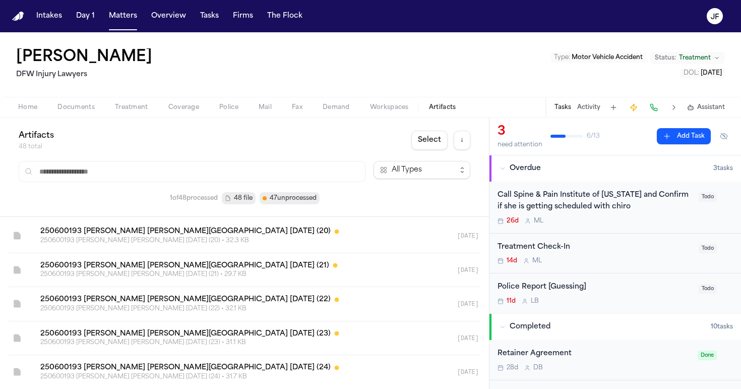
click at [60, 109] on span "Documents" at bounding box center [75, 107] width 37 height 8
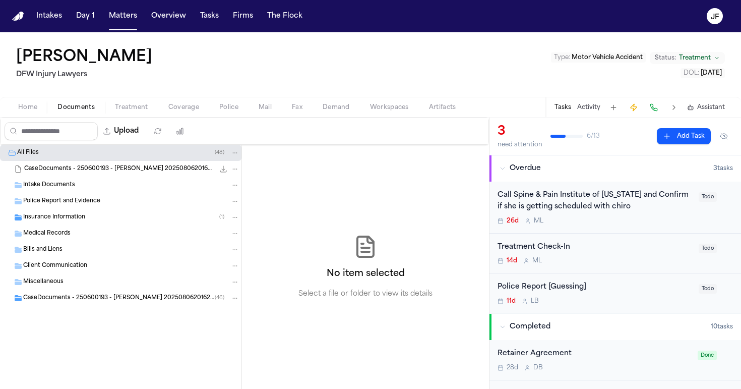
click at [155, 219] on div "Insurance Information ( 1 )" at bounding box center [131, 217] width 216 height 9
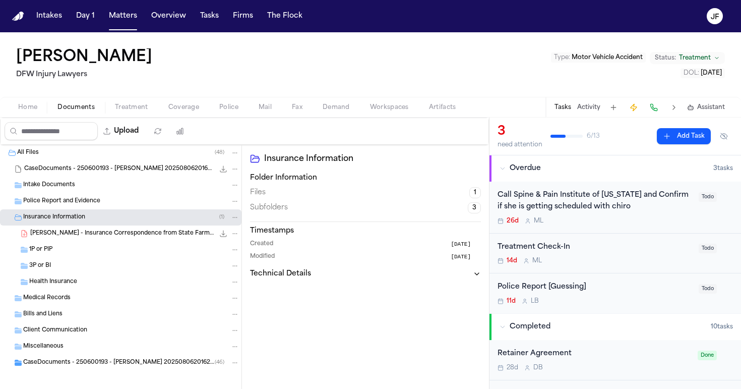
click at [153, 231] on span "F. Romero - Insurance Correspondence from State Farm - 7.1.25" at bounding box center [122, 233] width 184 height 9
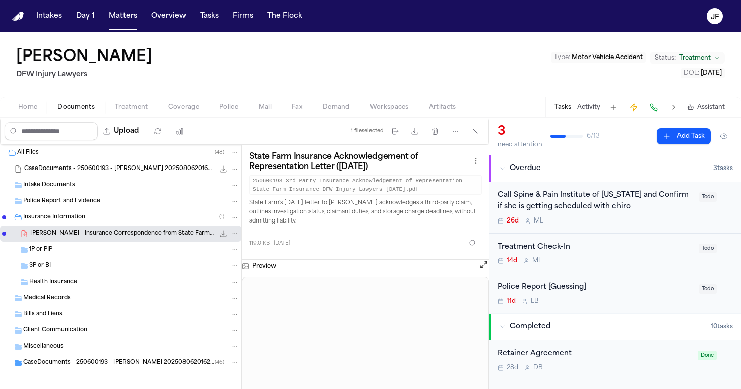
click at [153, 231] on span "F. Romero - Insurance Correspondence from State Farm - 7.1.25" at bounding box center [122, 233] width 184 height 9
click at [79, 367] on div "CaseDocuments - 250600193 - Romero v. Mireles 20250806201629 (unzipped) ( 46 )" at bounding box center [120, 362] width 241 height 16
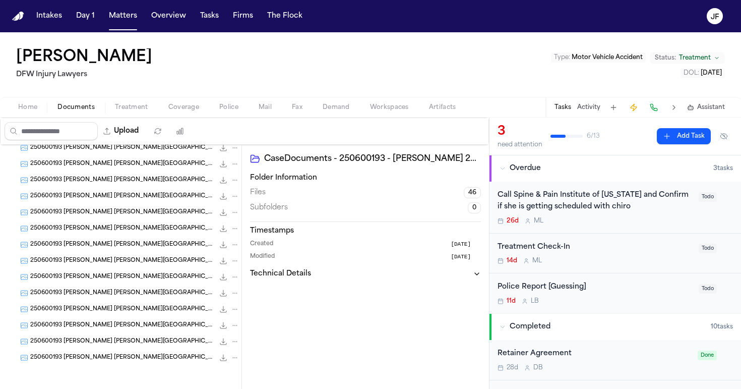
click at [106, 363] on div "250600193 Romero, Francisca Gainsborough, Alma 06-20-2025 (9) 32.3 KB • JPG" at bounding box center [120, 357] width 241 height 16
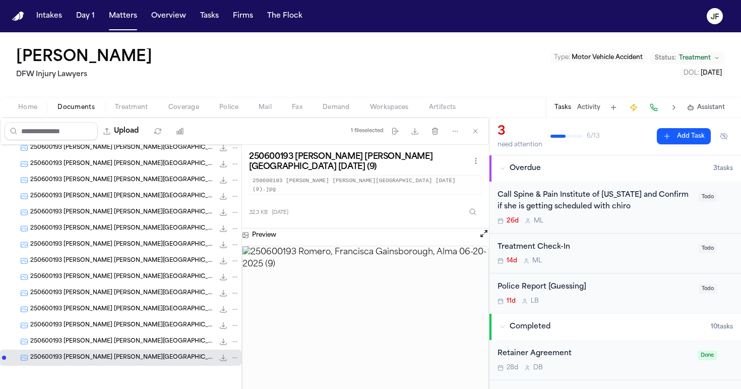
click at [145, 337] on div "250600193 Romero, Francisca Gainsborough, Alma 06-20-2025 (8) 29.8 KB • JPG" at bounding box center [134, 341] width 209 height 10
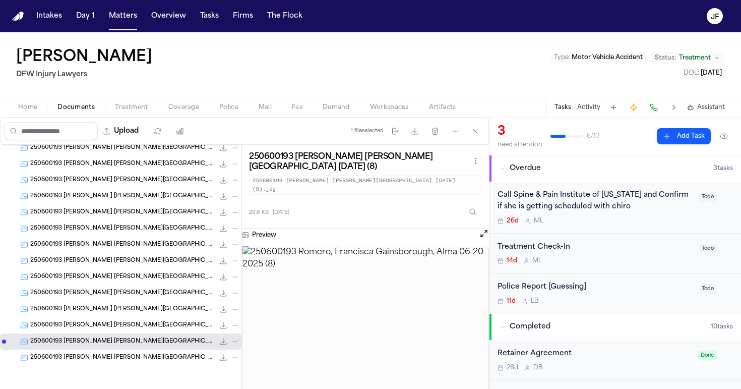
click at [146, 326] on span "250600193 Romero, Francisca Gainsborough, Alma 06-20-2025 (7)" at bounding box center [122, 325] width 184 height 9
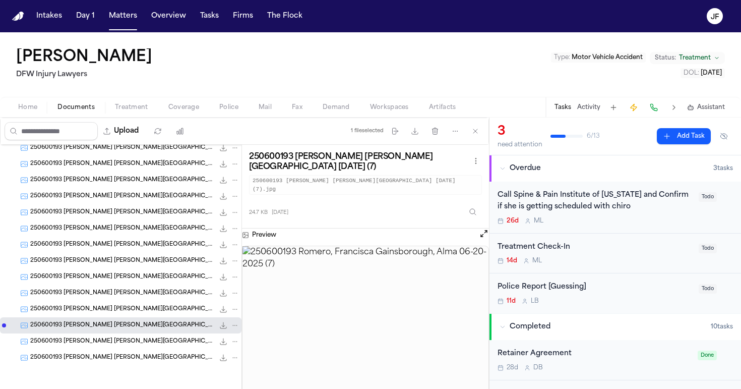
click at [146, 312] on span "250600193 Romero, Francisca Gainsborough, Alma 06-20-2025 (6)" at bounding box center [122, 309] width 184 height 9
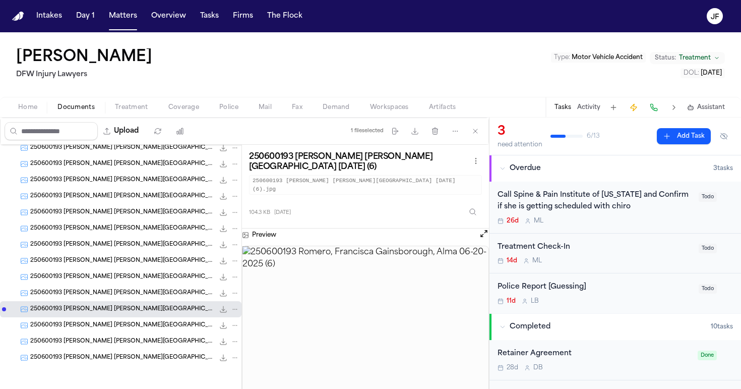
click at [143, 295] on span "250600193 Romero, Francisca Gainsborough, Alma 06-20-2025 (5)" at bounding box center [122, 293] width 184 height 9
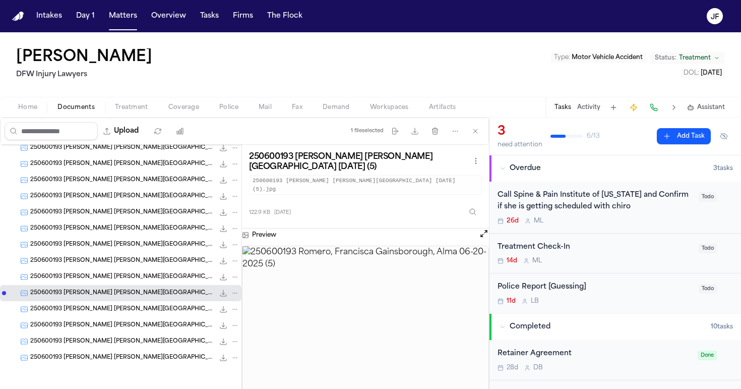
click at [142, 275] on span "250600193 Romero, Francisca Gainsborough, Alma 06-20-2025 (4)" at bounding box center [122, 277] width 184 height 9
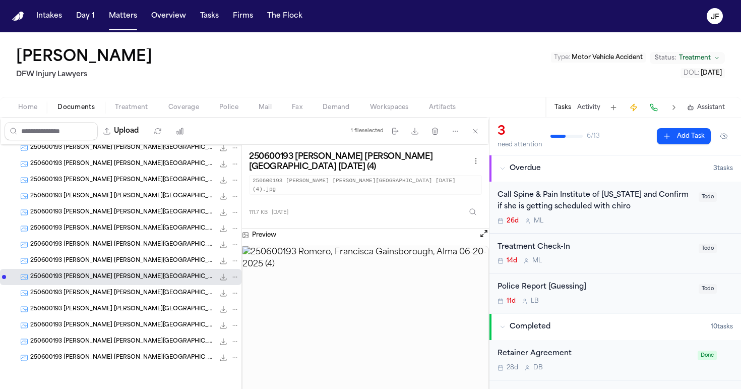
click at [136, 262] on span "250600193 Romero, Francisca Gainsborough, Alma 06-20-2025 (3)" at bounding box center [122, 261] width 184 height 9
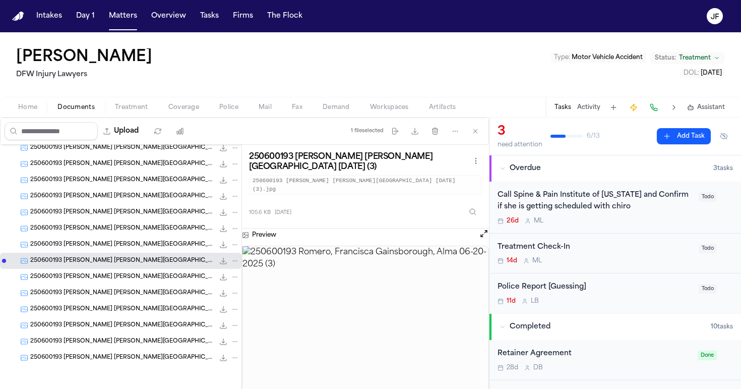
click at [131, 247] on span "250600193 Romero, Francisca Gainsborough, Alma 06-20-2025 (26)" at bounding box center [122, 244] width 184 height 9
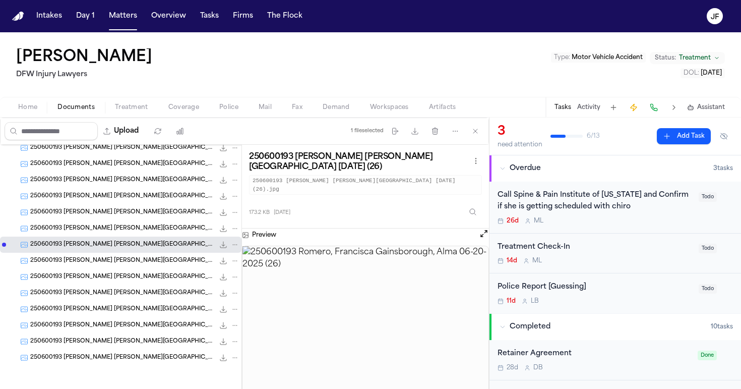
click at [133, 226] on span "250600193 Romero, Francisca Gainsborough, Alma 06-20-2025 (25)" at bounding box center [122, 228] width 184 height 9
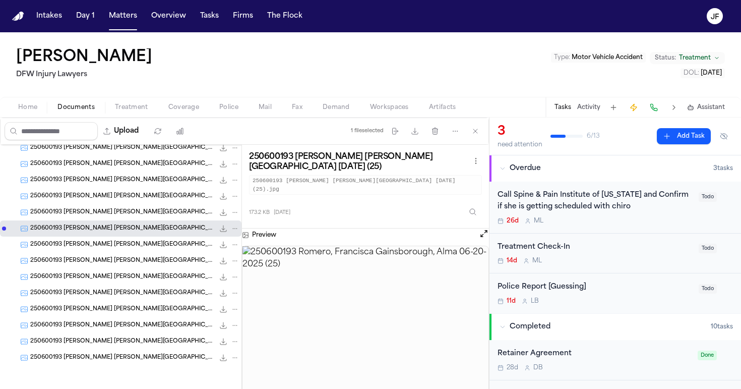
click at [127, 211] on span "250600193 Romero, Francisca Gainsborough, Alma 06-20-2025 (24)" at bounding box center [122, 212] width 184 height 9
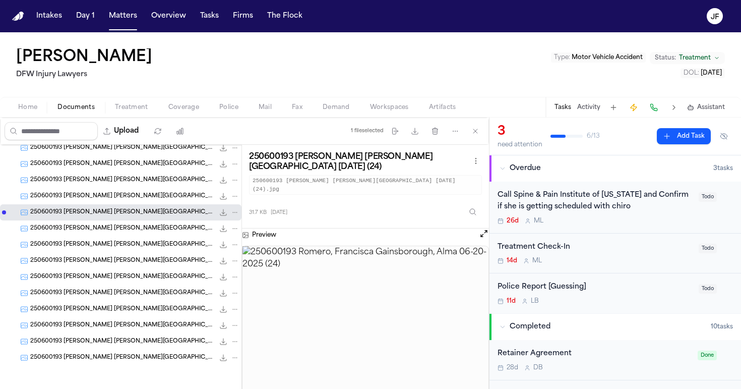
click at [126, 193] on span "250600193 Romero, Francisca Gainsborough, Alma 06-20-2025 (23)" at bounding box center [122, 196] width 184 height 9
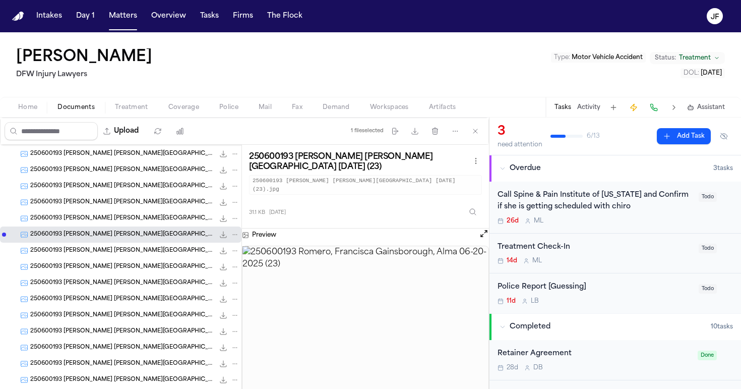
scroll to position [708, 0]
click at [127, 217] on span "250600193 Romero, Francisca Gainsborough, Alma 06-20-2025 (22)" at bounding box center [122, 219] width 184 height 9
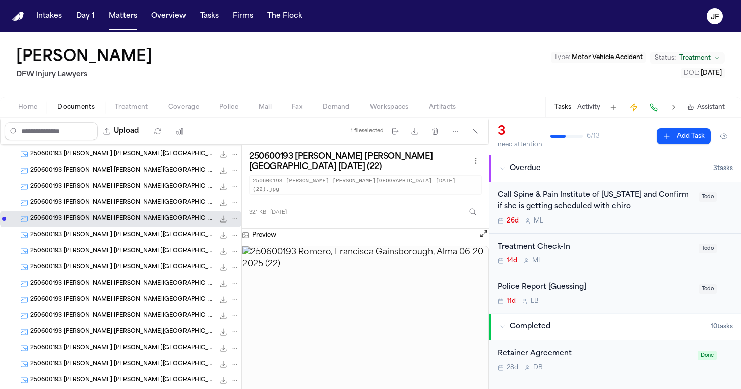
click at [127, 207] on div "250600193 Romero, Francisca Gainsborough, Alma 06-20-2025 (21) 29.7 KB • JPG" at bounding box center [134, 203] width 209 height 10
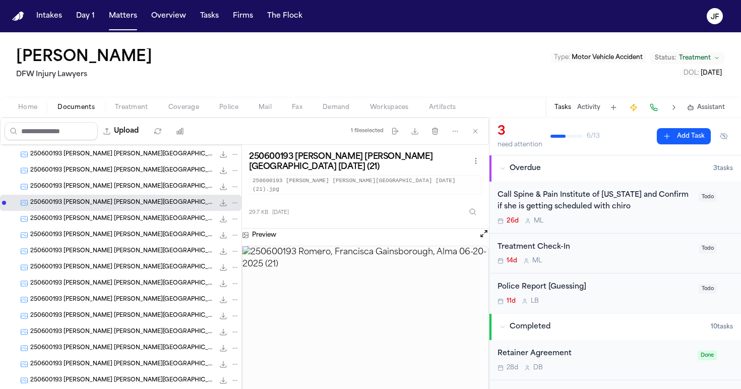
click at [127, 192] on div "250600193 Romero, Francisca Gainsborough, Alma 06-20-2025 (20) 32.3 KB • JPG" at bounding box center [120, 186] width 241 height 16
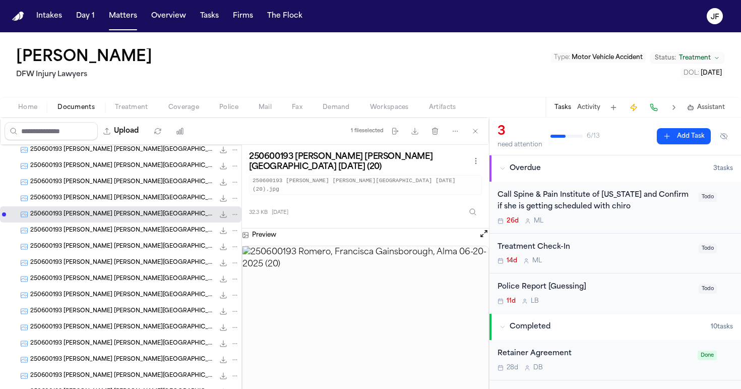
scroll to position [663, 0]
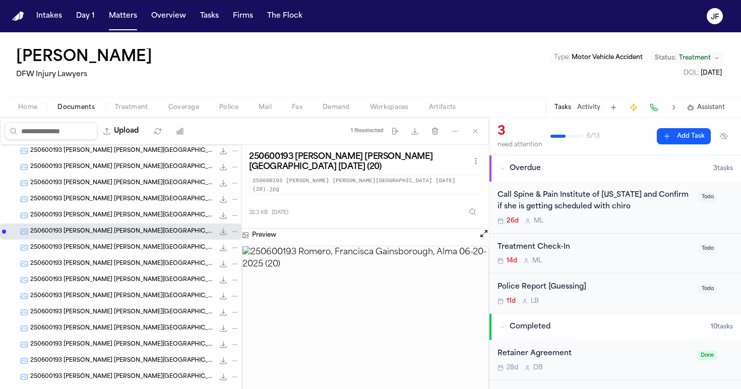
click at [134, 218] on span "250600193 Romero, Francisca Gainsborough, Alma 06-20-2025 (2)" at bounding box center [122, 215] width 184 height 9
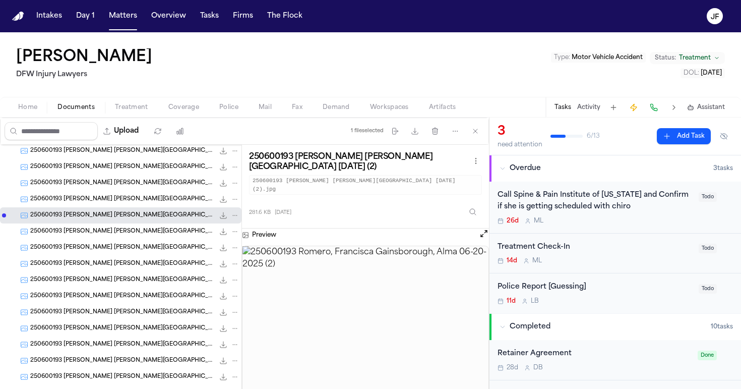
click at [138, 202] on span "250600193 Romero, Francisca Gainsborough, Alma 06-20-2025 (19)" at bounding box center [122, 199] width 184 height 9
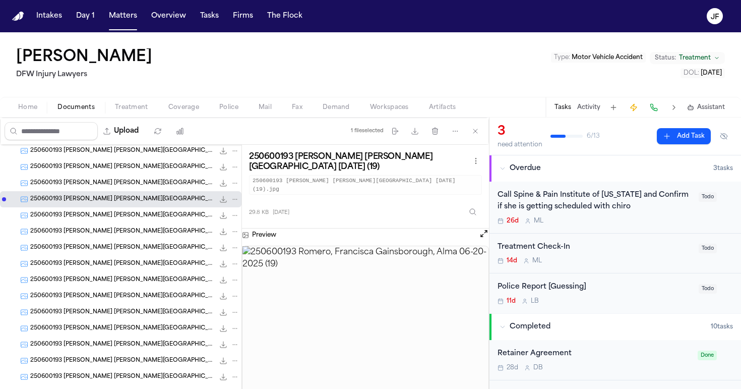
click at [141, 185] on span "250600193 Romero, Francisca Gainsborough, Alma 06-20-2025 (18)" at bounding box center [122, 183] width 184 height 9
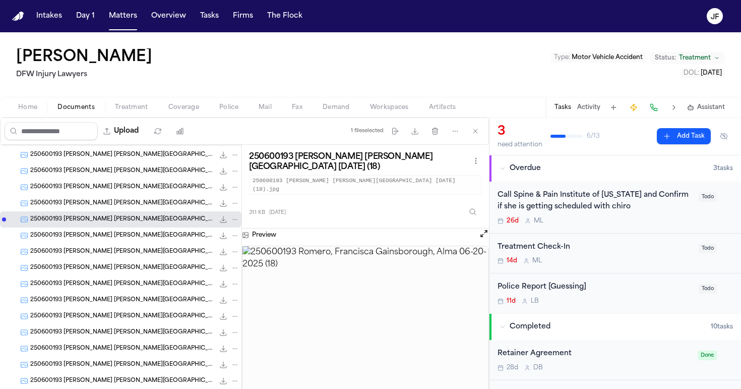
scroll to position [626, 0]
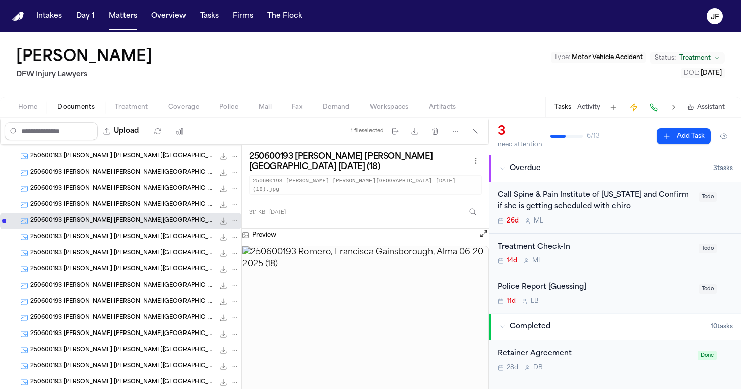
click at [142, 206] on span "250600193 Romero, Francisca Gainsborough, Alma 06-20-2025 (17)" at bounding box center [122, 205] width 184 height 9
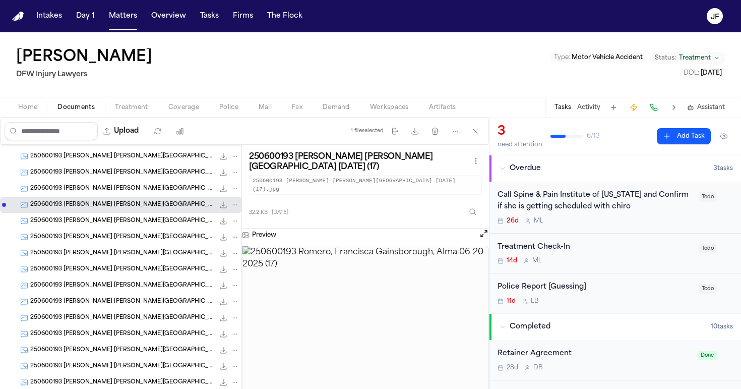
click at [142, 195] on div "250600193 Romero, Francisca Gainsborough, Alma 06-20-2025 (16) 24.7 KB • JPG" at bounding box center [120, 188] width 241 height 16
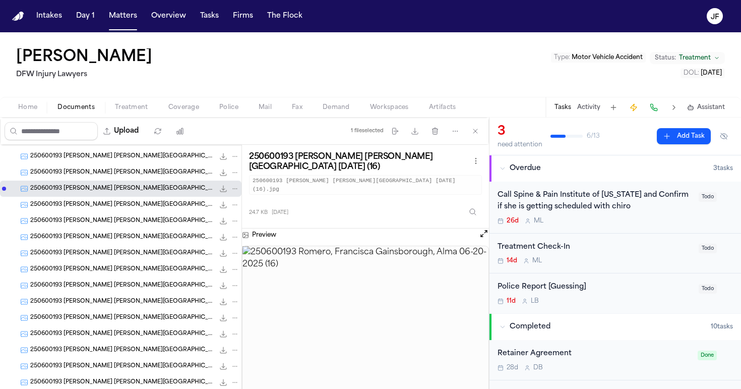
click at [142, 181] on div "250600193 Romero, Francisca Gainsborough, Alma 06-20-2025 (16) 24.7 KB • JPG" at bounding box center [120, 188] width 241 height 16
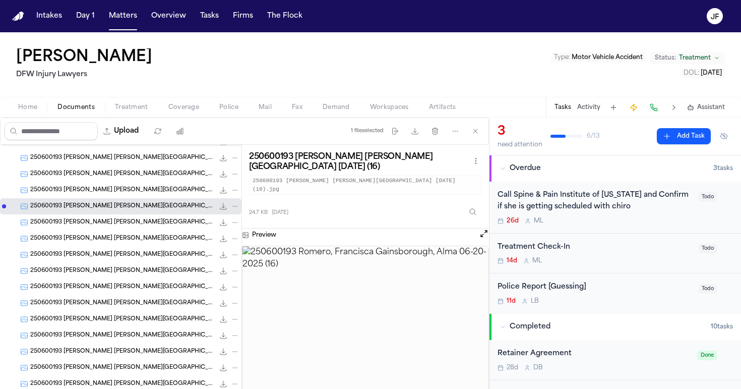
scroll to position [604, 0]
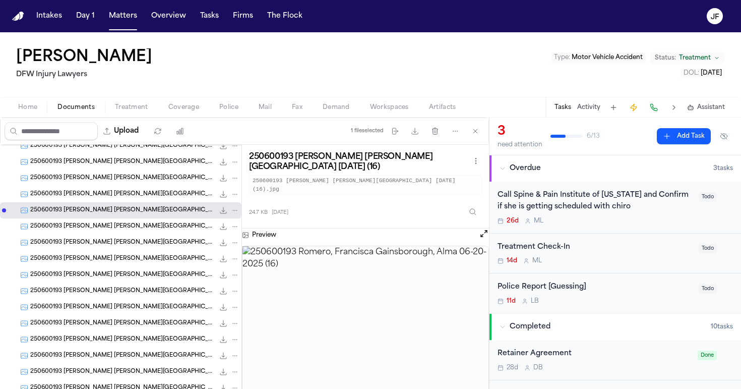
click at [142, 200] on div "250600193 Romero, Francisca Gainsborough, Alma 06-20-2025 (15) 24.7 KB • JPG" at bounding box center [120, 194] width 241 height 16
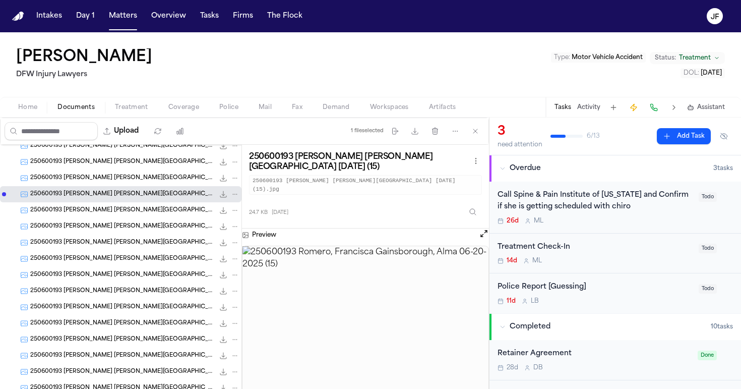
click at [142, 216] on div "250600193 Romero, Francisca Gainsborough, Alma 06-20-2025 (16) 24.7 KB • JPG" at bounding box center [120, 210] width 241 height 16
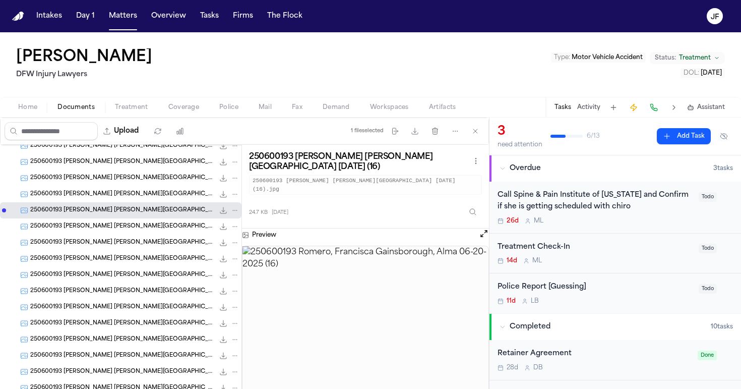
click at [142, 231] on div "250600193 Romero, Francisca Gainsborough, Alma 06-20-2025 (17) 32.2 KB • JPG" at bounding box center [134, 226] width 209 height 10
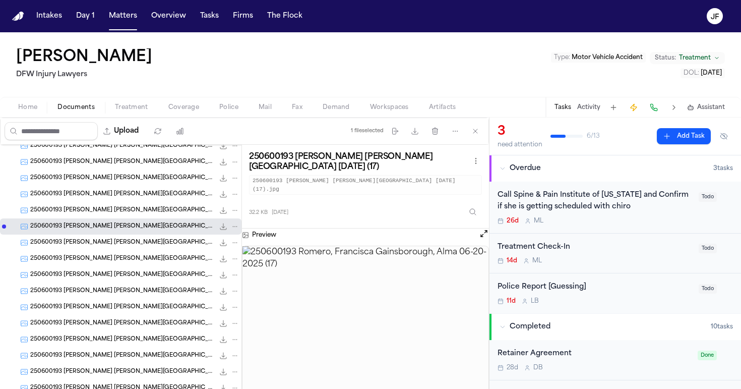
scroll to position [0, 0]
click at [144, 207] on span "250600193 Romero, Francisca Gainsborough, Alma 06-20-2025 (16)" at bounding box center [122, 210] width 184 height 9
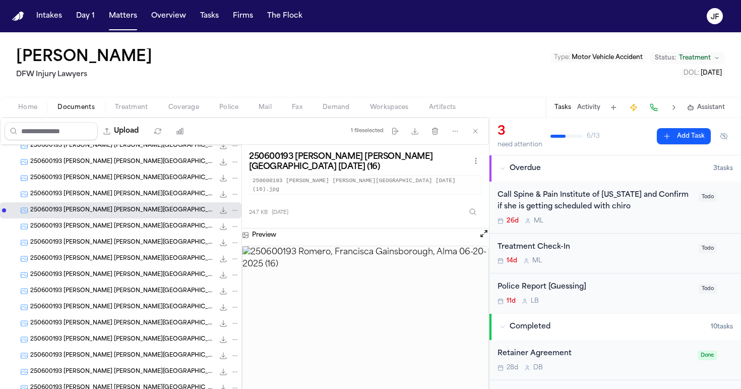
click at [143, 199] on div "250600193 Romero, Francisca Gainsborough, Alma 06-20-2025 (15) 24.7 KB • JPG" at bounding box center [134, 194] width 209 height 10
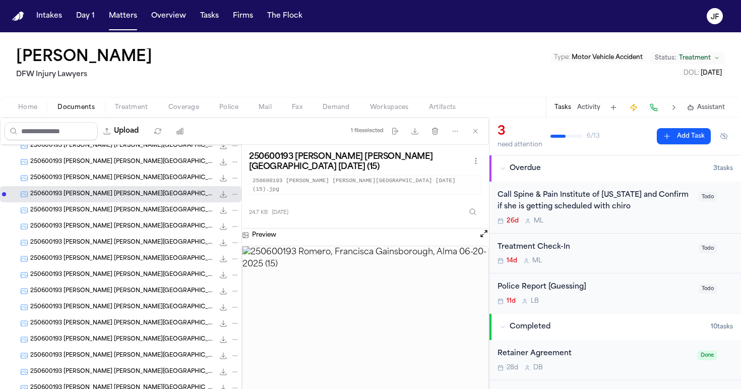
click at [144, 179] on span "250600193 Romero, Francisca Gainsborough, Alma 06-20-2025 (14)" at bounding box center [122, 178] width 184 height 9
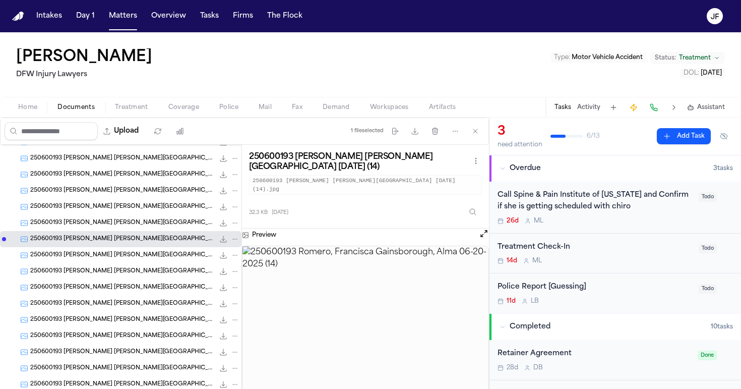
scroll to position [540, 0]
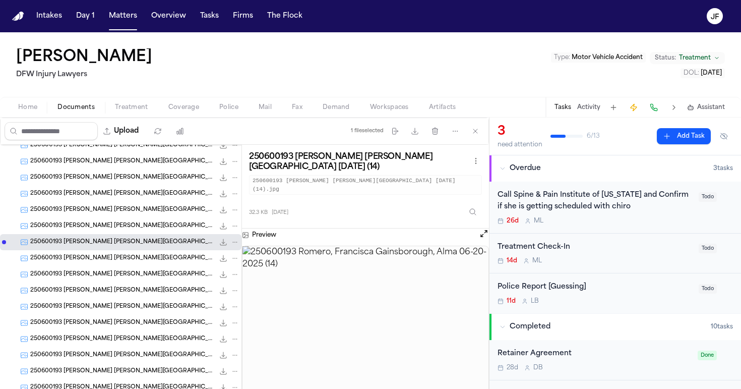
click at [139, 224] on span "250600193 Romero, Francisca Gainsborough, Alma 06-20-2025 (13)" at bounding box center [122, 226] width 184 height 9
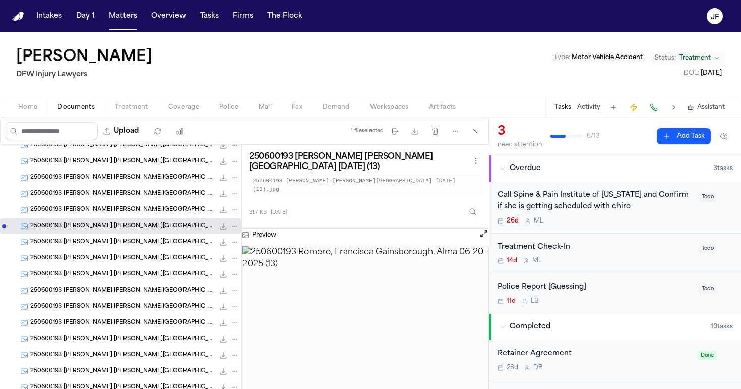
click at [139, 207] on span "250600193 Romero, Francisca Gainsborough, Alma 06-20-2025 (12)" at bounding box center [122, 210] width 184 height 9
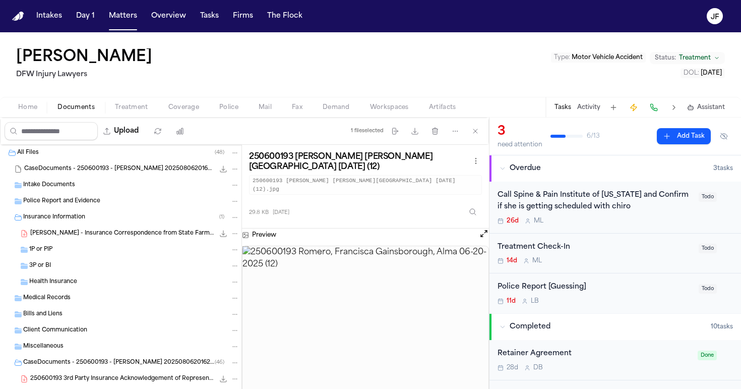
scroll to position [0, 0]
click at [96, 190] on div "Intake Documents" at bounding box center [120, 185] width 241 height 16
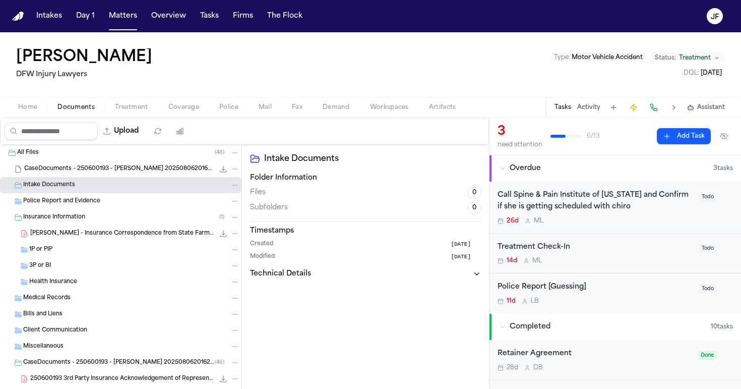
click at [96, 190] on div "Intake Documents" at bounding box center [120, 185] width 241 height 16
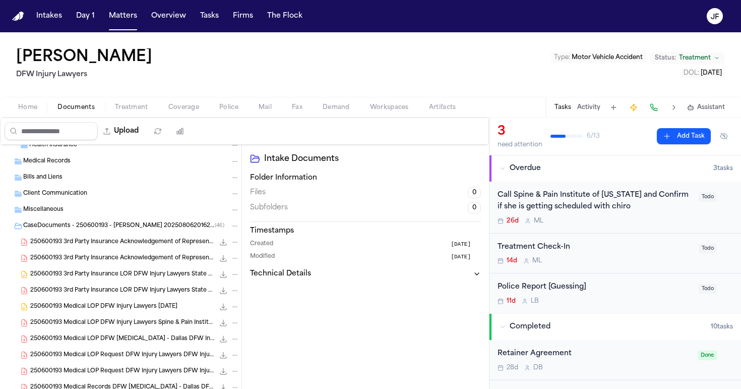
scroll to position [148, 0]
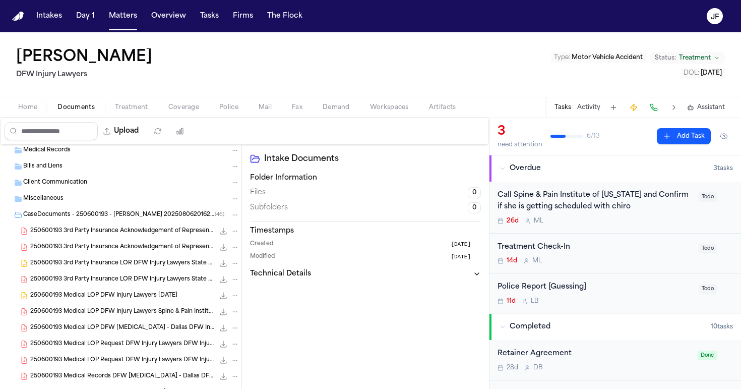
click at [121, 230] on span "250600193 3rd Party Insurance Acknowledgement of Representation State Farm Insu…" at bounding box center [122, 231] width 184 height 9
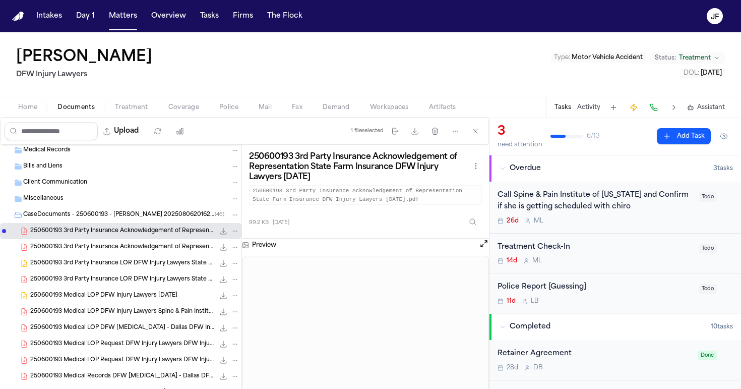
scroll to position [0, 0]
click at [156, 250] on span "250600193 3rd Party Insurance Acknowledgement of Representation State Farm Insu…" at bounding box center [122, 247] width 184 height 9
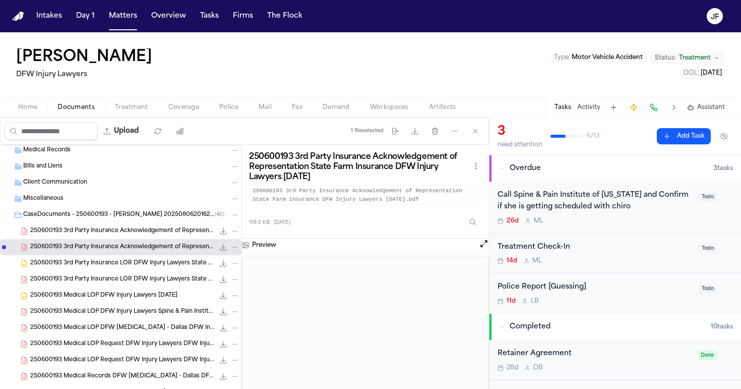
click at [153, 264] on span "250600193 3rd Party Insurance LOR DFW Injury Lawyers State Farm Insurance 06-18…" at bounding box center [122, 263] width 184 height 9
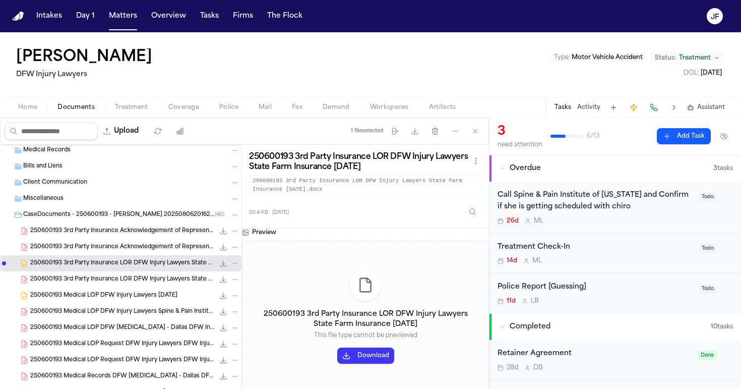
click at [148, 282] on span "250600193 3rd Party Insurance LOR DFW Injury Lawyers State Farm Insurance 06-18…" at bounding box center [122, 279] width 184 height 9
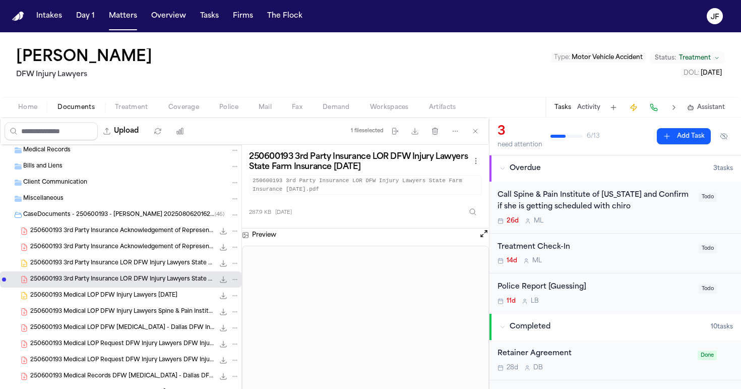
click at [83, 300] on div "250600193 Medical LOP DFW Injury Lawyers 06-17-2025 266.1 KB • DOCX" at bounding box center [134, 295] width 209 height 10
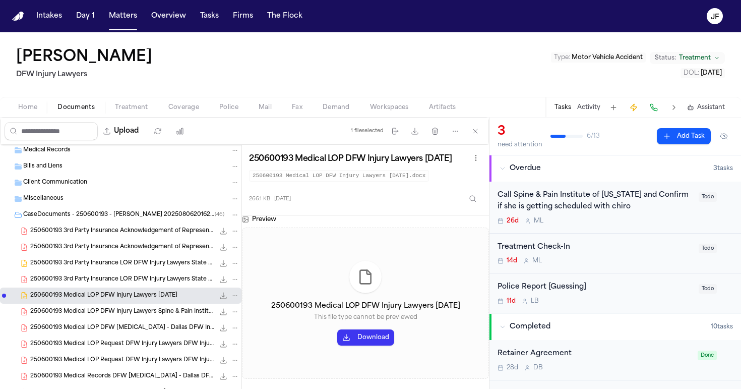
click at [91, 316] on div "250600193 Medical LOP DFW Injury Lawyers Spine & Pain Institute of Texas 06-17-…" at bounding box center [134, 311] width 209 height 10
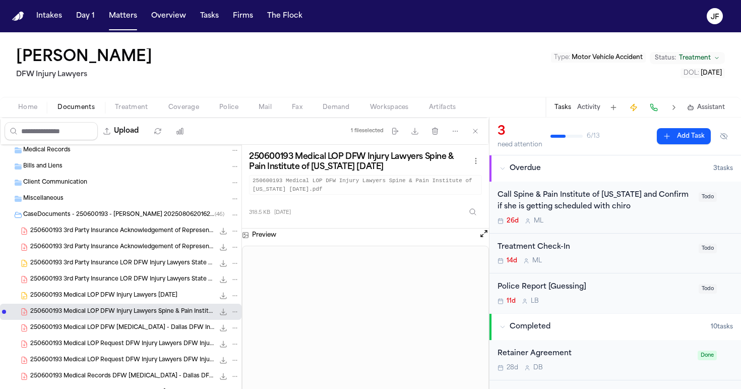
click at [150, 242] on div "250600193 3rd Party Insurance Acknowledgement of Representation State Farm Insu…" at bounding box center [134, 247] width 209 height 10
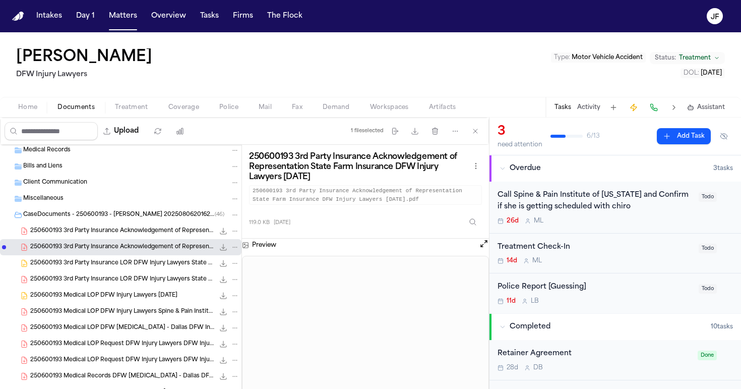
click at [183, 109] on span "Coverage" at bounding box center [183, 107] width 31 height 8
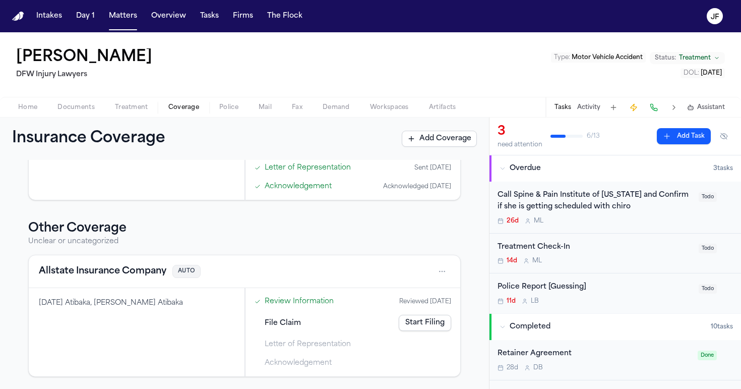
click at [135, 268] on button "Allstate Insurance Company" at bounding box center [103, 271] width 128 height 14
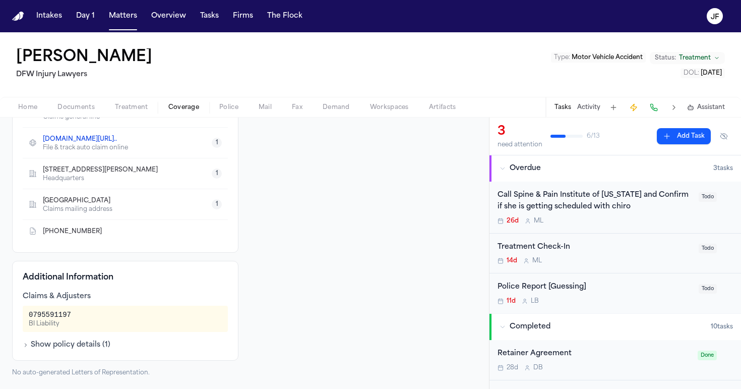
scroll to position [210, 0]
click at [72, 349] on button "Show policy details ( 1 )" at bounding box center [67, 345] width 88 height 10
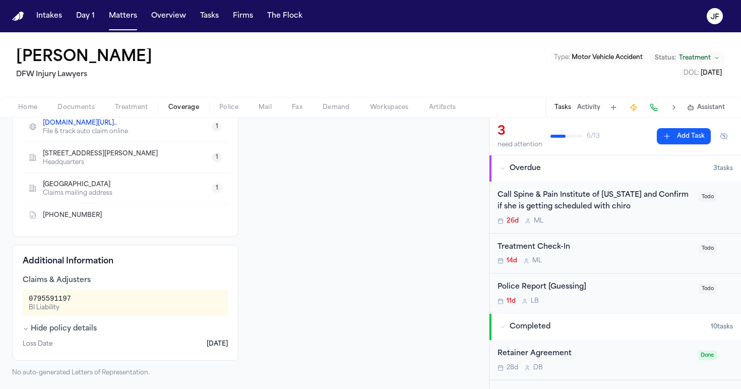
scroll to position [226, 0]
click at [74, 328] on button "Hide policy details" at bounding box center [60, 329] width 74 height 10
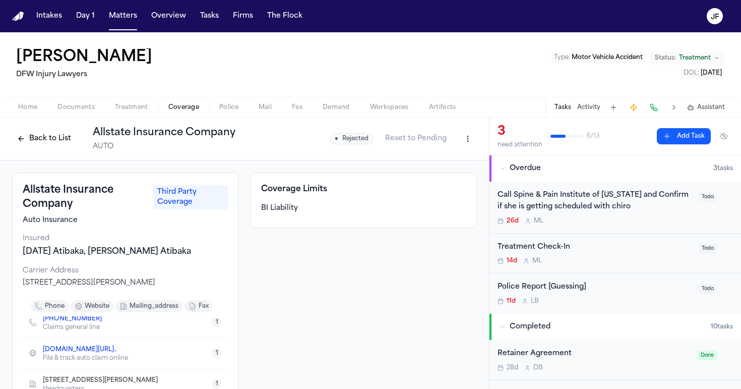
scroll to position [0, 0]
click at [27, 135] on button "Back to List" at bounding box center [44, 139] width 64 height 16
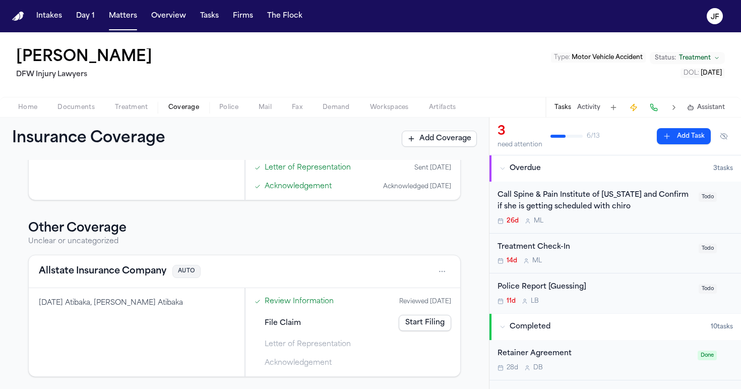
click at [437, 273] on html "Intakes Day 1 Matters Overview Tasks Firms The Flock JF Francisca Romero DFW In…" at bounding box center [370, 194] width 741 height 389
click at [455, 241] on html "Intakes Day 1 Matters Overview Tasks Firms The Flock JF Francisca Romero DFW In…" at bounding box center [370, 194] width 741 height 389
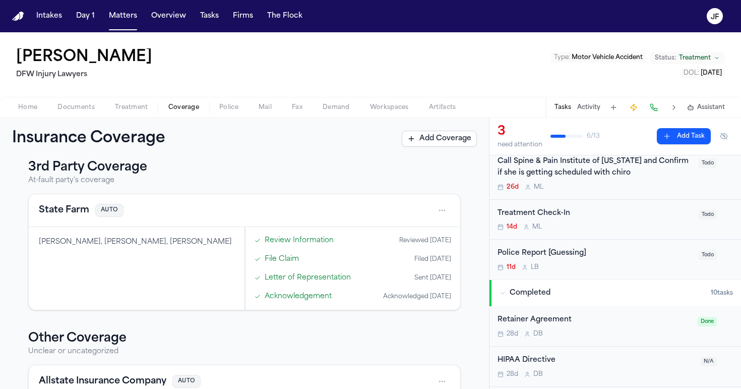
scroll to position [141, 0]
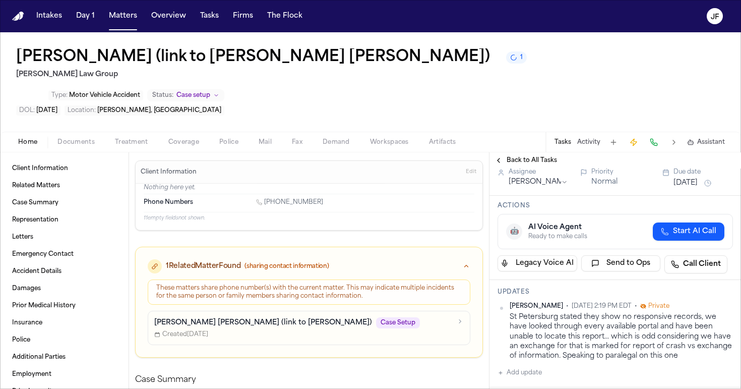
scroll to position [97, 0]
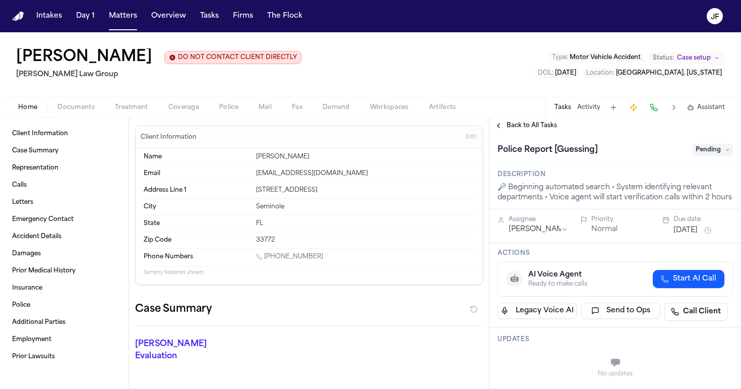
click at [232, 109] on span "Police" at bounding box center [228, 107] width 19 height 8
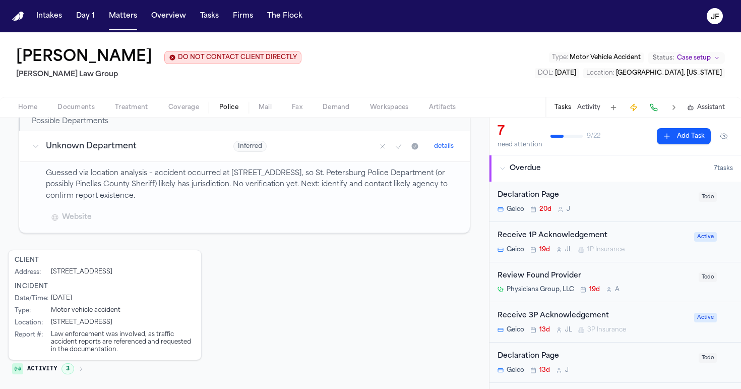
scroll to position [175, 0]
click at [70, 119] on h2 "Possible Departments" at bounding box center [70, 122] width 77 height 10
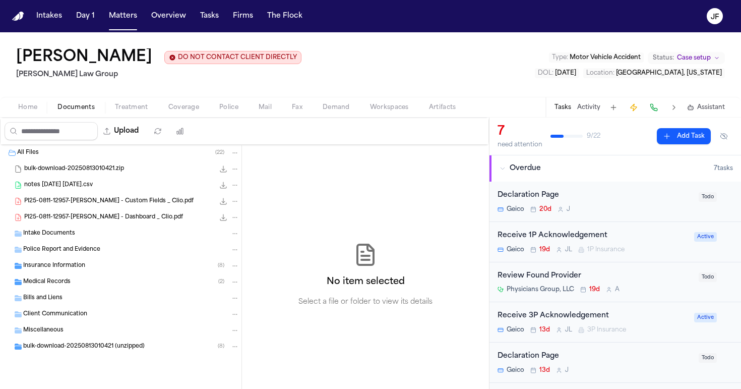
click at [83, 111] on span "Documents" at bounding box center [75, 107] width 37 height 8
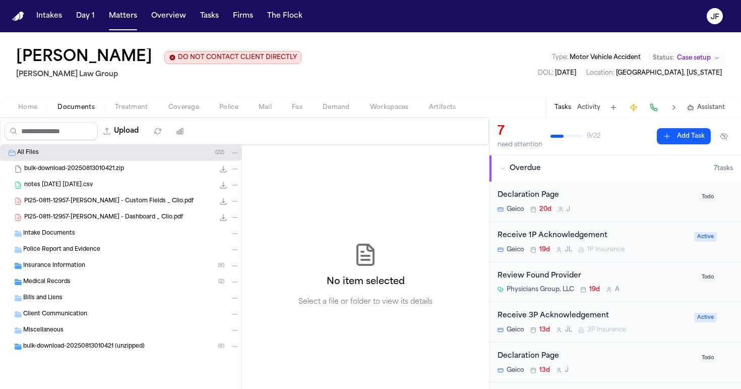
click at [90, 233] on div "Intake Documents" at bounding box center [131, 233] width 216 height 9
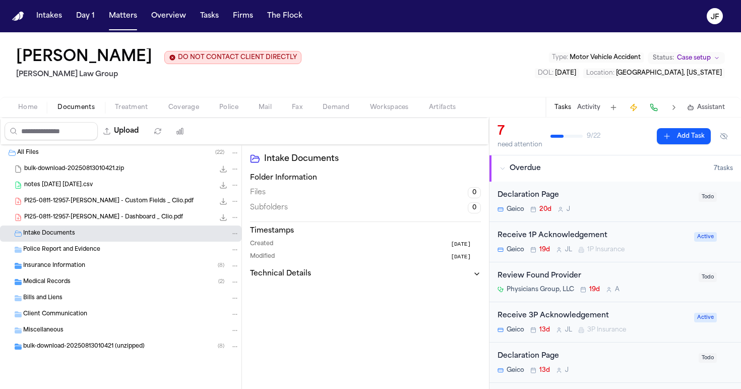
click at [90, 253] on span "Police Report and Evidence" at bounding box center [61, 249] width 77 height 9
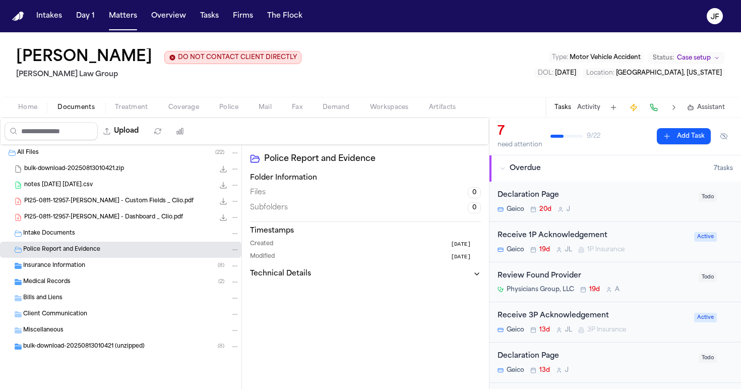
click at [90, 264] on div "Insurance Information ( 8 )" at bounding box center [131, 265] width 216 height 9
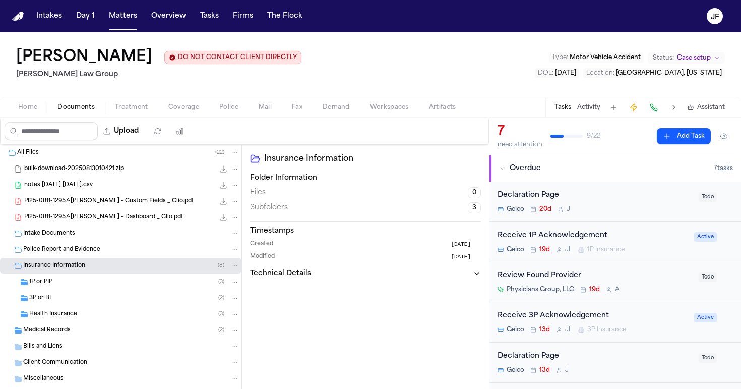
click at [92, 288] on div "1P or PIP ( 3 )" at bounding box center [120, 282] width 241 height 16
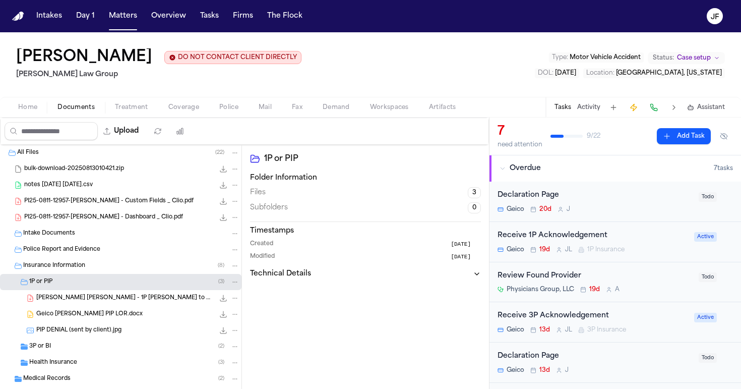
click at [96, 303] on div "[PERSON_NAME] [PERSON_NAME] - 1P [PERSON_NAME] to GEICO - [DATE] 165.3 KB • PDF" at bounding box center [137, 298] width 203 height 10
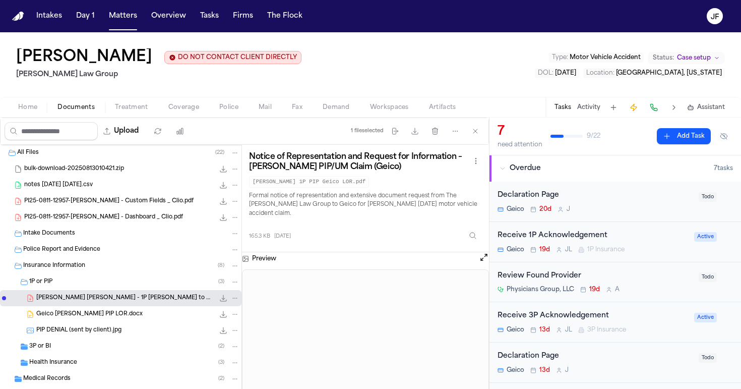
click at [95, 339] on div "3P or BI ( 2 )" at bounding box center [120, 346] width 241 height 16
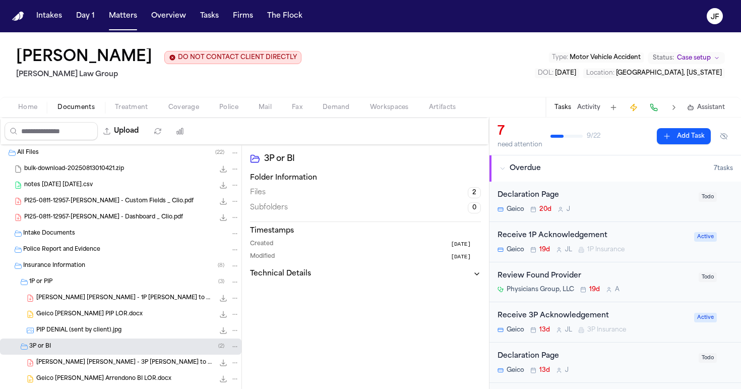
click at [110, 331] on span "PIP DENIAL (sent by client).jpg" at bounding box center [78, 330] width 85 height 9
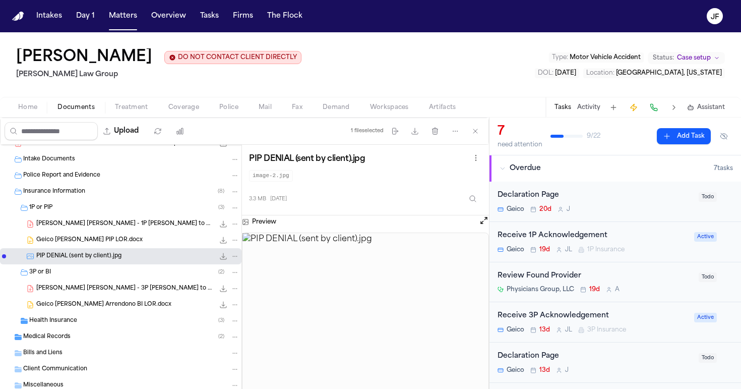
scroll to position [75, 0]
click at [92, 319] on div "Health Insurance ( 3 )" at bounding box center [134, 319] width 210 height 9
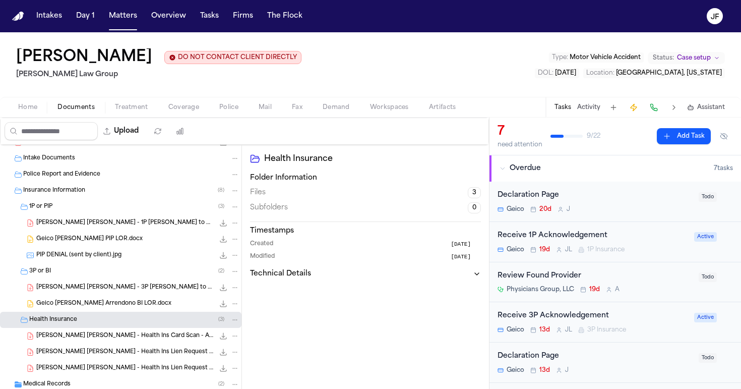
click at [92, 319] on div "Health Insurance ( 3 )" at bounding box center [134, 319] width 210 height 9
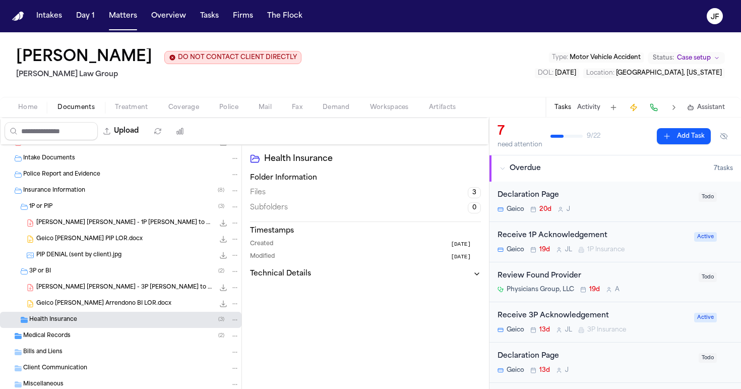
click at [92, 342] on div "Medical Records ( 2 )" at bounding box center [120, 336] width 241 height 16
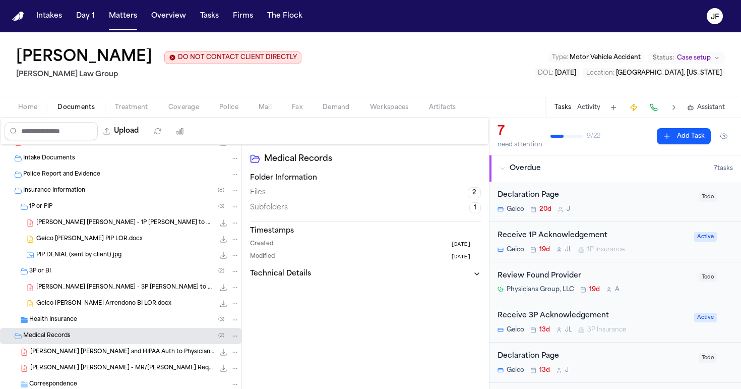
click at [92, 342] on div "Medical Records ( 2 )" at bounding box center [120, 336] width 241 height 16
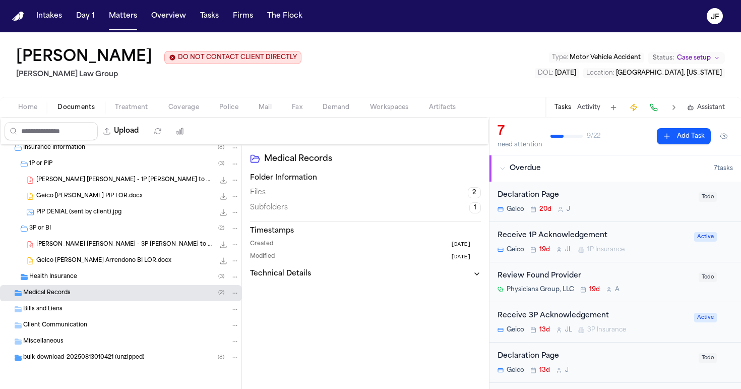
click at [104, 358] on span "bulk-download-20250813010421 (unzipped)" at bounding box center [83, 357] width 121 height 9
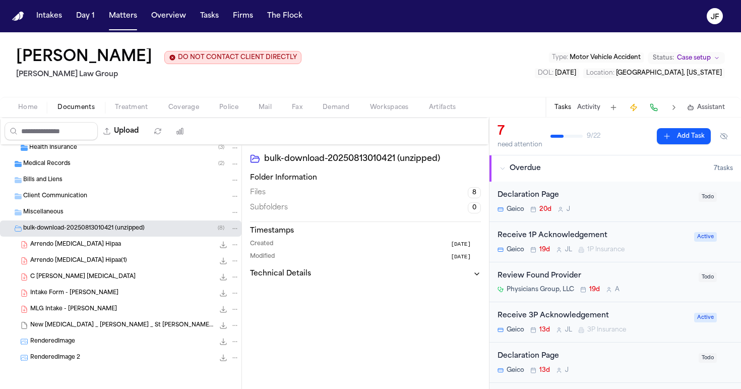
scroll to position [248, 0]
click at [94, 357] on div "RenderedImage 2 1.4 MB • JPEG" at bounding box center [134, 357] width 209 height 10
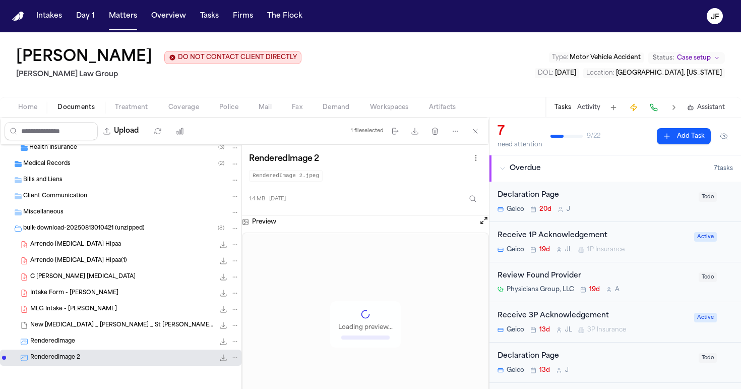
click at [109, 344] on div "RenderedImage 1.6 MB • JPEG" at bounding box center [134, 341] width 209 height 10
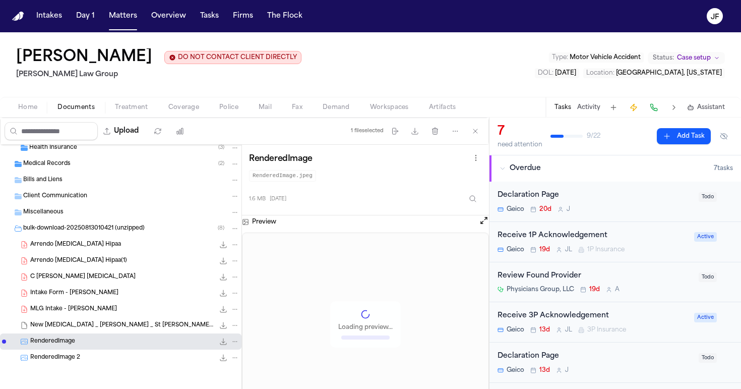
click at [137, 306] on div "MLG Intake - [PERSON_NAME] 546.1 KB • PDF" at bounding box center [134, 309] width 209 height 10
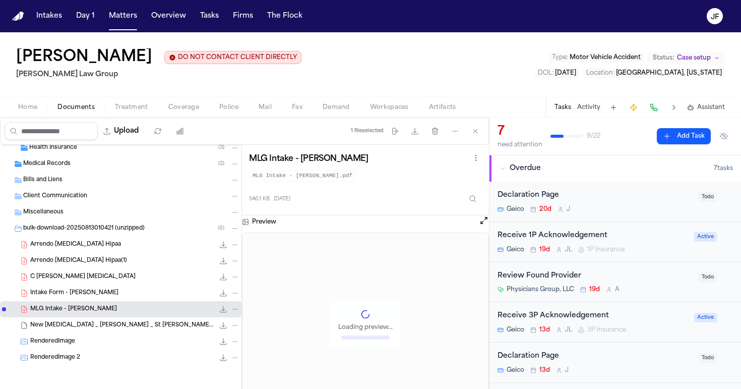
click at [150, 290] on div "Intake Form - [PERSON_NAME] 843.9 KB • PDF" at bounding box center [134, 293] width 209 height 10
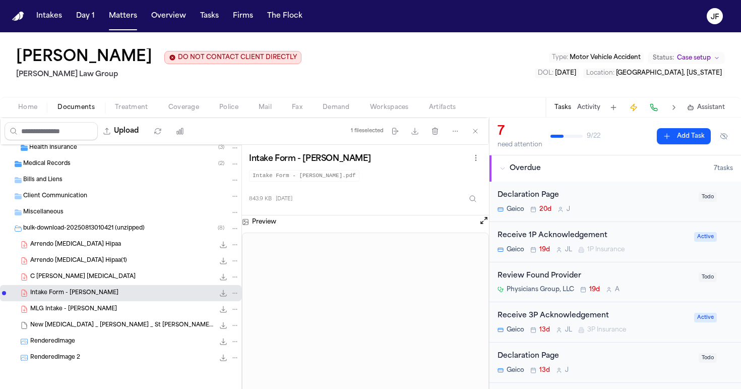
click at [219, 293] on icon "File: Intake Form - Cristopher Castro Arredondo" at bounding box center [223, 293] width 8 height 8
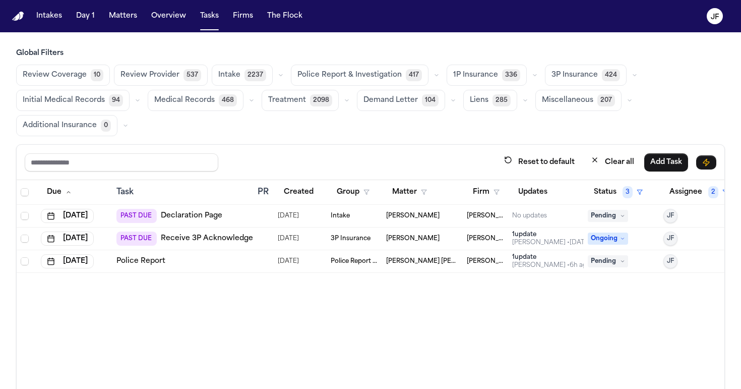
click at [365, 81] on button "Police Report & Investigation 417" at bounding box center [360, 75] width 138 height 21
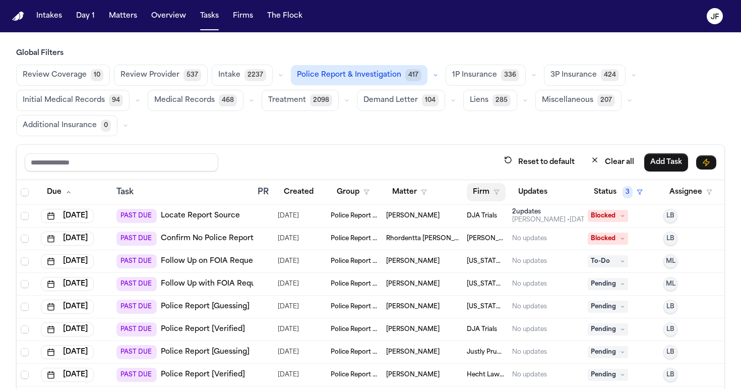
click at [495, 195] on button "Firm" at bounding box center [486, 192] width 39 height 18
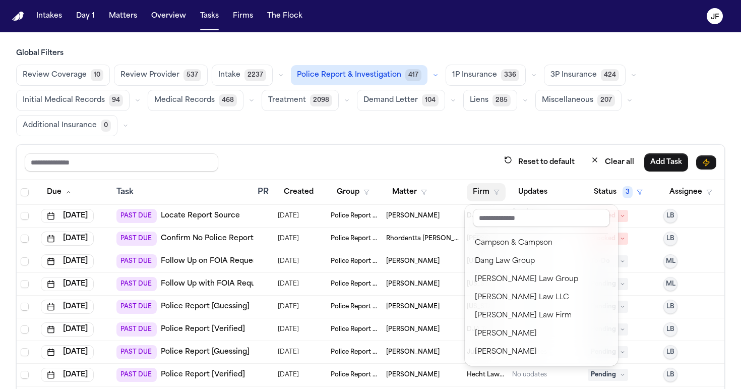
scroll to position [113, 0]
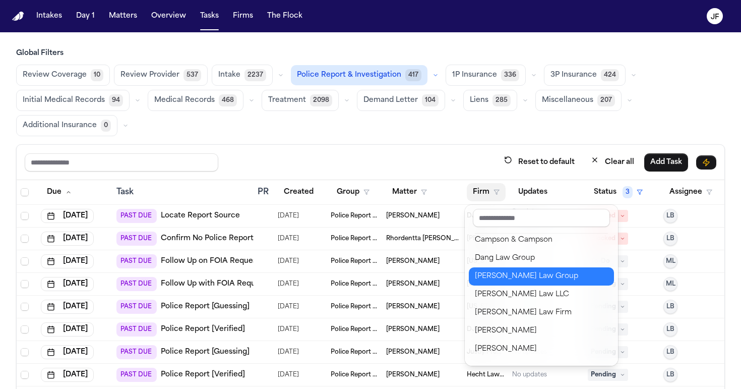
drag, startPoint x: 484, startPoint y: 264, endPoint x: 481, endPoint y: 278, distance: 13.9
click at [481, 278] on div "DJA Trials [PERSON_NAME] & [PERSON_NAME] [US_STATE] Auto Law Justly Prudent [PE…" at bounding box center [541, 298] width 145 height 126
click at [481, 278] on div "[PERSON_NAME] Law Group" at bounding box center [541, 276] width 133 height 12
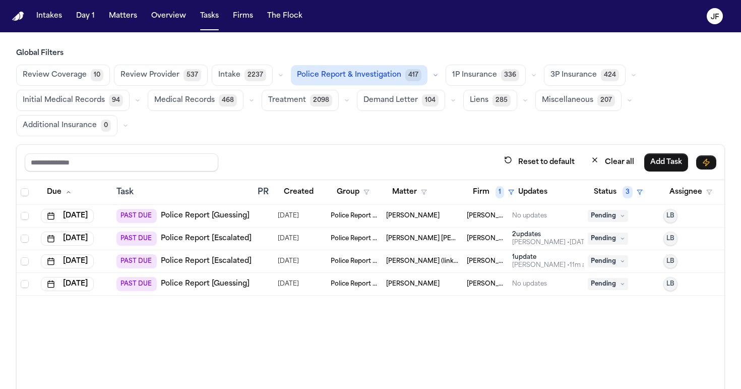
click at [439, 154] on div "Reset to default Clear all Add Task" at bounding box center [371, 162] width 692 height 19
click at [621, 215] on icon at bounding box center [622, 215] width 5 height 5
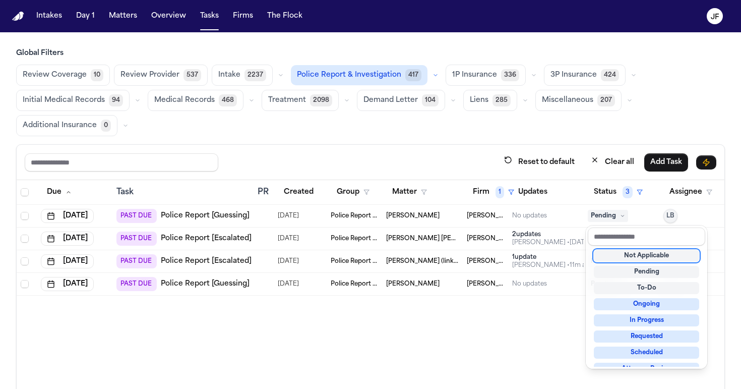
click at [527, 340] on div "Due Task PR Created Group Matter Firm 1 Updates Status 3 Assignee Aug 20, 2025 …" at bounding box center [371, 319] width 708 height 278
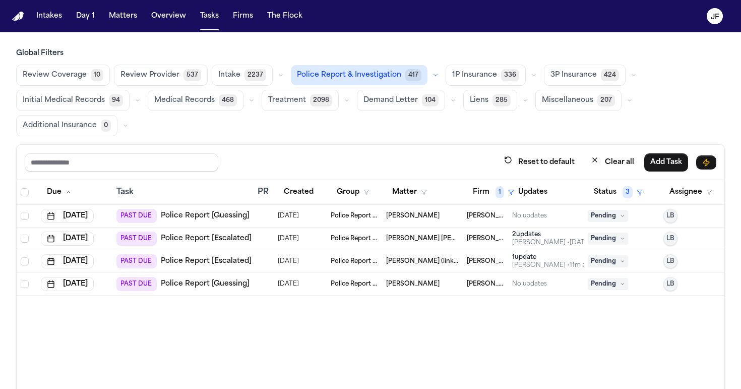
click at [225, 216] on link "Police Report [Guessing]" at bounding box center [205, 216] width 89 height 10
click at [109, 16] on button "Matters" at bounding box center [123, 16] width 36 height 18
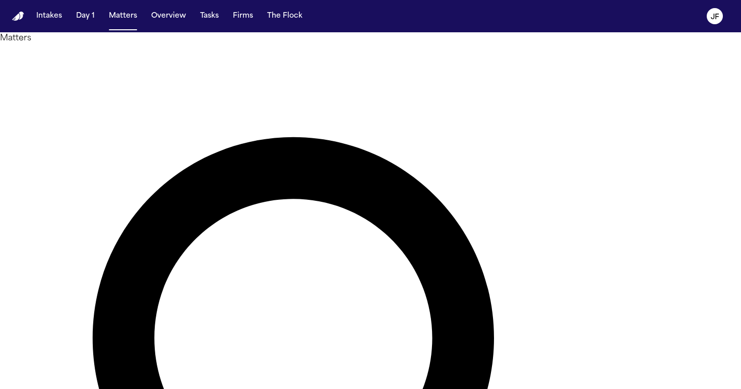
type input "**********"
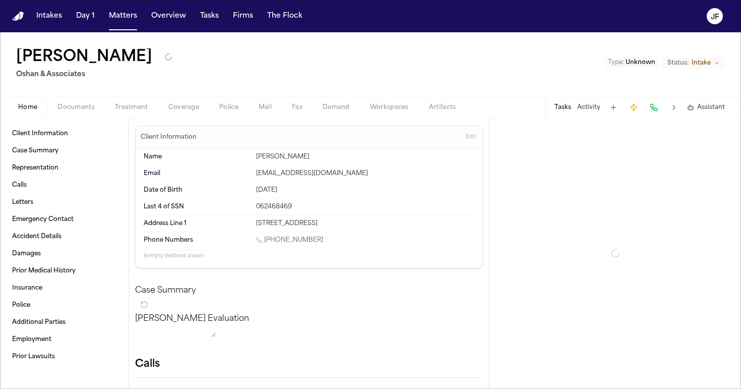
click at [81, 112] on span "button" at bounding box center [75, 112] width 49 height 1
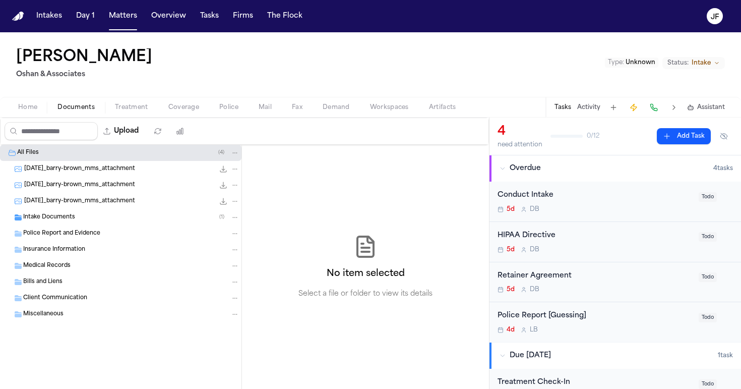
click at [73, 222] on div "Intake Documents ( 1 )" at bounding box center [120, 217] width 241 height 16
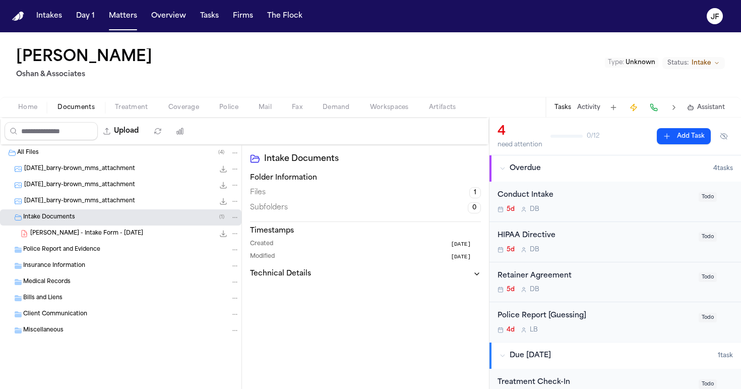
click at [81, 237] on div "B. Brown - Intake Form - 8.28.25 25.7 KB • PDF" at bounding box center [134, 233] width 209 height 10
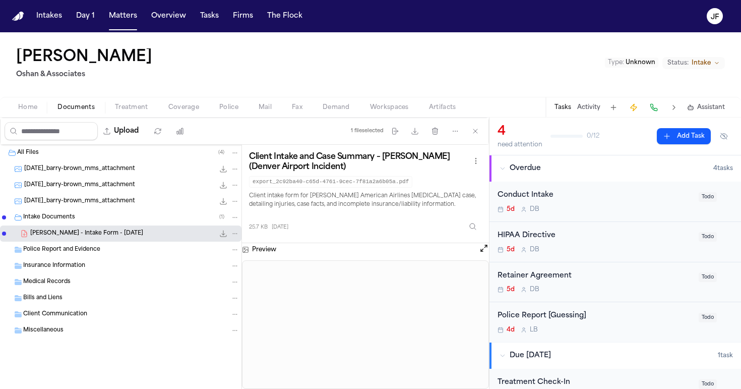
click at [222, 234] on icon "File: B. Brown - Intake Form - 8.28.25" at bounding box center [223, 233] width 8 height 8
click at [146, 160] on div "All Files ( 4 )" at bounding box center [120, 153] width 241 height 16
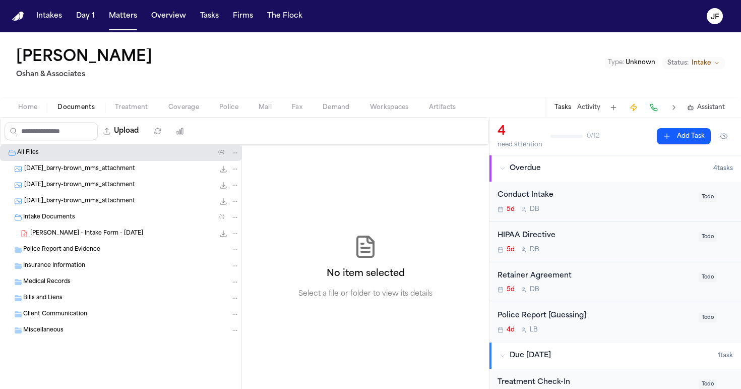
click at [135, 169] on span "2025-08-28_barry-brown_mms_attachment" at bounding box center [79, 169] width 111 height 9
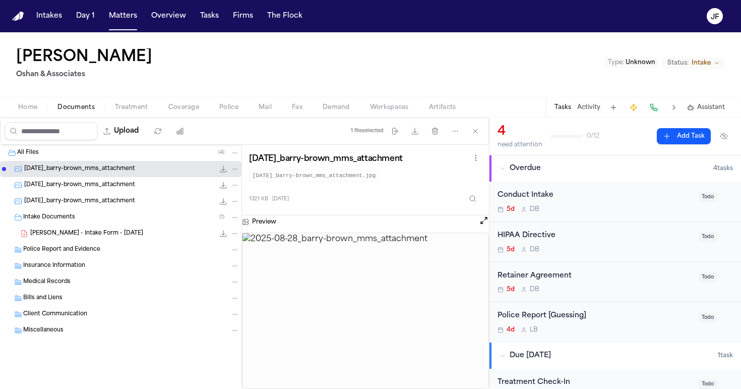
click at [110, 187] on span "2025-08-28_barry-brown_mms_attachment" at bounding box center [79, 185] width 111 height 9
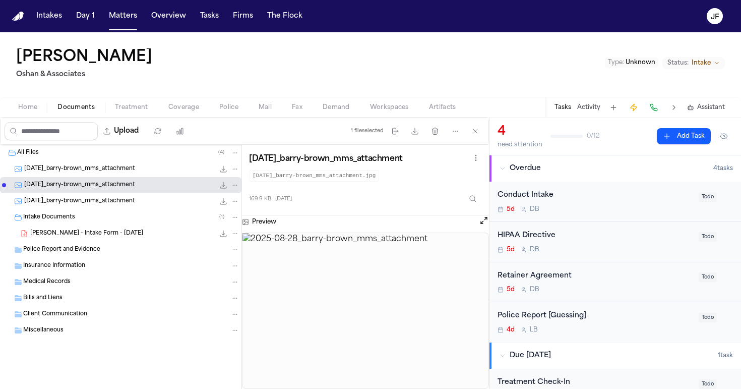
click at [113, 199] on span "2025-08-28_barry-brown_mms_attachment" at bounding box center [79, 201] width 111 height 9
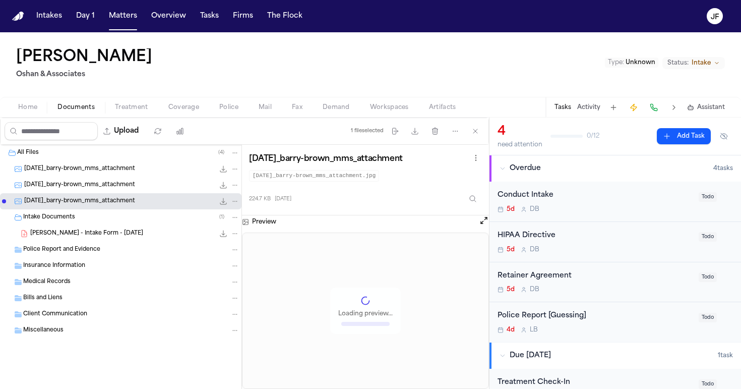
click at [95, 236] on span "B. Brown - Intake Form - 8.28.25" at bounding box center [86, 233] width 113 height 9
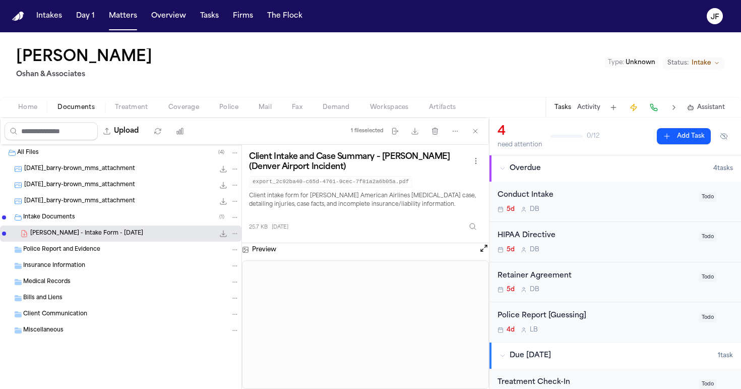
click at [186, 109] on span "Coverage" at bounding box center [183, 107] width 31 height 8
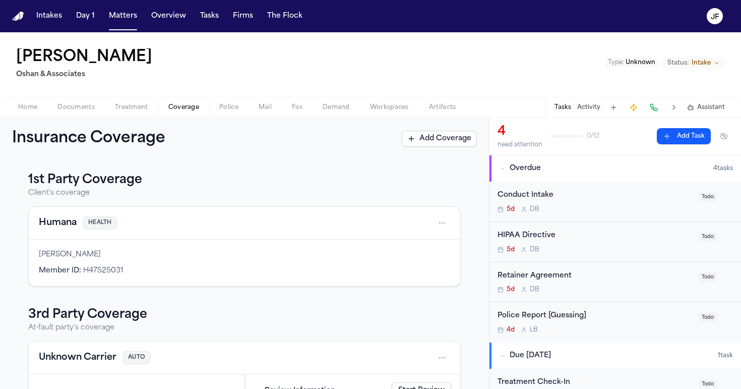
click at [126, 105] on span "Treatment" at bounding box center [131, 107] width 33 height 8
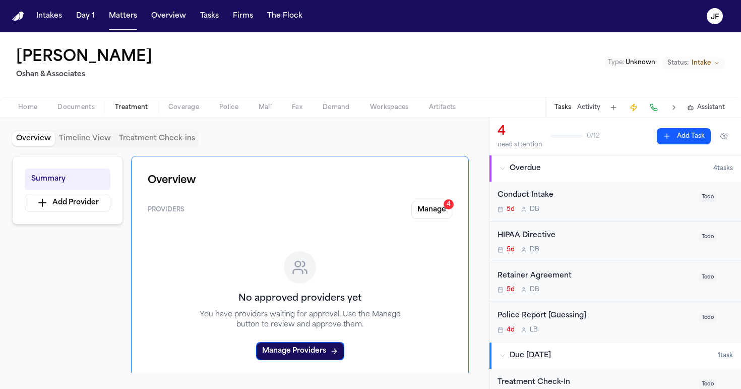
click at [85, 114] on div "Home Documents Treatment Coverage Police Mail Fax Demand Workspaces Artifacts T…" at bounding box center [370, 107] width 741 height 20
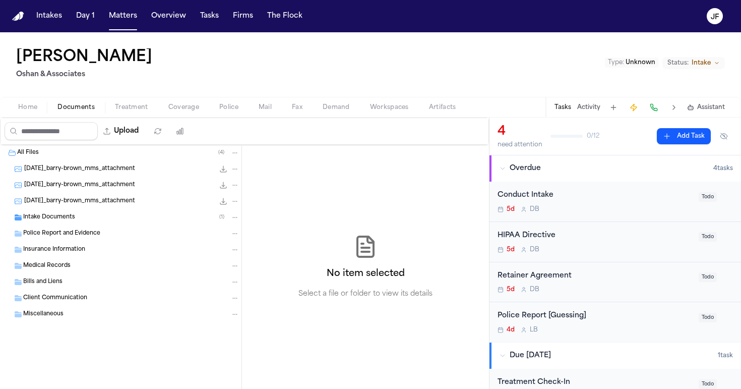
click at [81, 105] on span "Documents" at bounding box center [75, 107] width 37 height 8
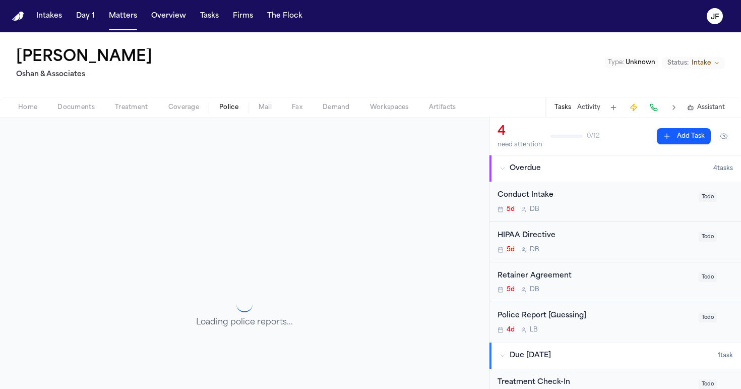
click at [233, 108] on span "Police" at bounding box center [228, 107] width 19 height 8
click at [190, 115] on div "Home Documents Treatment Coverage Police Mail Fax Demand Workspaces Artifacts T…" at bounding box center [370, 107] width 741 height 20
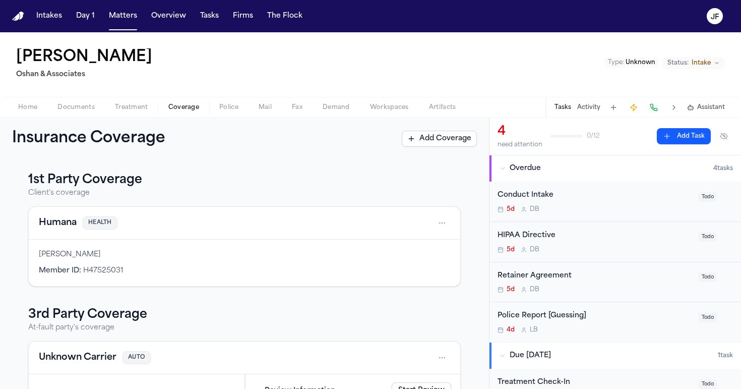
click at [185, 108] on span "Coverage" at bounding box center [183, 107] width 31 height 8
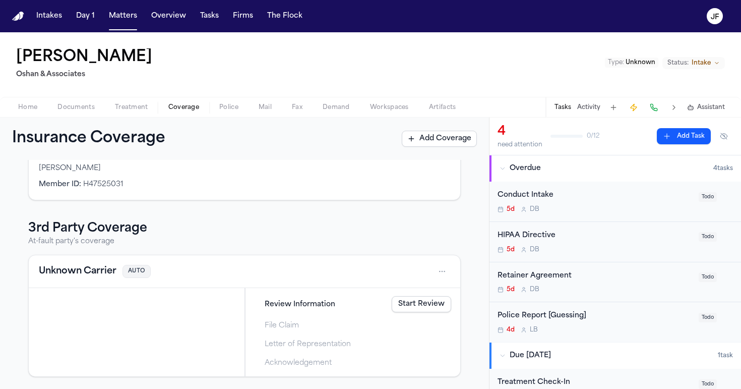
scroll to position [86, 0]
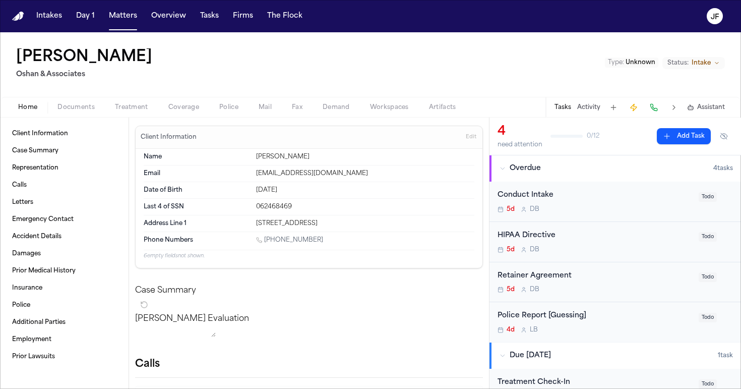
click at [15, 109] on button "Home" at bounding box center [27, 107] width 39 height 12
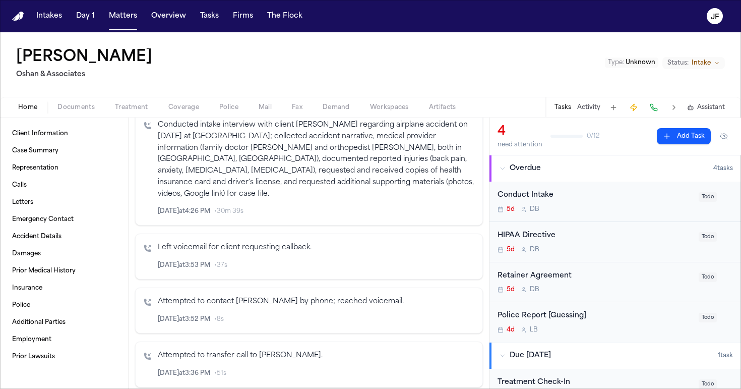
scroll to position [276, 0]
click at [322, 196] on div "Conducted intake interview with client Barry regarding airplane accident on Jul…" at bounding box center [316, 166] width 317 height 97
click at [92, 140] on link "Client Information" at bounding box center [64, 134] width 112 height 16
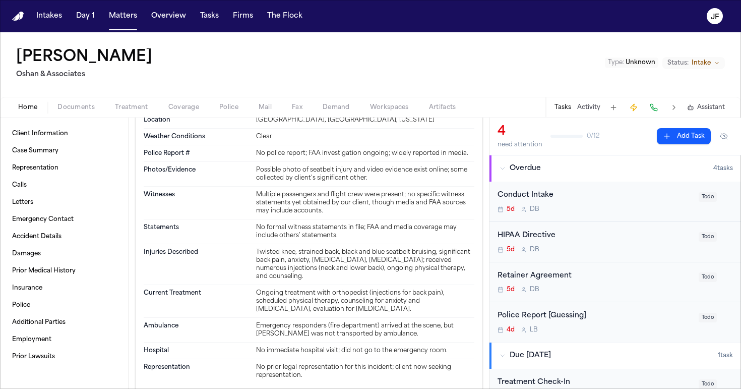
scroll to position [968, 0]
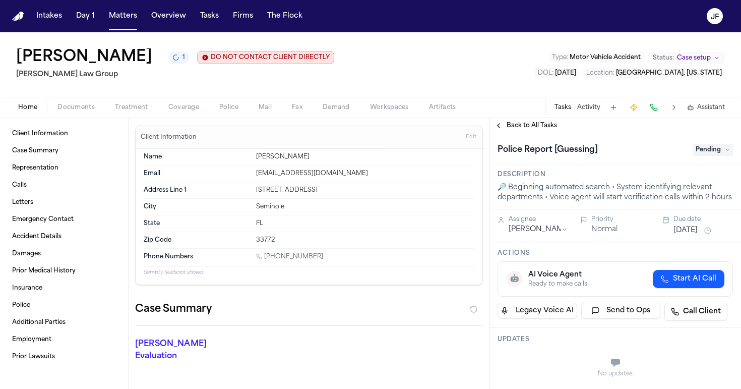
click at [721, 158] on div "Police Report [Guessing] Pending" at bounding box center [615, 150] width 235 height 16
click at [716, 155] on span "Pending" at bounding box center [713, 150] width 40 height 12
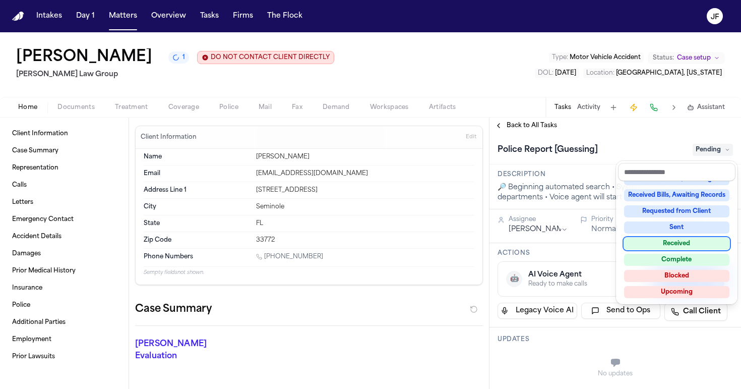
scroll to position [157, 0]
click at [615, 131] on div "**********" at bounding box center [615, 252] width 252 height 271
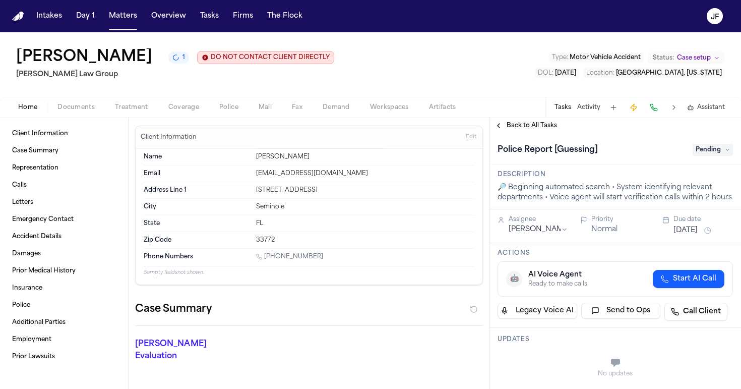
scroll to position [0, 0]
click at [701, 149] on span "Pending" at bounding box center [713, 150] width 40 height 12
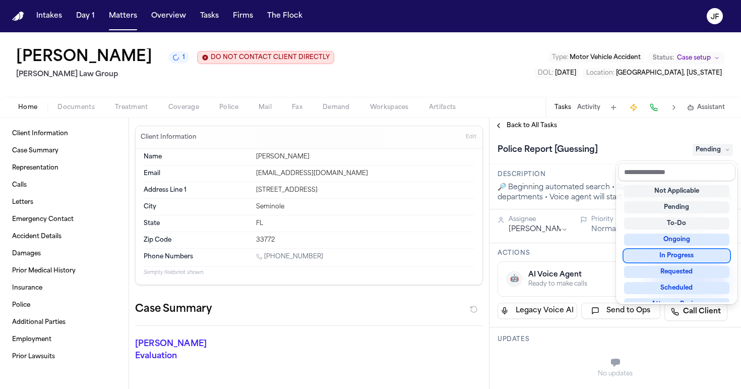
click at [679, 256] on div "In Progress" at bounding box center [676, 256] width 105 height 12
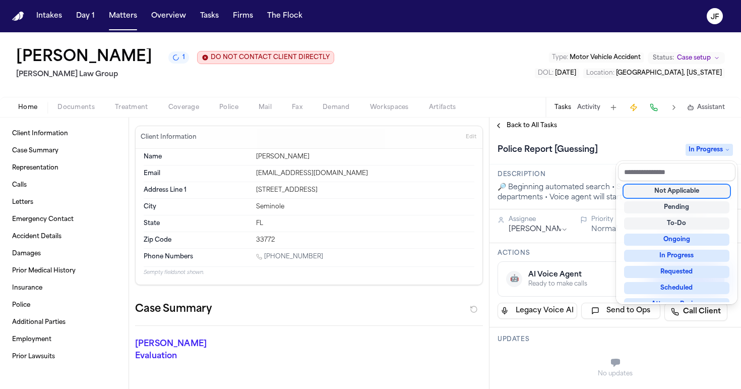
click at [630, 145] on div "Police Report [Guessing] In Progress" at bounding box center [615, 150] width 235 height 16
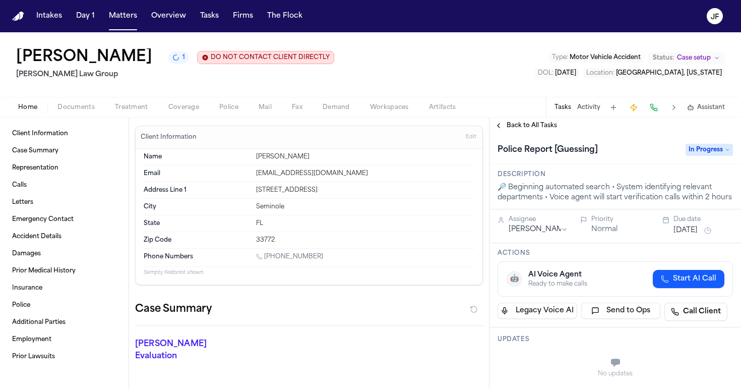
click at [538, 125] on span "Back to All Tasks" at bounding box center [532, 125] width 50 height 8
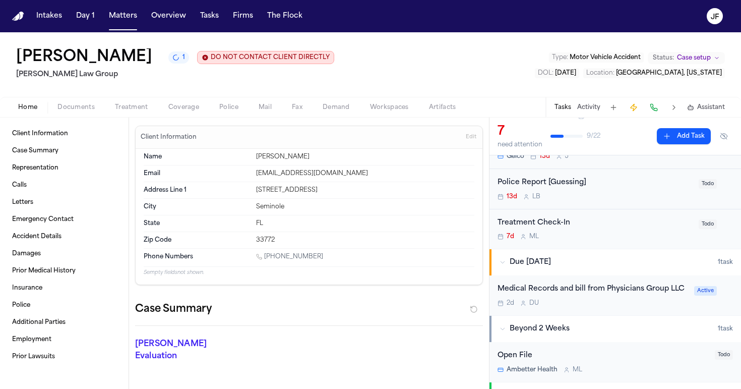
scroll to position [216, 0]
